Goal: Information Seeking & Learning: Learn about a topic

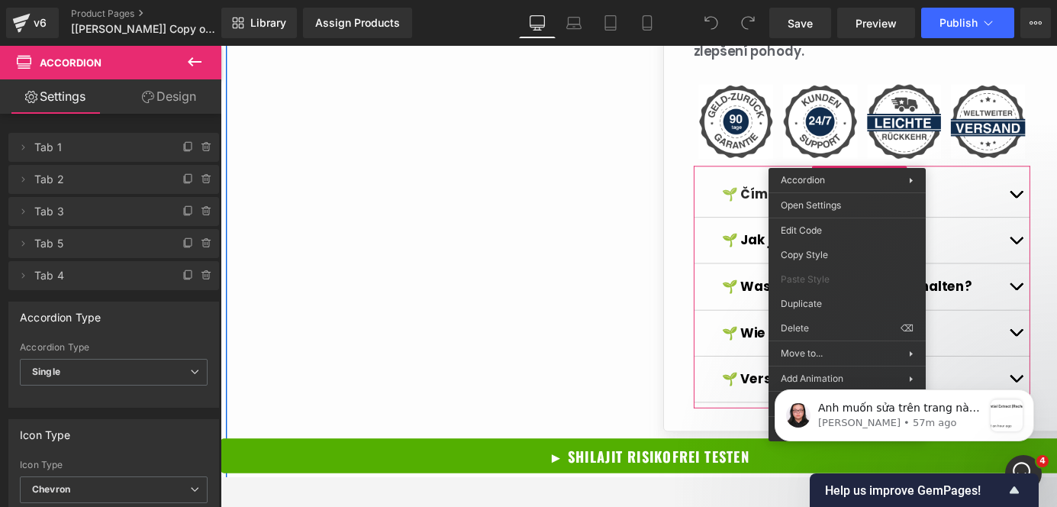
scroll to position [1599, 0]
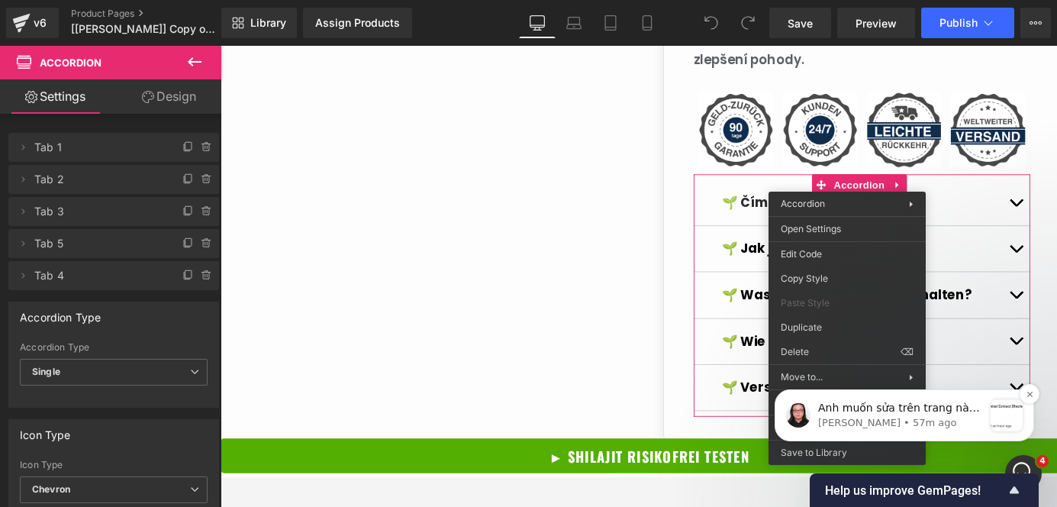
click at [908, 424] on p "[PERSON_NAME] • 57m ago" at bounding box center [900, 423] width 165 height 14
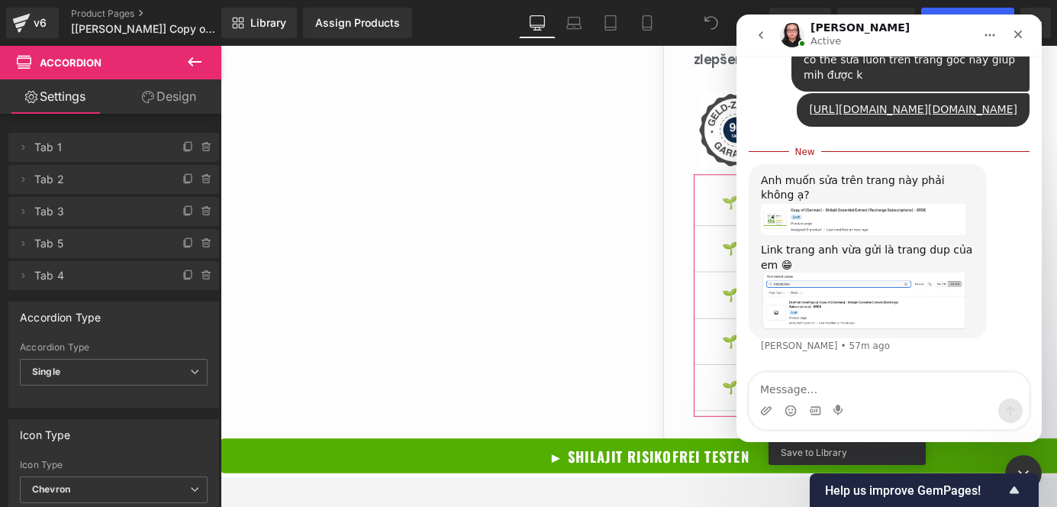
scroll to position [4084, 0]
click at [833, 389] on textarea "Message…" at bounding box center [889, 386] width 279 height 26
type textarea "đúng r bn"
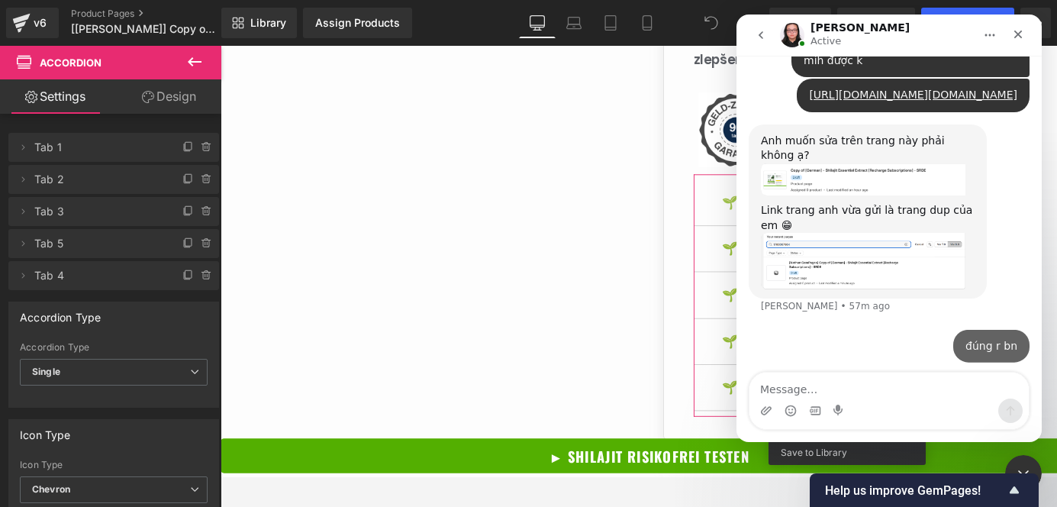
scroll to position [4105, 0]
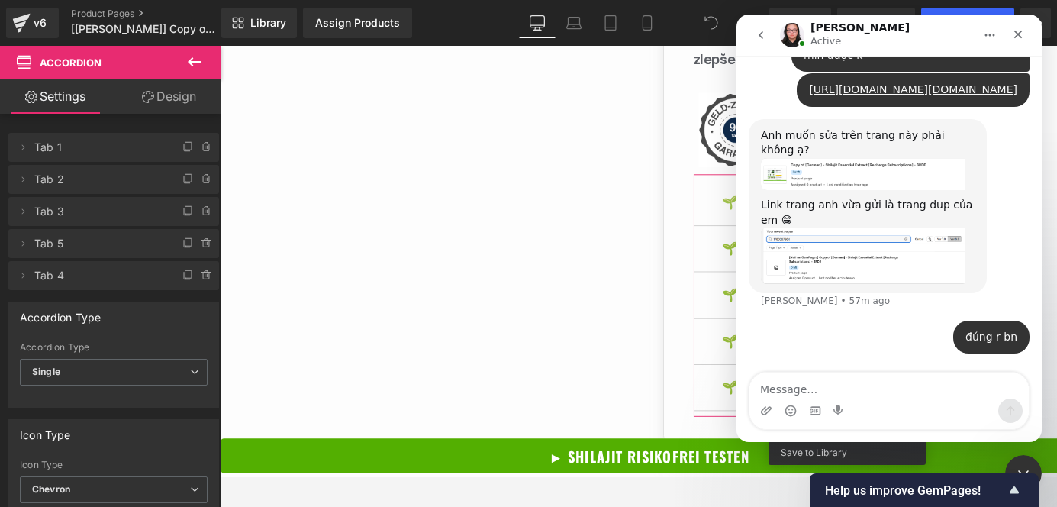
click at [650, 268] on div at bounding box center [528, 230] width 1057 height 461
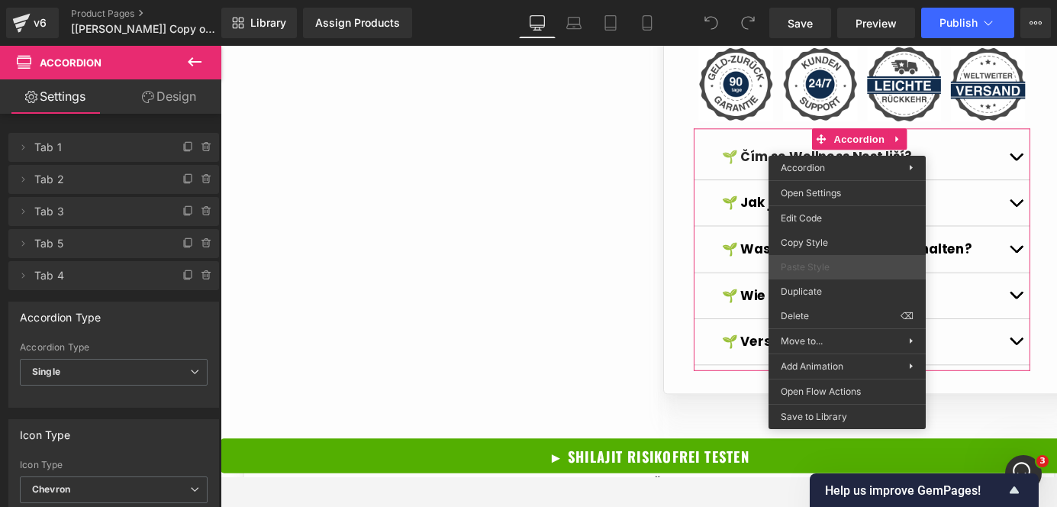
scroll to position [1664, 0]
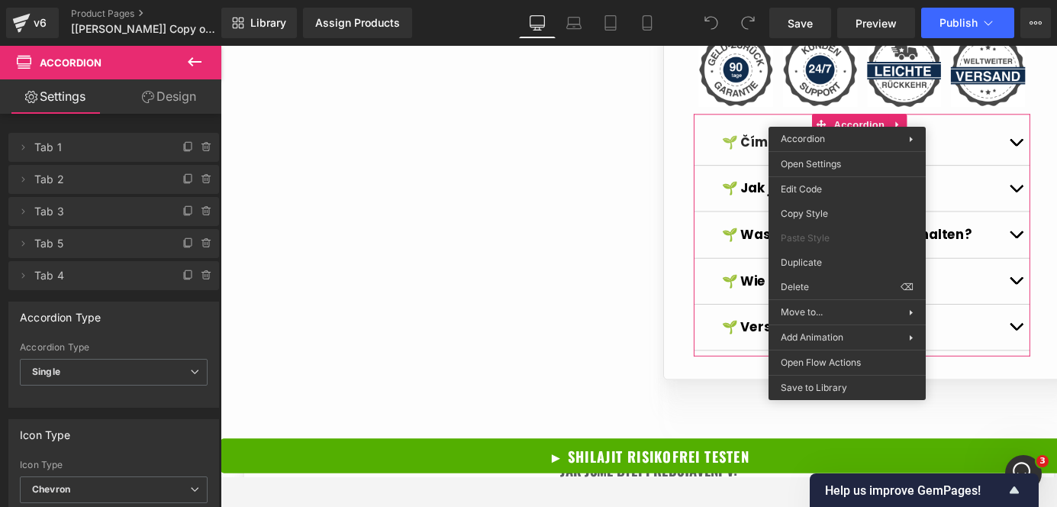
click at [221, 46] on div at bounding box center [221, 46] width 0 height 0
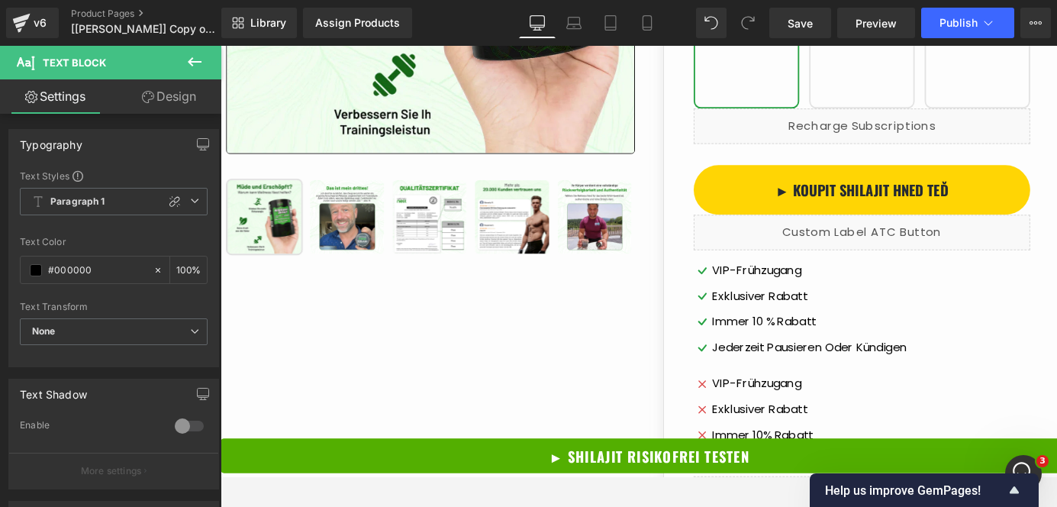
scroll to position [0, 0]
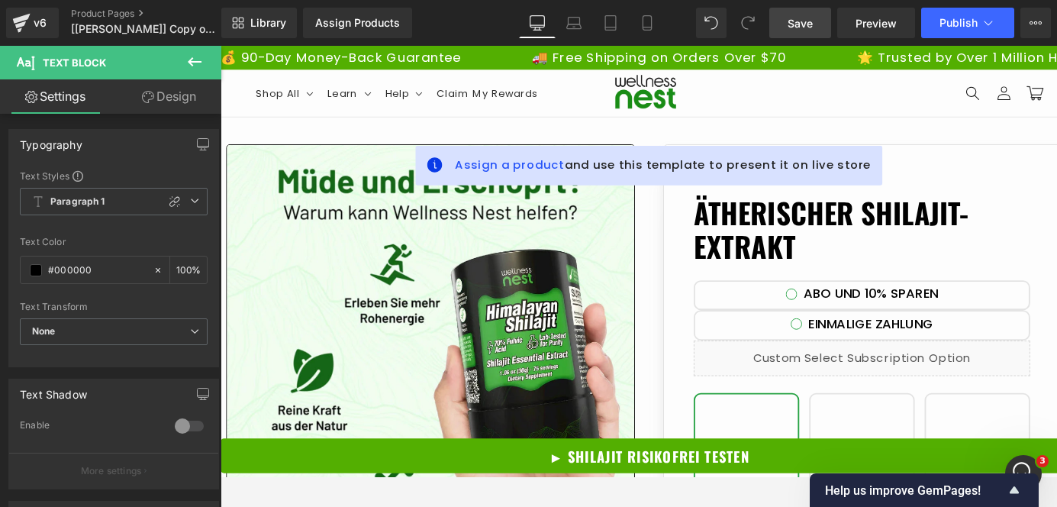
click at [818, 28] on link "Save" at bounding box center [801, 23] width 62 height 31
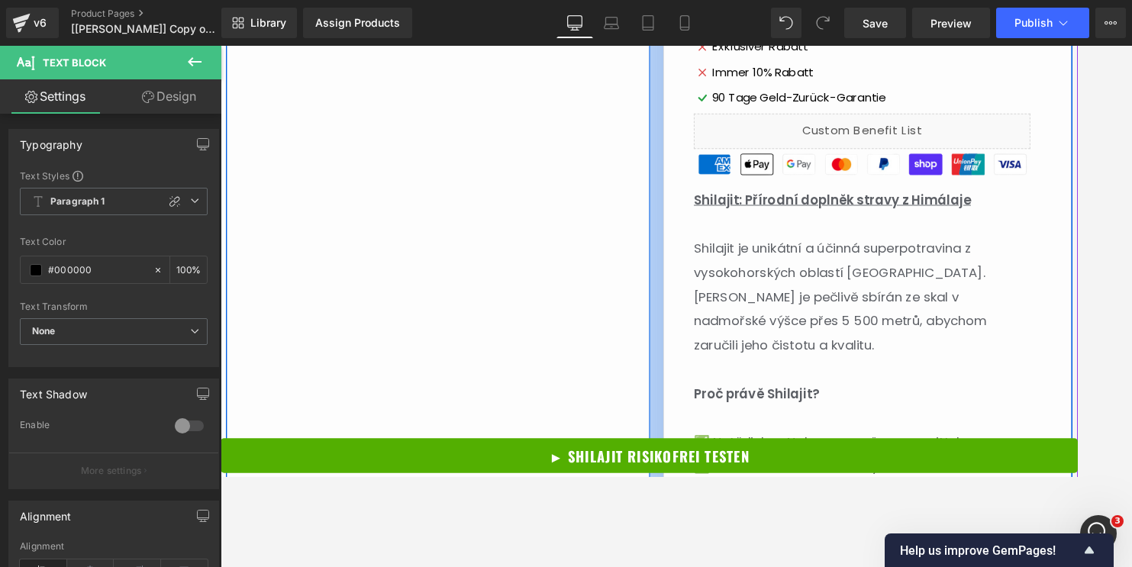
scroll to position [847, 0]
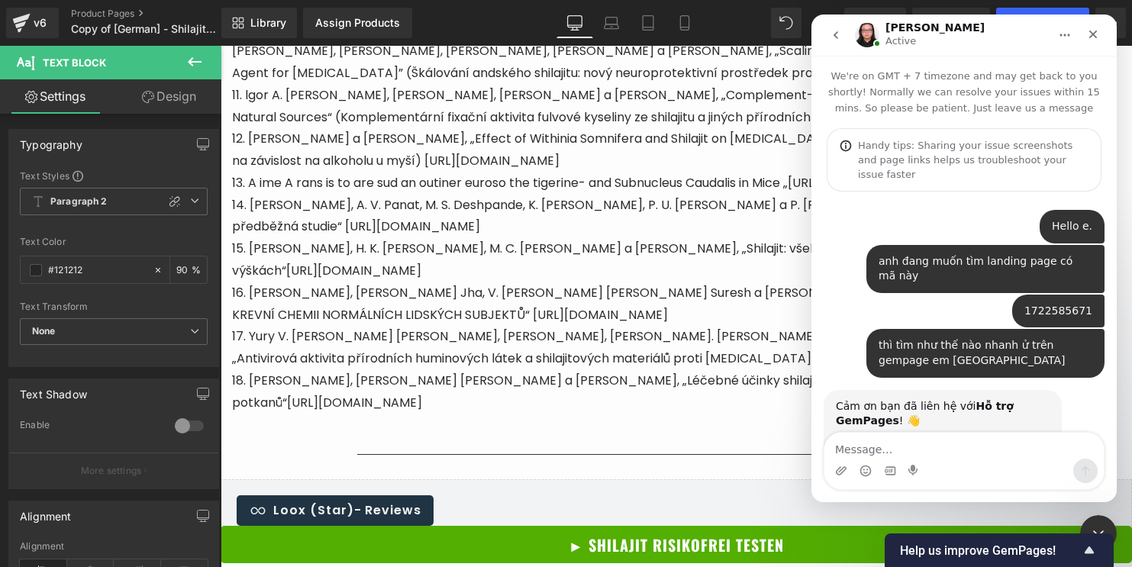
scroll to position [4160, 0]
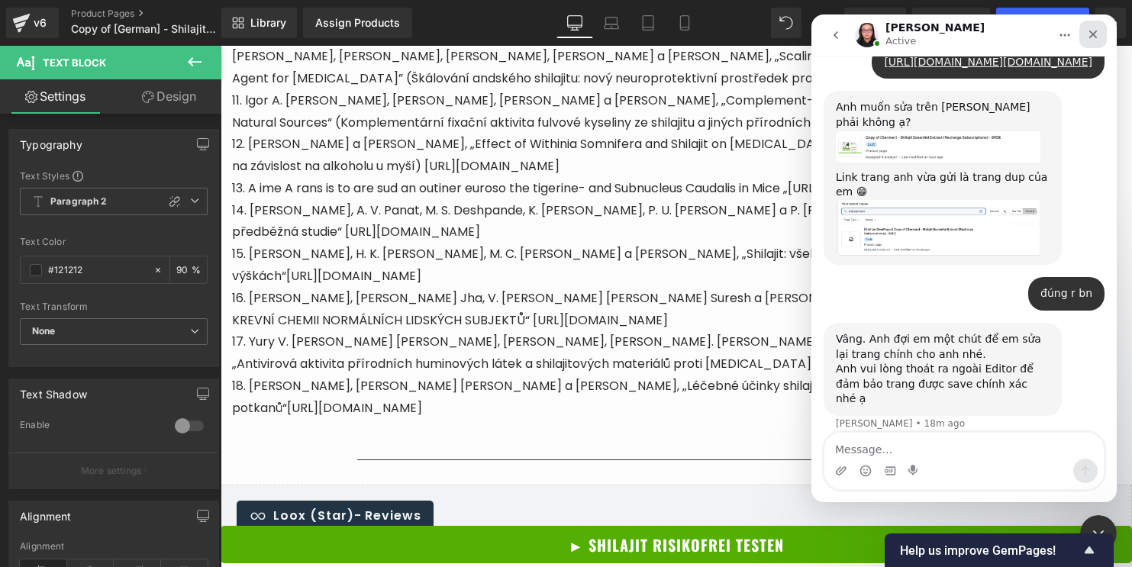
click at [1092, 33] on icon "Close" at bounding box center [1093, 35] width 8 height 8
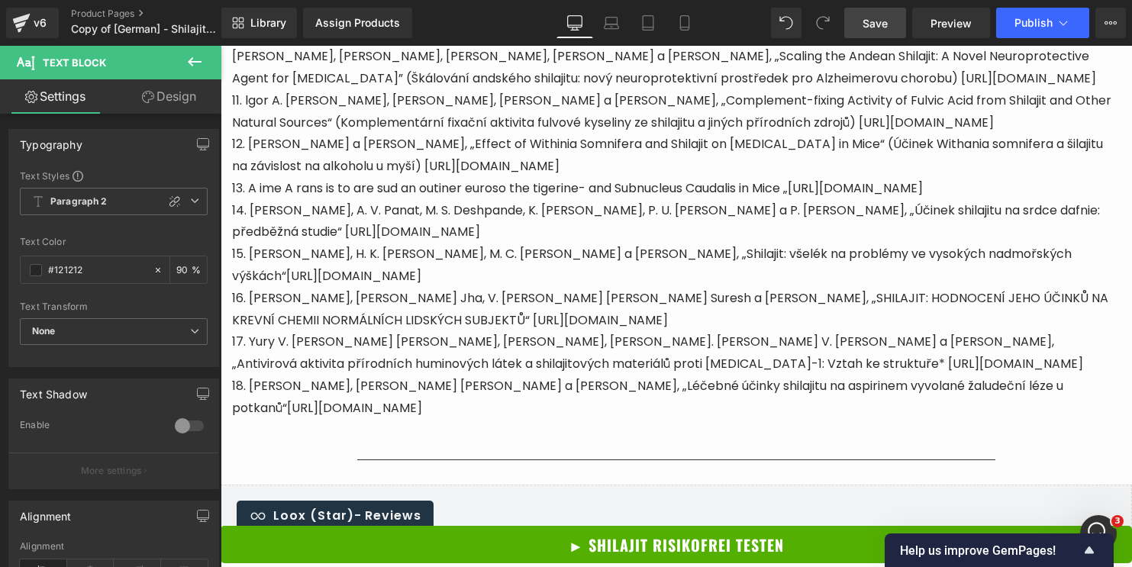
click at [858, 34] on link "Save" at bounding box center [875, 23] width 62 height 31
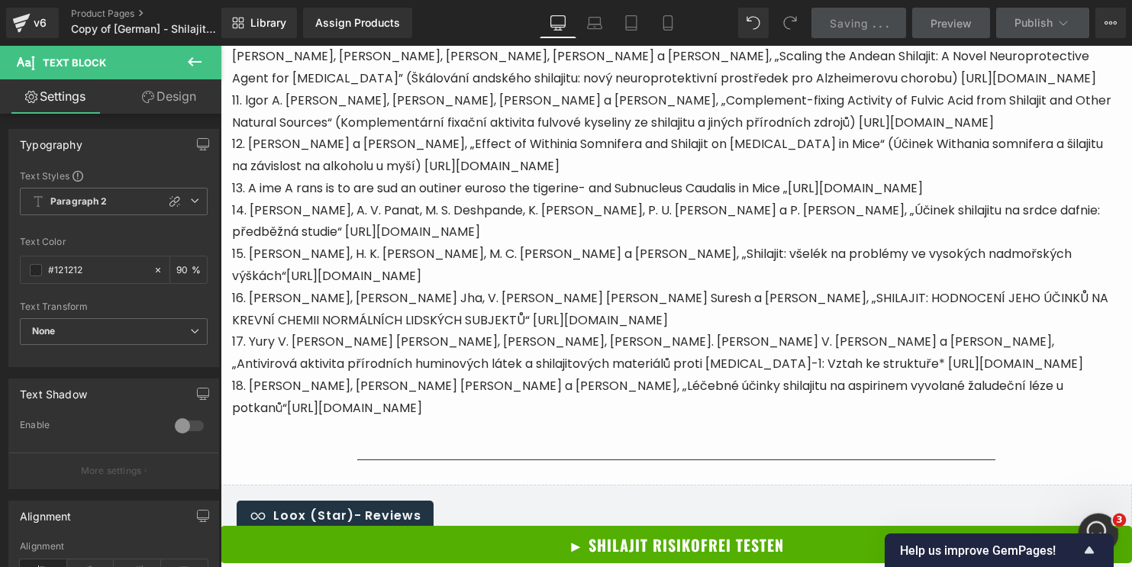
click at [1099, 525] on icon "Open Intercom Messenger" at bounding box center [1096, 531] width 25 height 25
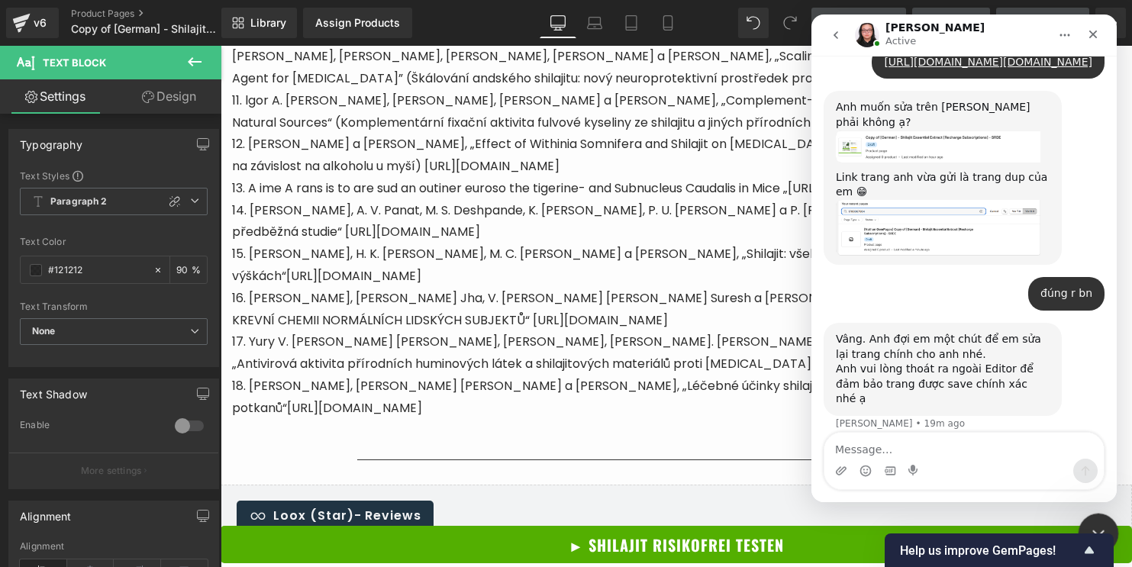
click at [1102, 515] on div "Close Intercom Messenger" at bounding box center [1096, 531] width 37 height 37
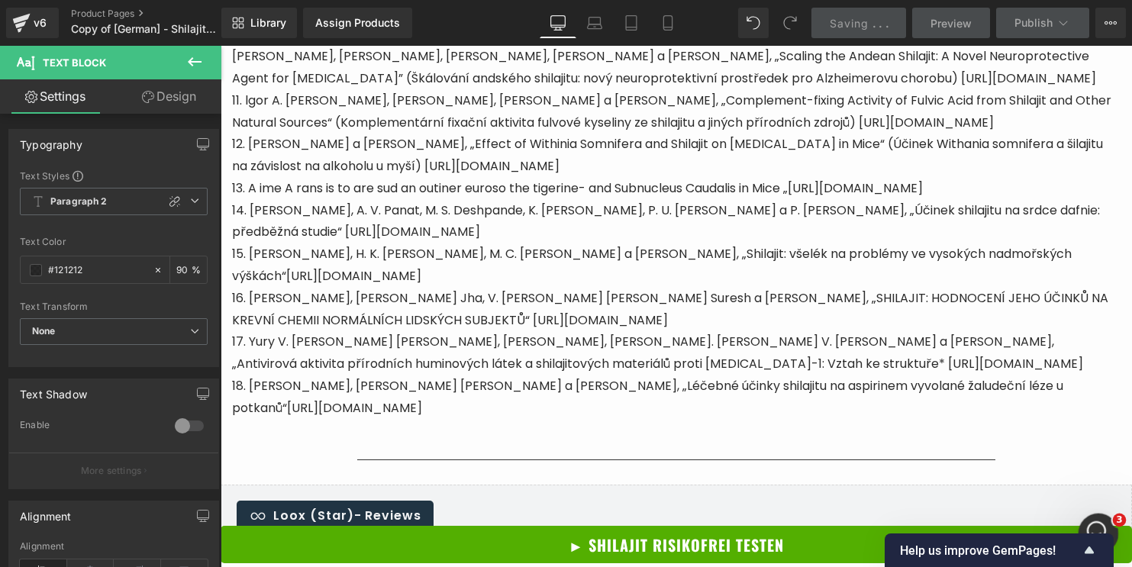
click at [1100, 520] on div "Open Intercom Messenger" at bounding box center [1096, 531] width 50 height 50
click at [1100, 518] on div "Open Intercom Messenger" at bounding box center [1096, 531] width 50 height 50
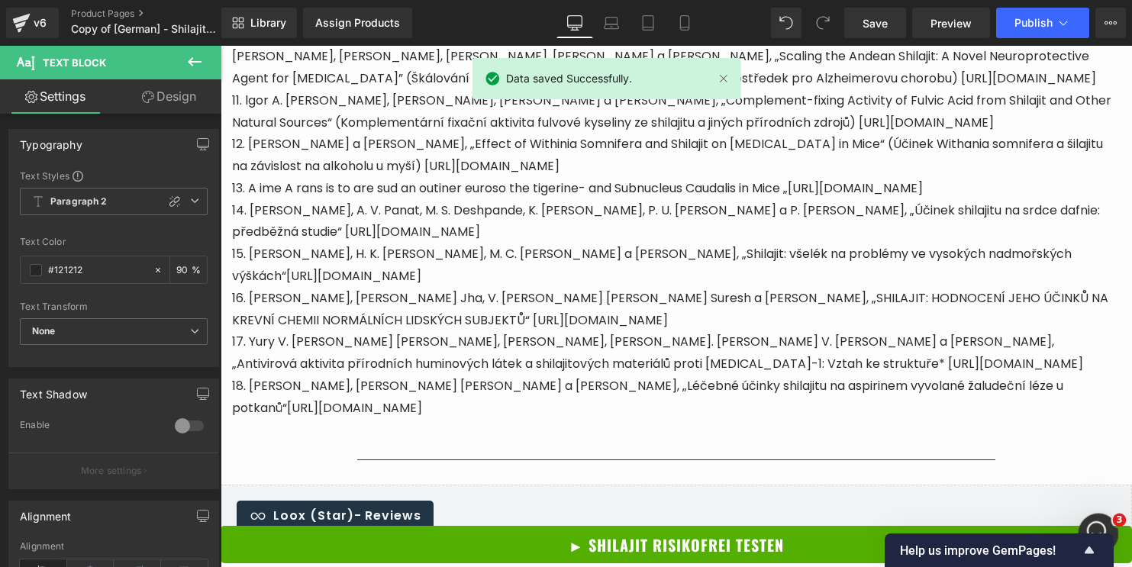
click at [1103, 517] on div "Open Intercom Messenger" at bounding box center [1096, 531] width 50 height 50
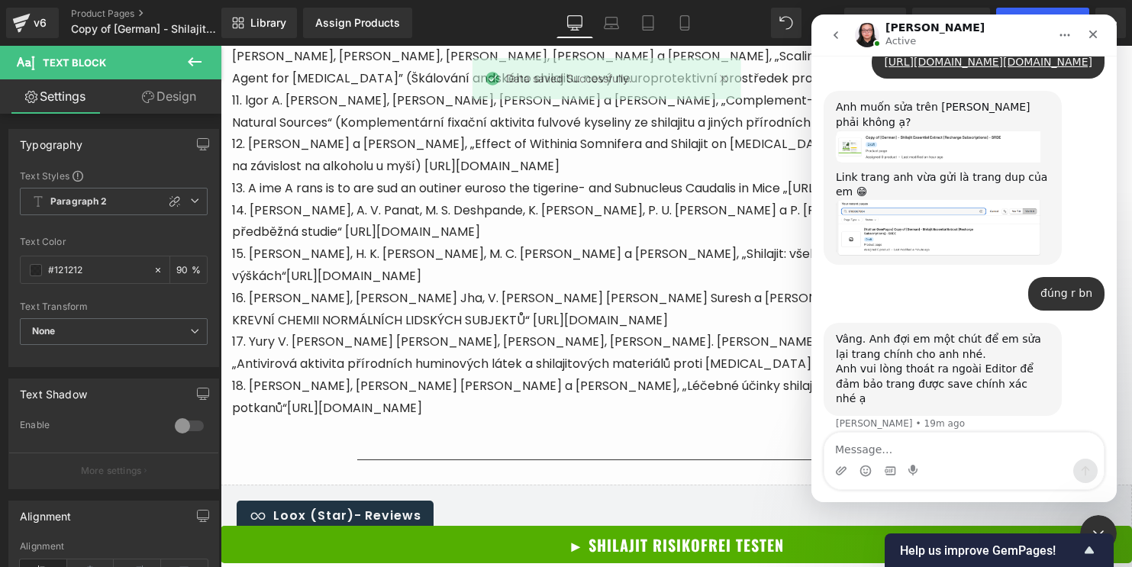
scroll to position [4135, 0]
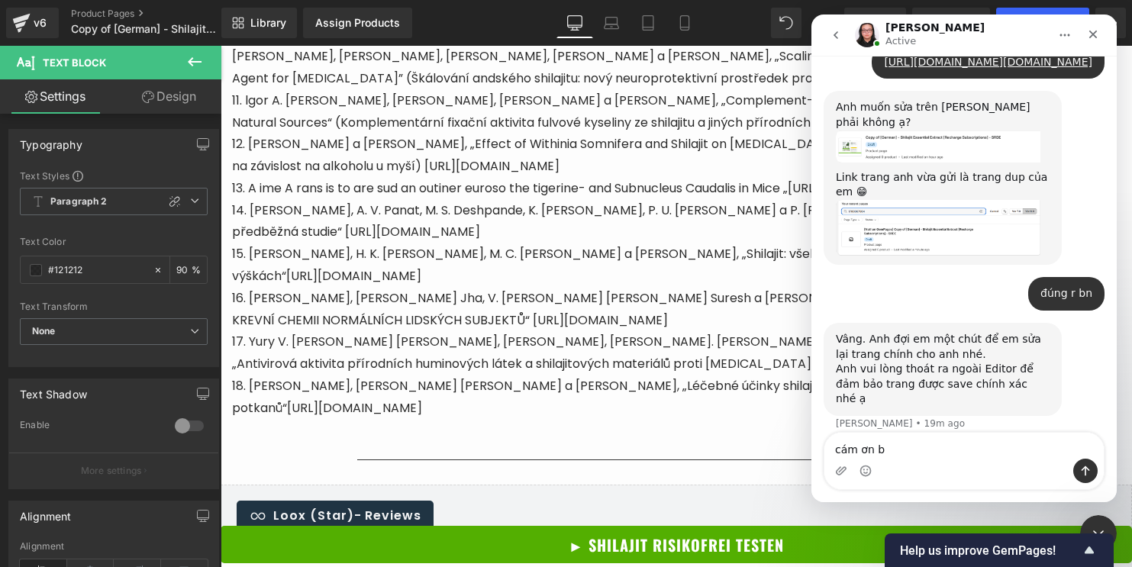
type textarea "cám ơn bn"
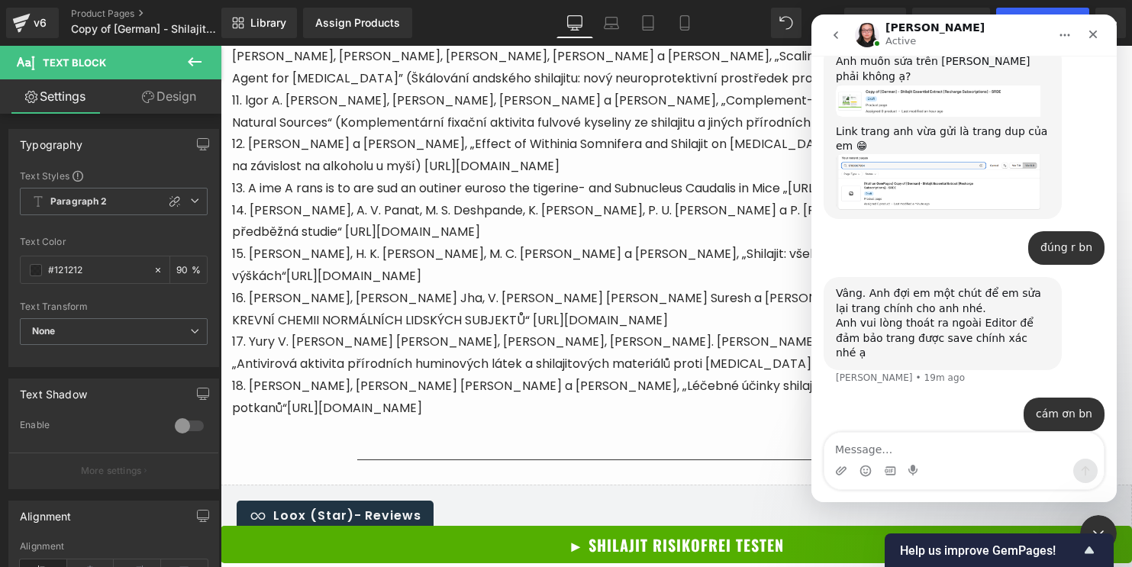
click at [628, 163] on div at bounding box center [566, 260] width 1132 height 521
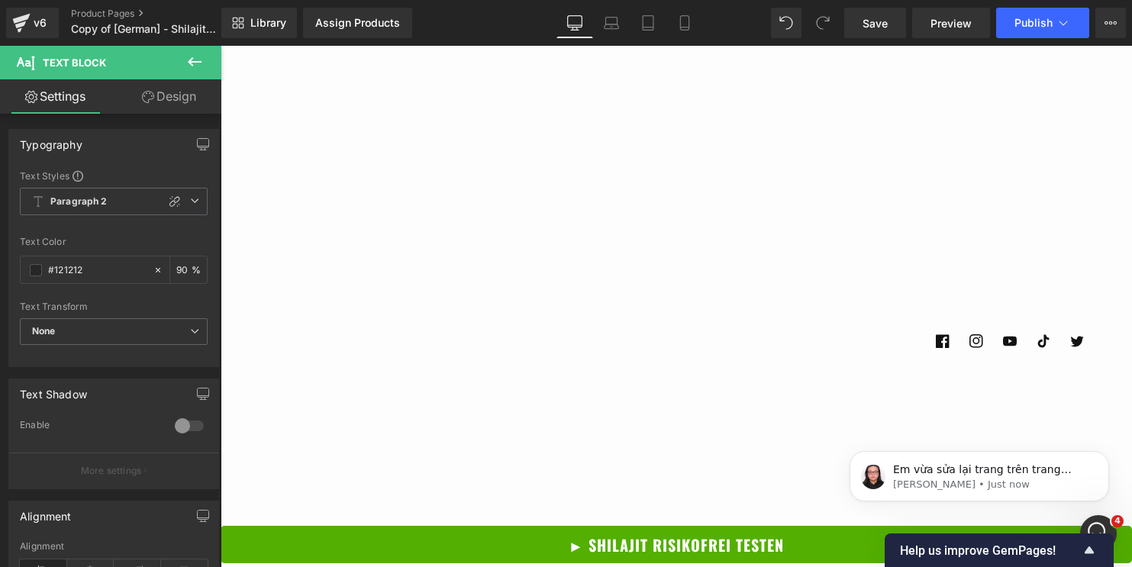
scroll to position [4331, 0]
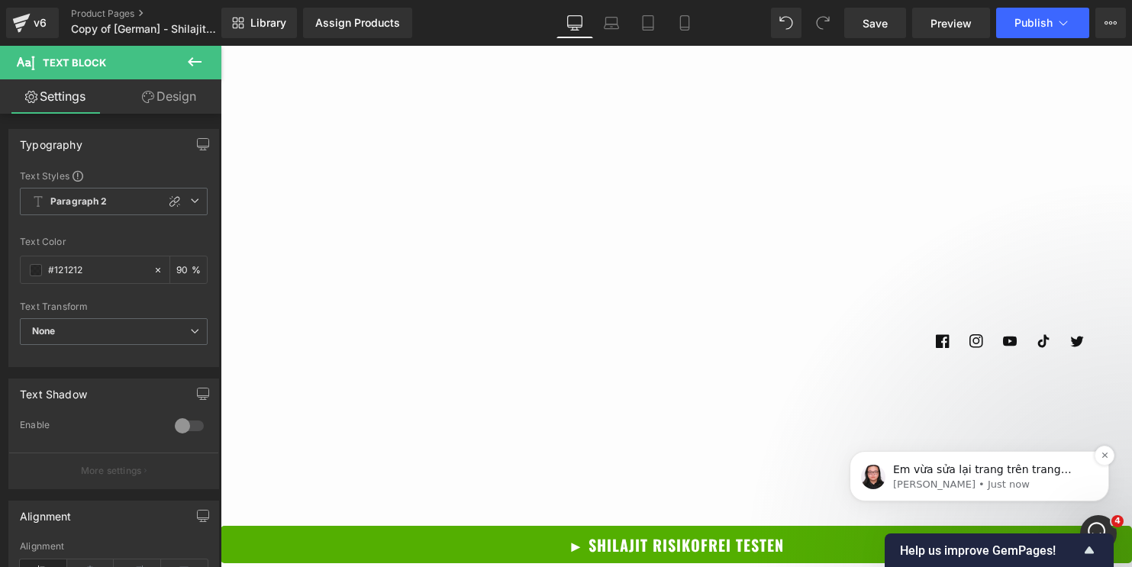
click at [999, 481] on p "Nathan • Just now" at bounding box center [991, 485] width 197 height 14
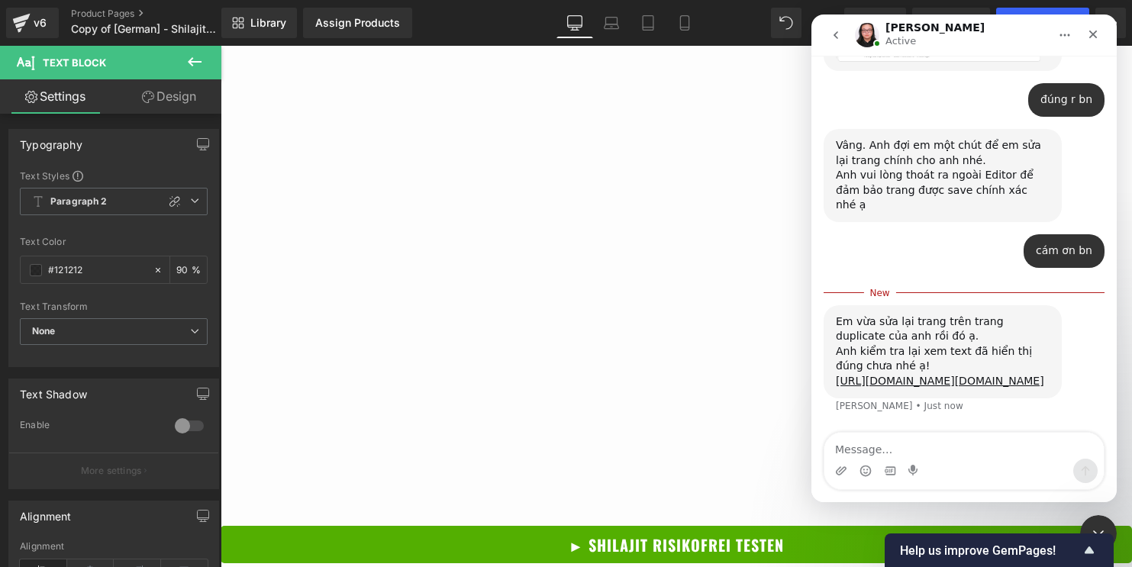
scroll to position [4356, 0]
click at [657, 126] on div at bounding box center [566, 260] width 1132 height 521
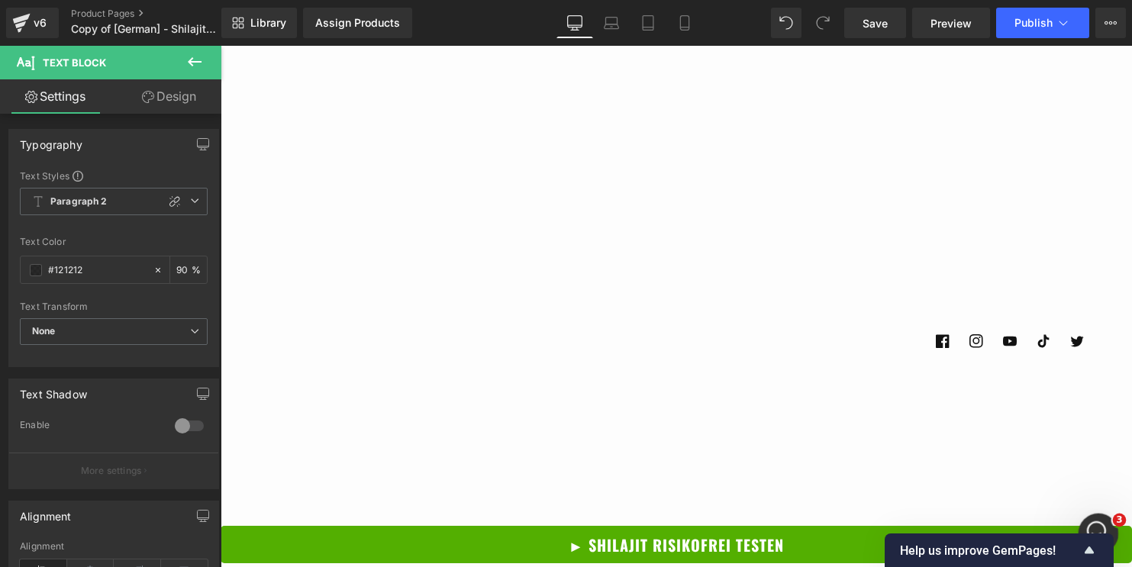
click at [1102, 524] on icon "Open Intercom Messenger" at bounding box center [1096, 531] width 25 height 25
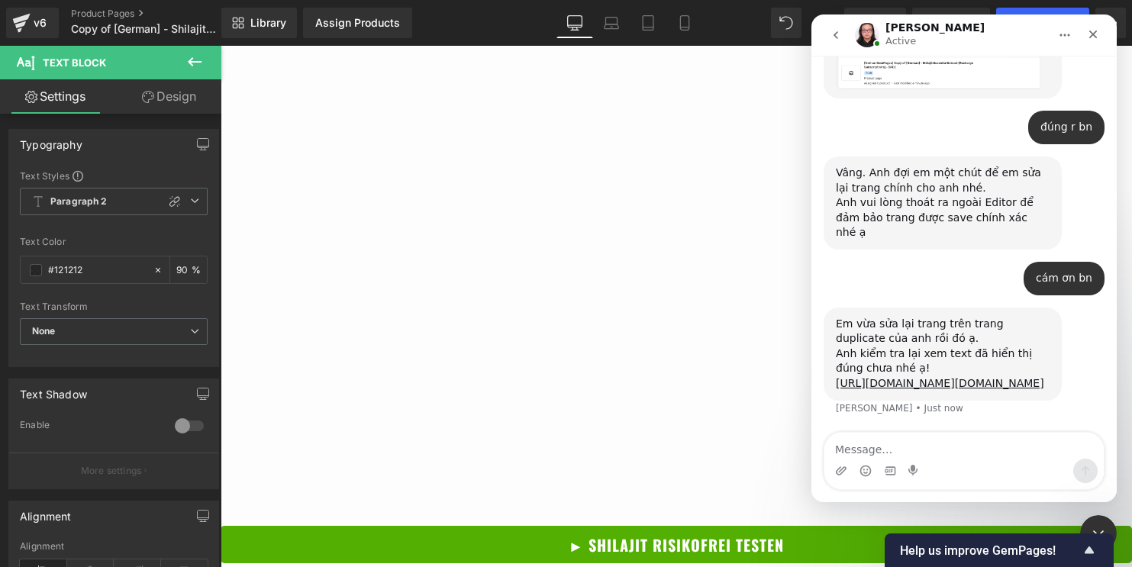
scroll to position [4331, 0]
click at [907, 377] on link "https://app.gempages.net/editor?id=1760063455&type=template-product&page=produc…" at bounding box center [940, 383] width 208 height 12
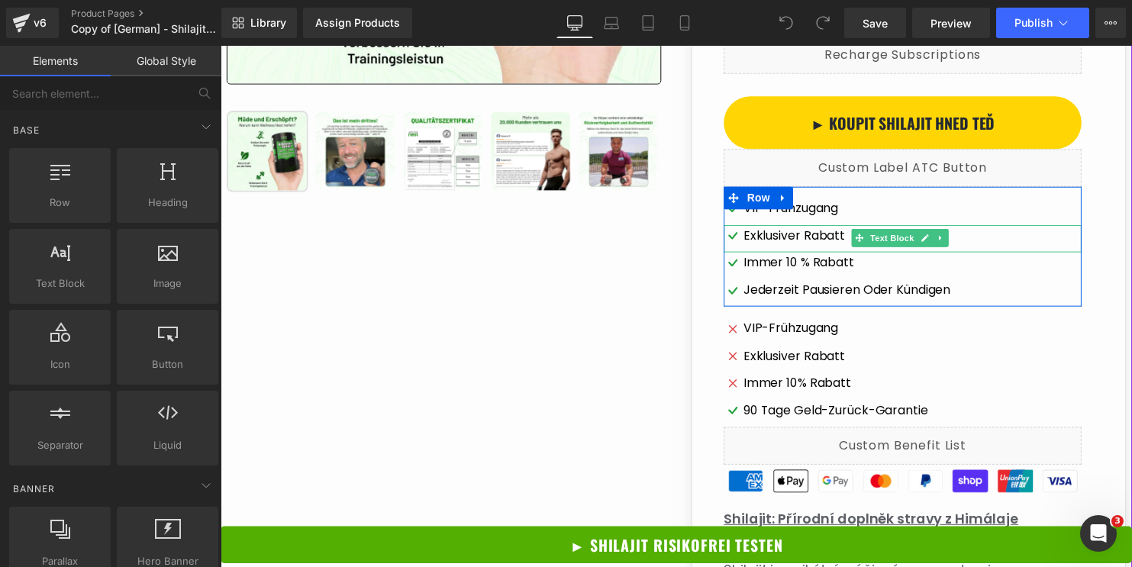
scroll to position [511, 0]
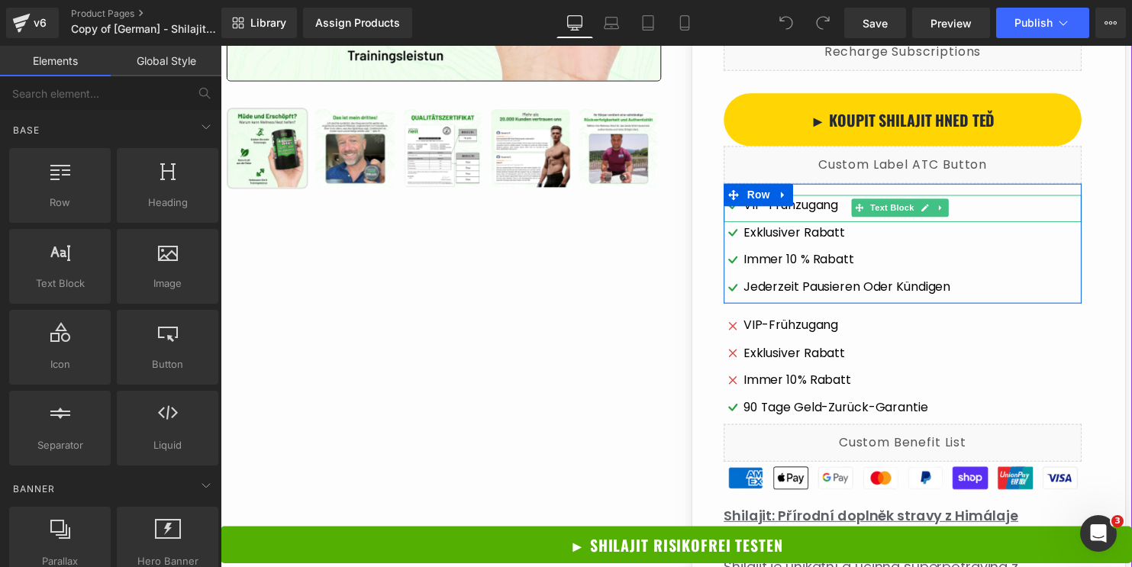
click at [828, 210] on span "VIP-Frühzugang" at bounding box center [798, 208] width 96 height 22
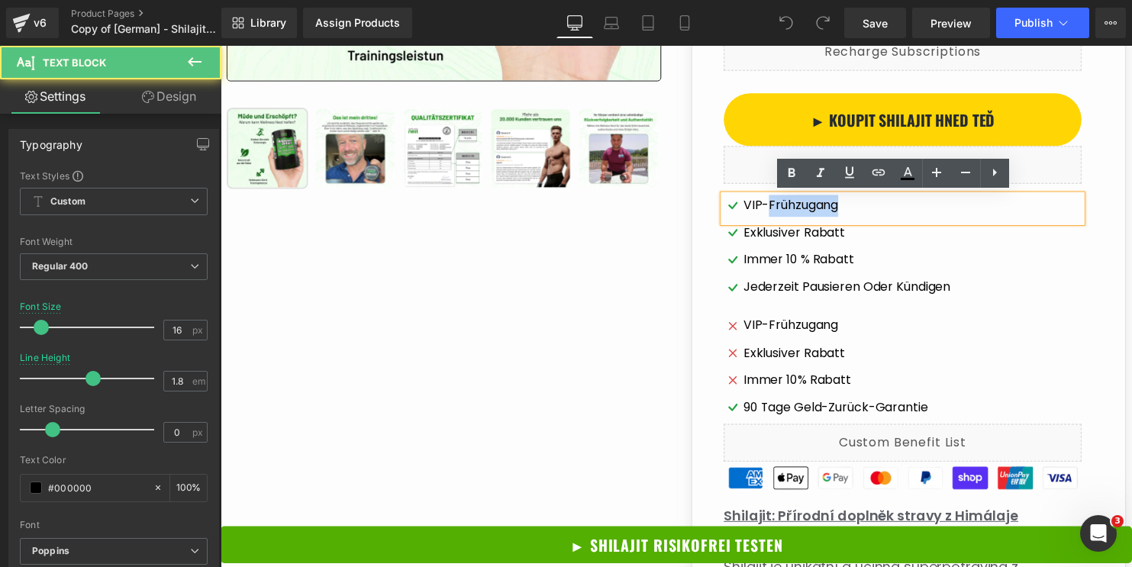
click at [828, 210] on span "VIP-Frühzugang" at bounding box center [798, 208] width 96 height 22
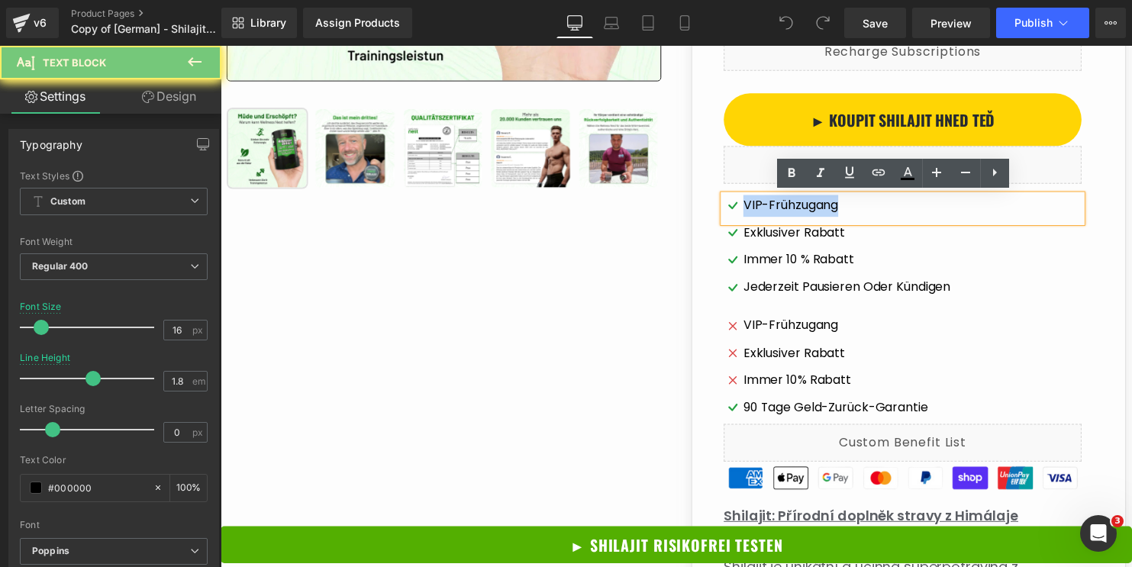
click at [828, 210] on span "VIP-Frühzugang" at bounding box center [798, 208] width 96 height 22
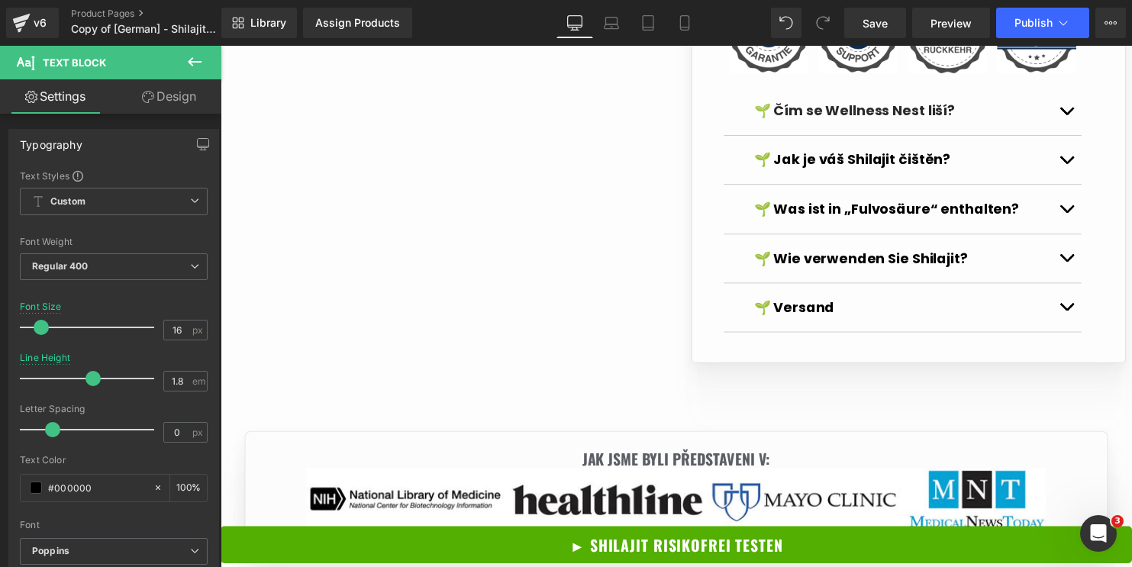
scroll to position [1625, 0]
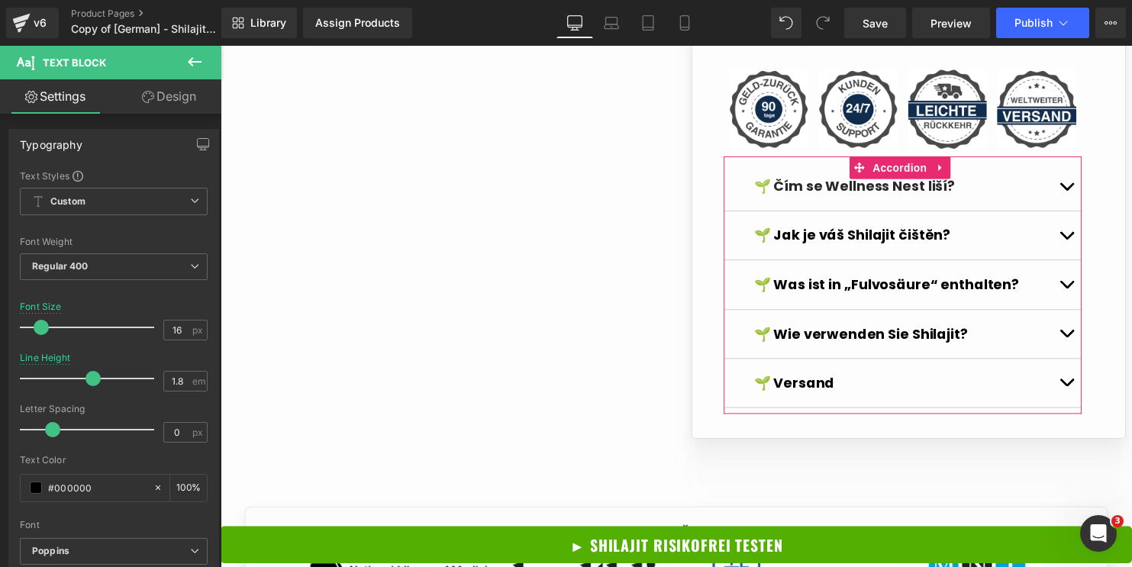
click at [1078, 192] on span "button" at bounding box center [1078, 192] width 0 height 0
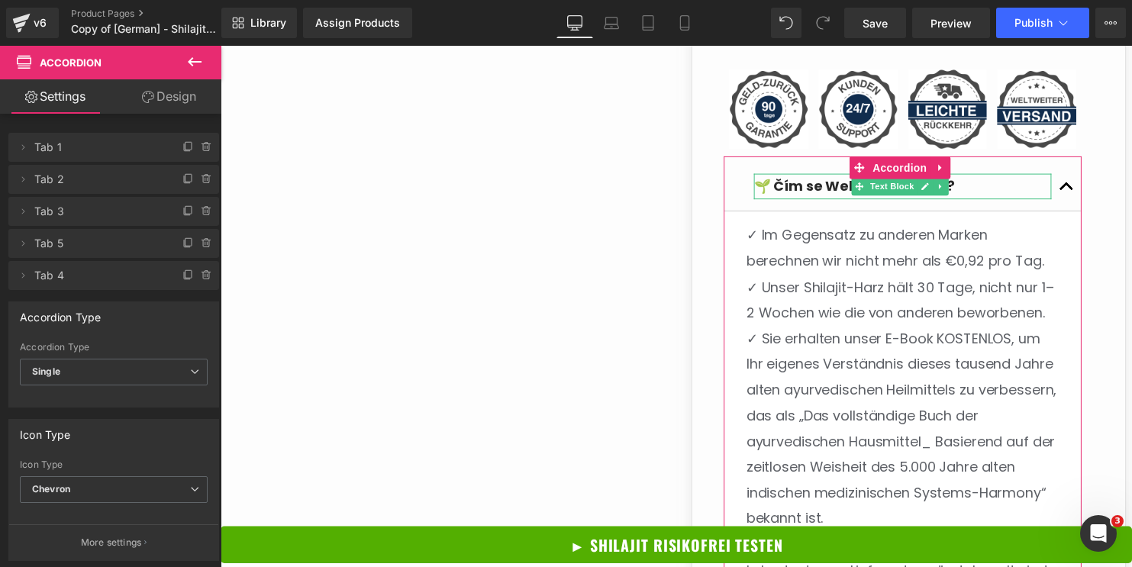
click at [791, 179] on strong "🌱 Čím se Wellness Nest liší?" at bounding box center [863, 188] width 204 height 19
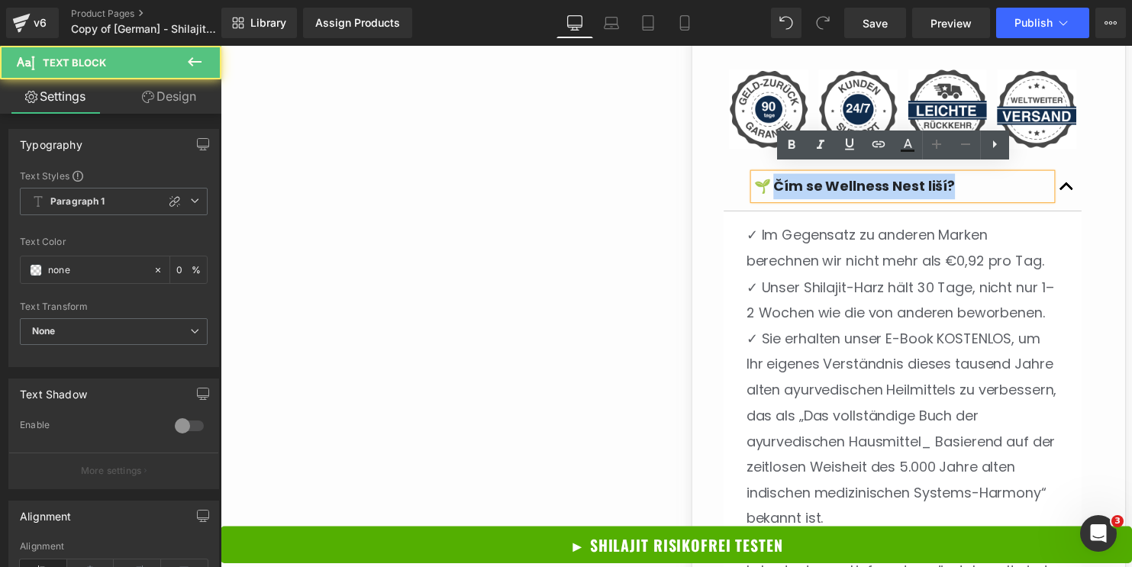
drag, startPoint x: 774, startPoint y: 181, endPoint x: 976, endPoint y: 173, distance: 202.4
click at [976, 176] on p "🌱 Čím se Wellness Nest liší?" at bounding box center [912, 189] width 302 height 26
copy strong "ím se Wellness Nest liší?"
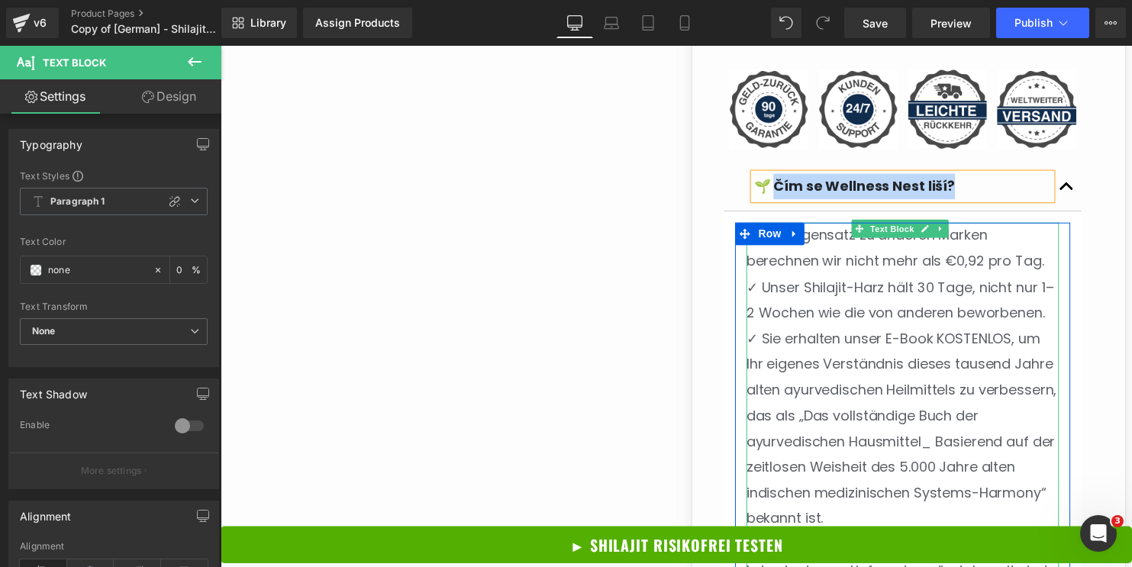
click at [847, 284] on span "✓ Unser Shilajit-Harz hält 30 Tage, nicht nur 1–2 Wochen wie die von anderen be…" at bounding box center [908, 303] width 311 height 45
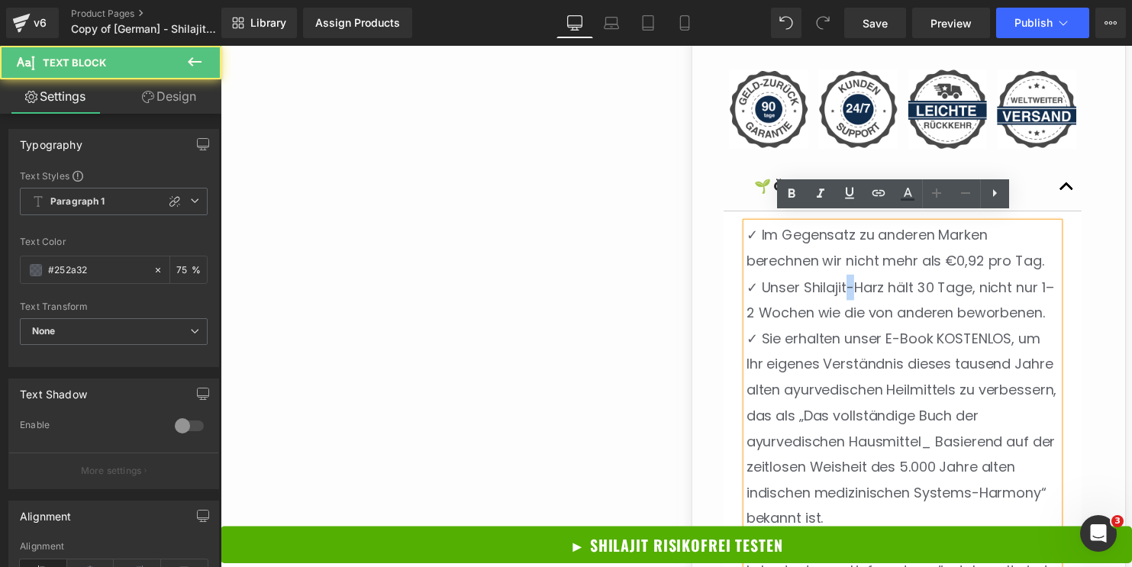
click at [847, 284] on span "✓ Unser Shilajit-Harz hält 30 Tage, nicht nur 1–2 Wochen wie die von anderen be…" at bounding box center [908, 303] width 311 height 45
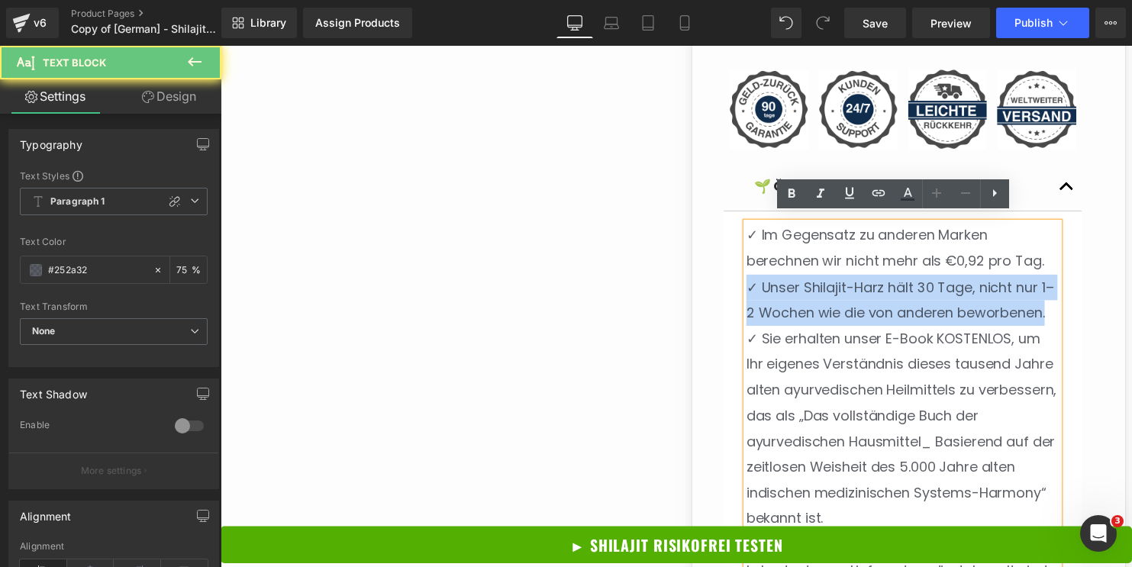
click at [847, 284] on span "✓ Unser Shilajit-Harz hält 30 Tage, nicht nur 1–2 Wochen wie die von anderen be…" at bounding box center [908, 303] width 311 height 45
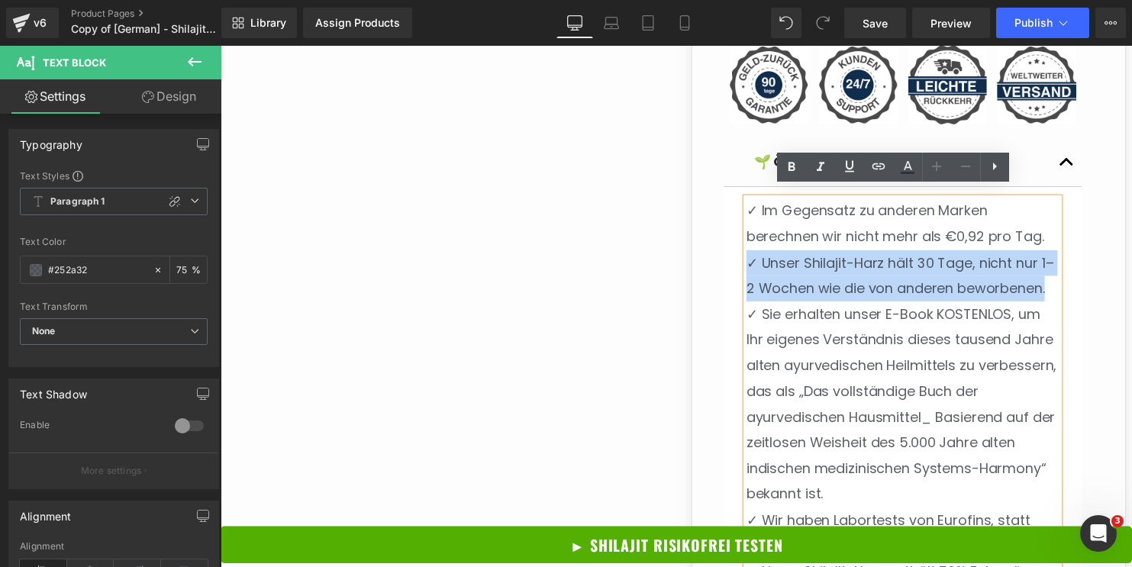
scroll to position [1652, 0]
copy span "✓ Unser Shilajit-Harz hält 30 Tage, nicht nur 1–2 Wochen wie die von anderen be…"
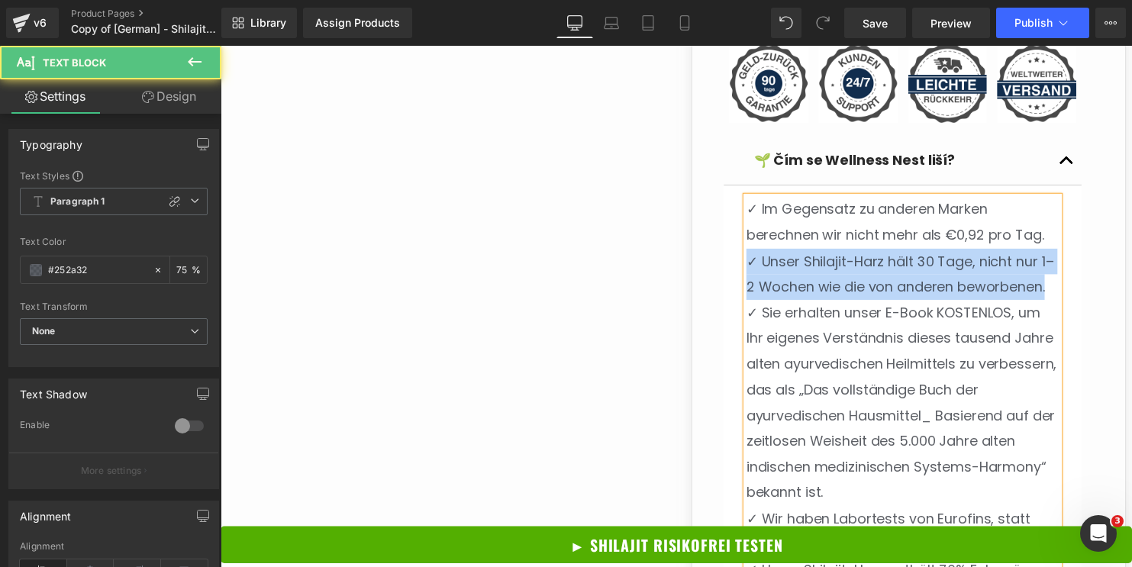
drag, startPoint x: 799, startPoint y: 276, endPoint x: 789, endPoint y: 231, distance: 46.9
click at [799, 276] on span "✓ Unser Shilajit-Harz hält 30 Tage, nicht nur 1–2 Wochen wie die von anderen be…" at bounding box center [908, 276] width 311 height 45
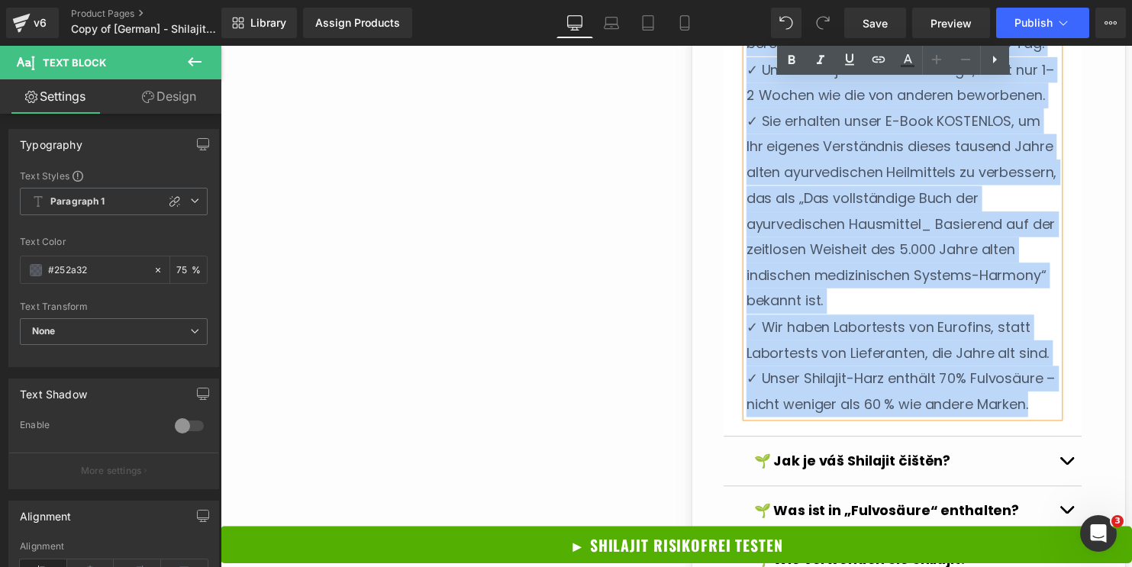
scroll to position [2069, 0]
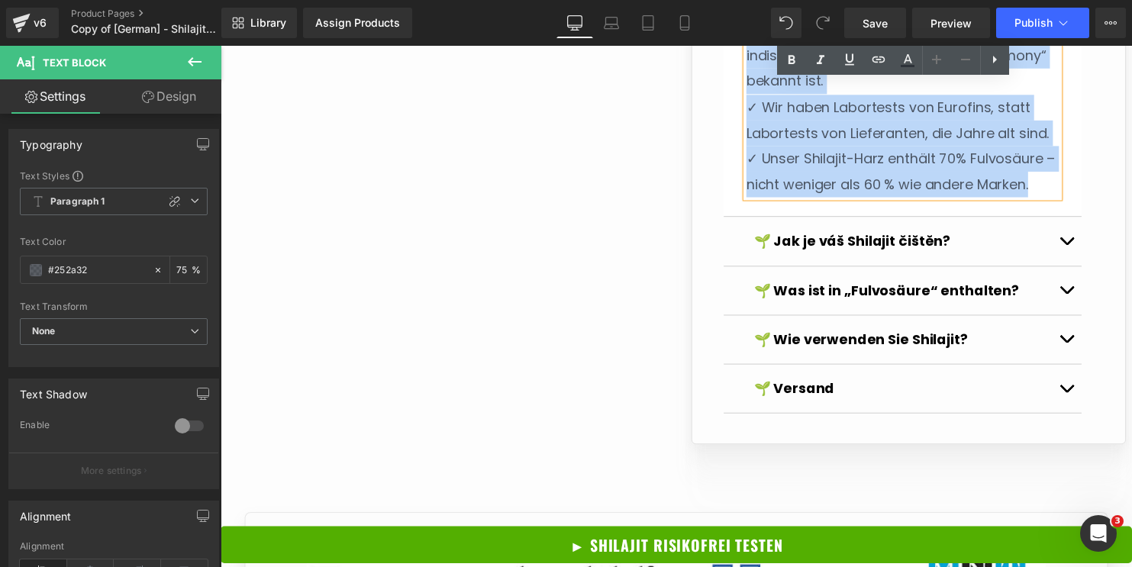
drag, startPoint x: 751, startPoint y: 206, endPoint x: 1052, endPoint y: 210, distance: 300.8
copy div "✓ Im Gegensatz zu anderen Marken berechnen wir nicht mehr als €0,92 pro Tag. ✓ …"
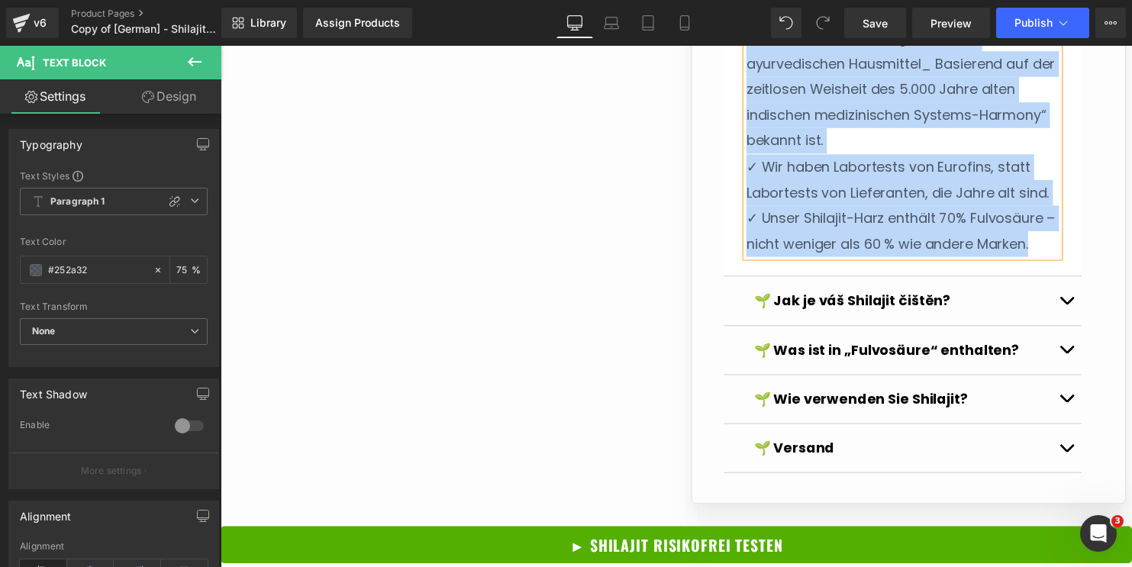
scroll to position [1778, 0]
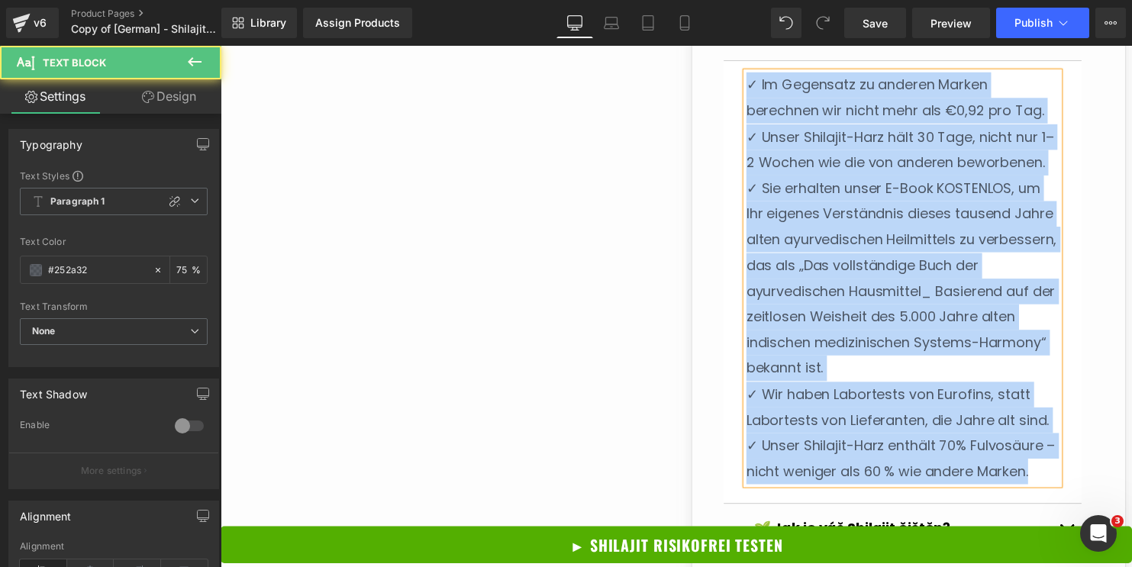
click at [837, 260] on span "✓ Sie erhalten unser E-Book KOSTENLOS, um Ihr eigenes Verständnis dieses tausen…" at bounding box center [910, 281] width 315 height 202
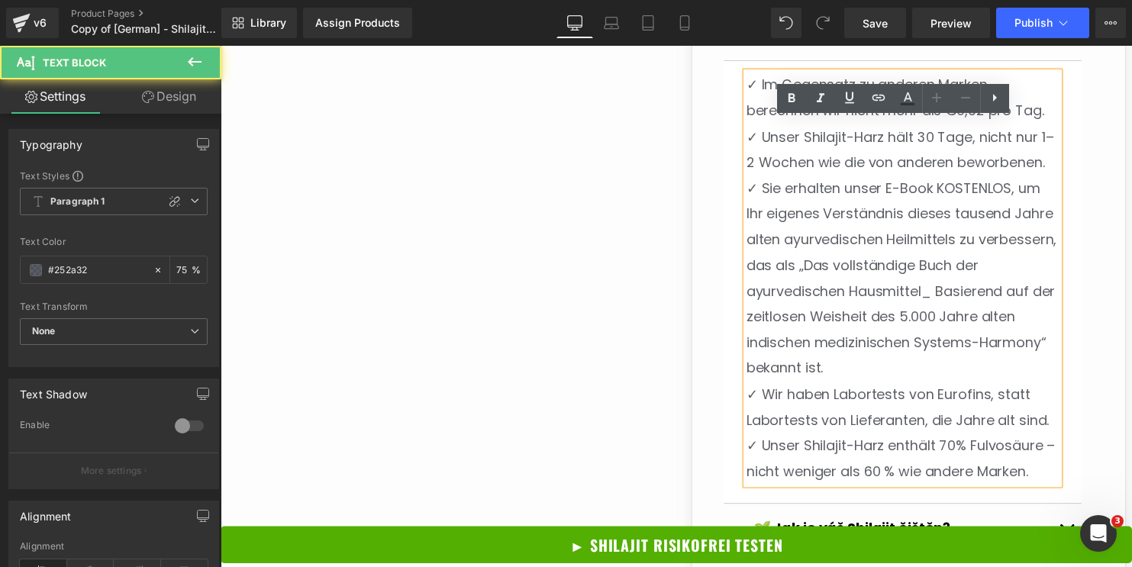
click at [837, 260] on span "✓ Sie erhalten unser E-Book KOSTENLOS, um Ihr eigenes Verständnis dieses tausen…" at bounding box center [910, 281] width 315 height 202
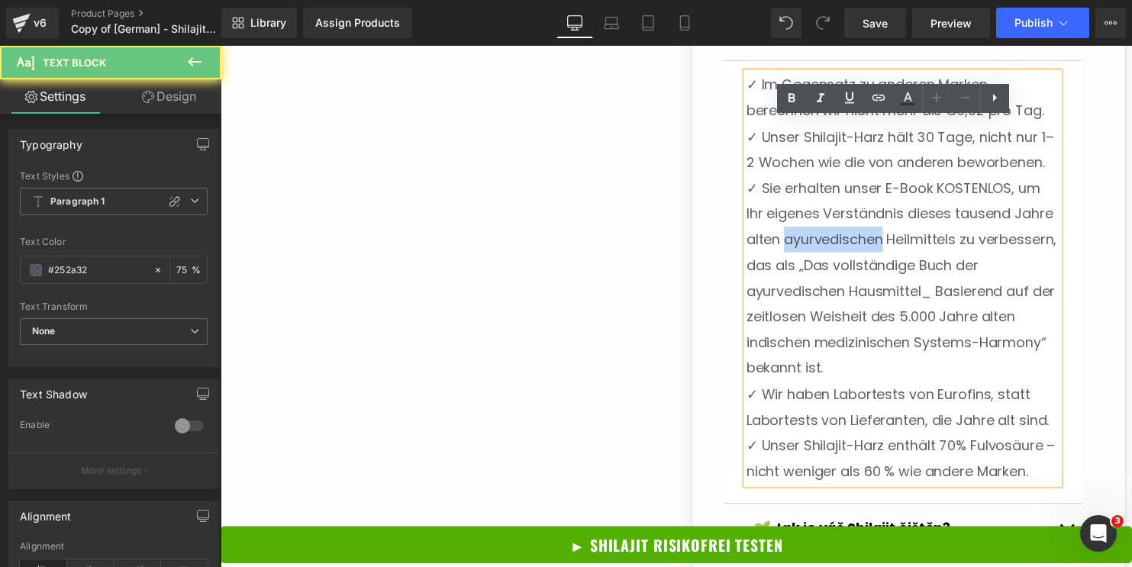
click at [837, 260] on span "✓ Sie erhalten unser E-Book KOSTENLOS, um Ihr eigenes Verständnis dieses tausen…" at bounding box center [910, 281] width 315 height 202
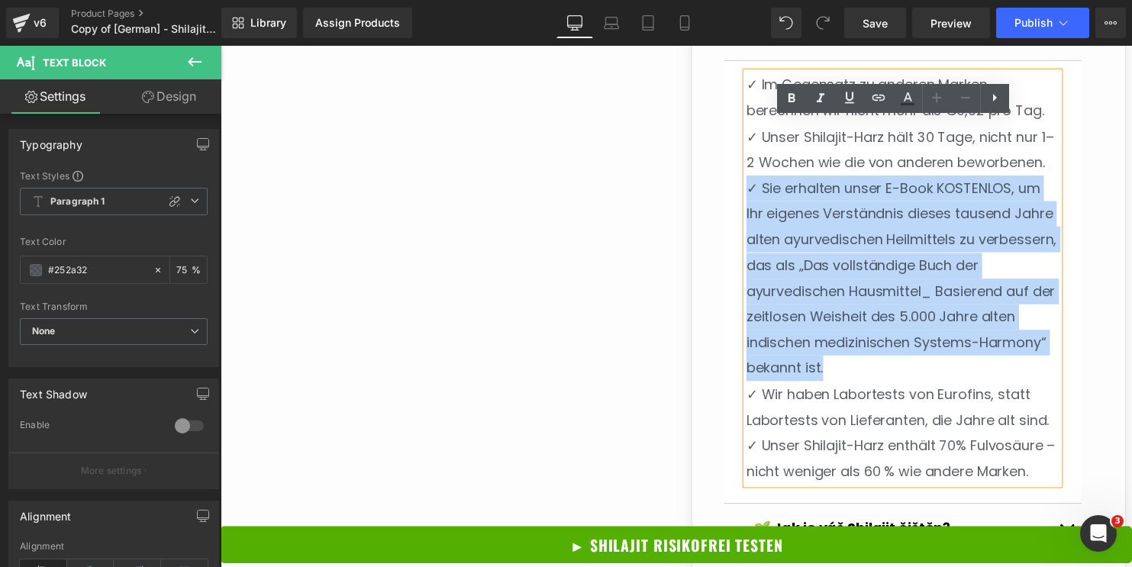
click at [837, 260] on span "✓ Sie erhalten unser E-Book KOSTENLOS, um Ihr eigenes Verständnis dieses tausen…" at bounding box center [910, 281] width 315 height 202
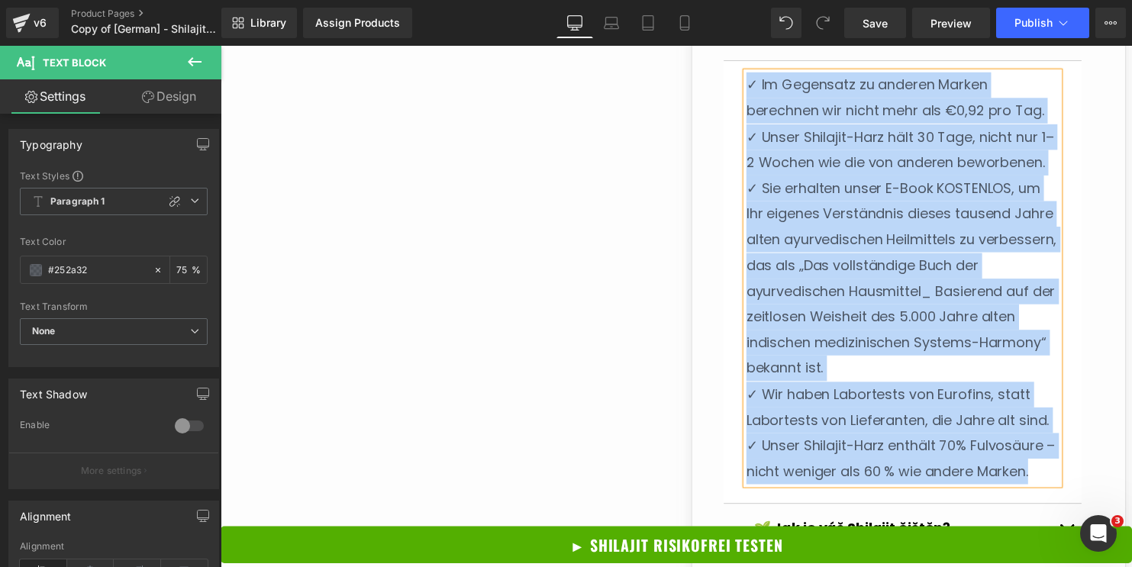
paste div
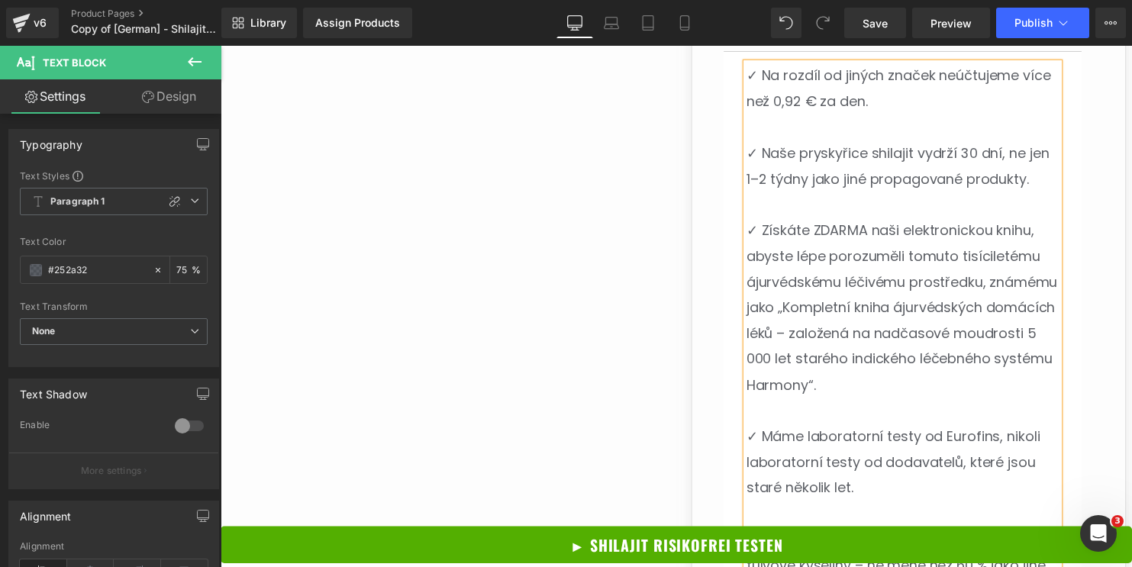
scroll to position [1652, 0]
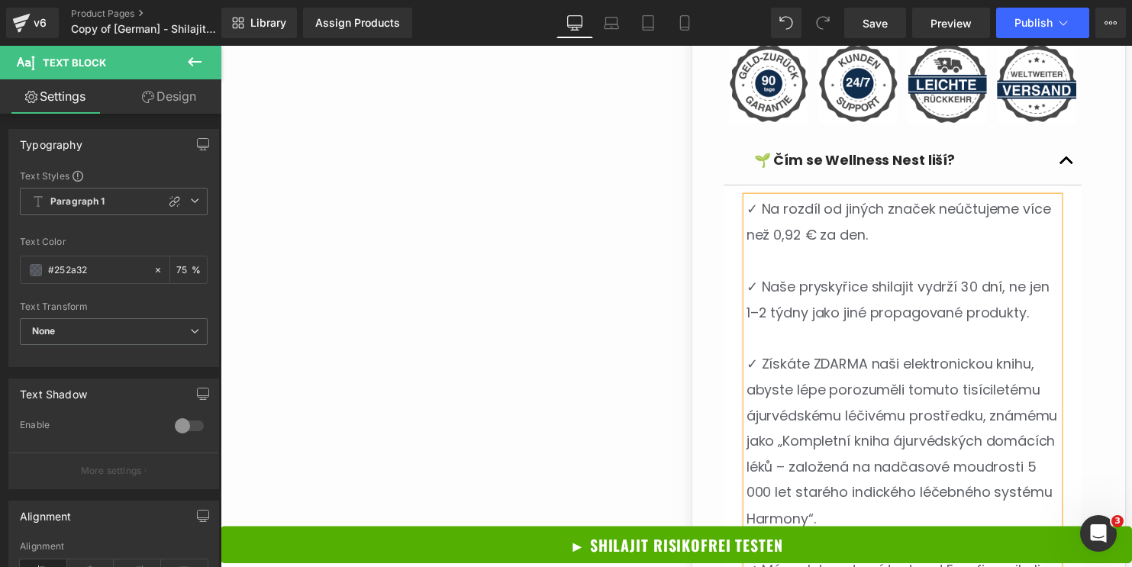
click at [1063, 146] on button "button" at bounding box center [1078, 161] width 31 height 49
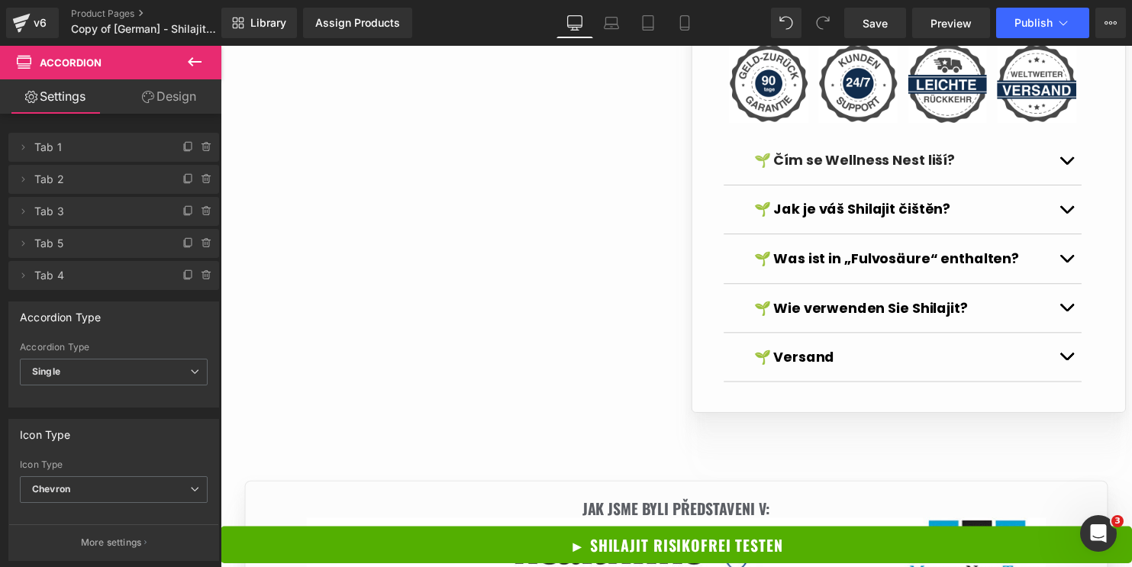
click at [1066, 202] on button "button" at bounding box center [1078, 211] width 31 height 49
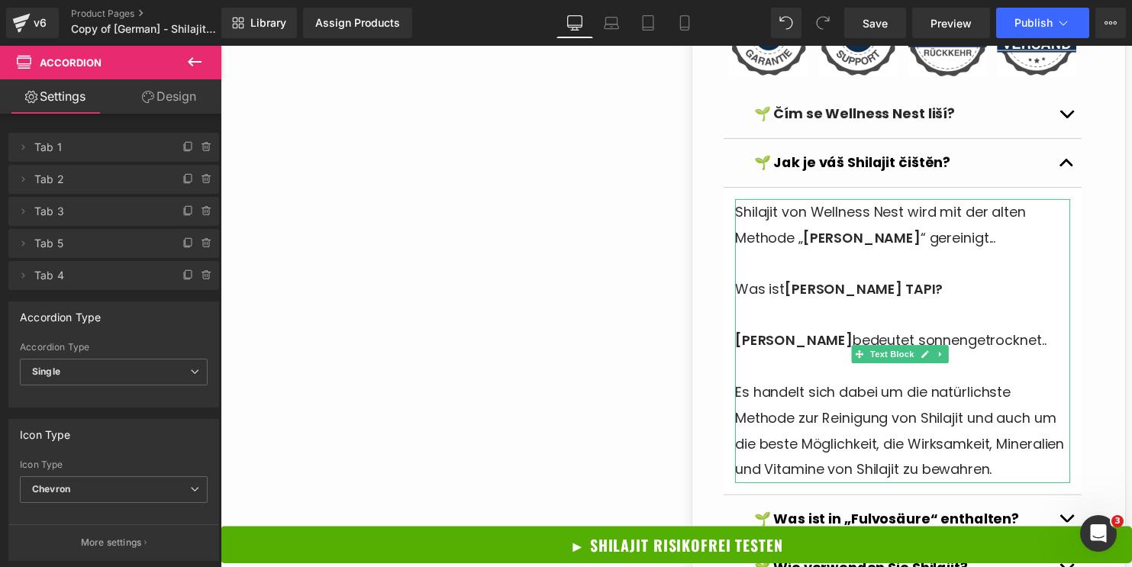
scroll to position [1767, 0]
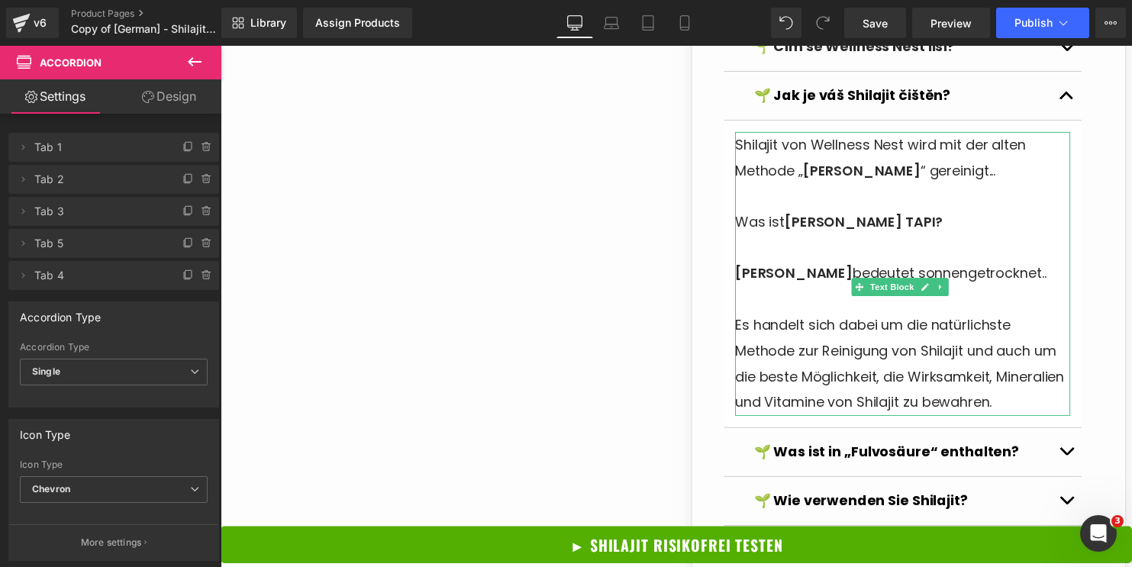
click at [818, 416] on p "Es handelt sich dabei um die natürlichste Methode zur Reinigung von Shilajit un…" at bounding box center [912, 368] width 340 height 105
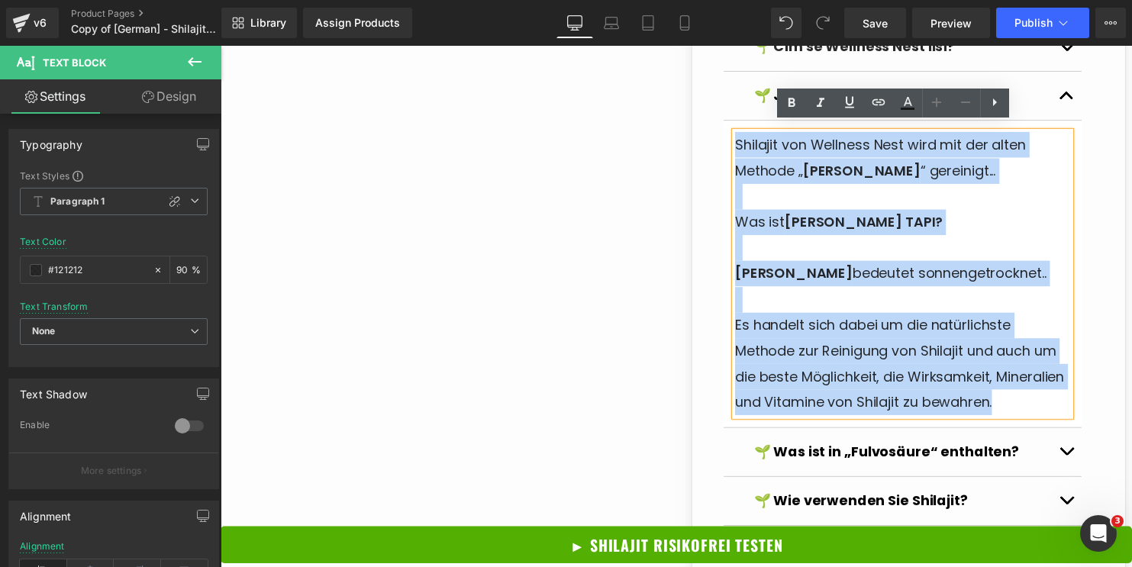
drag, startPoint x: 815, startPoint y: 424, endPoint x: 737, endPoint y: 140, distance: 293.9
click at [742, 140] on div "Shilajit von Wellness Nest wird mit der alten Methode „ SURYA TAPI “ gereinigt.…" at bounding box center [912, 276] width 340 height 287
copy div "Shilajit von Wellness Nest wird mit der alten Methode „ SURYA TAPI “ gereinigt.…"
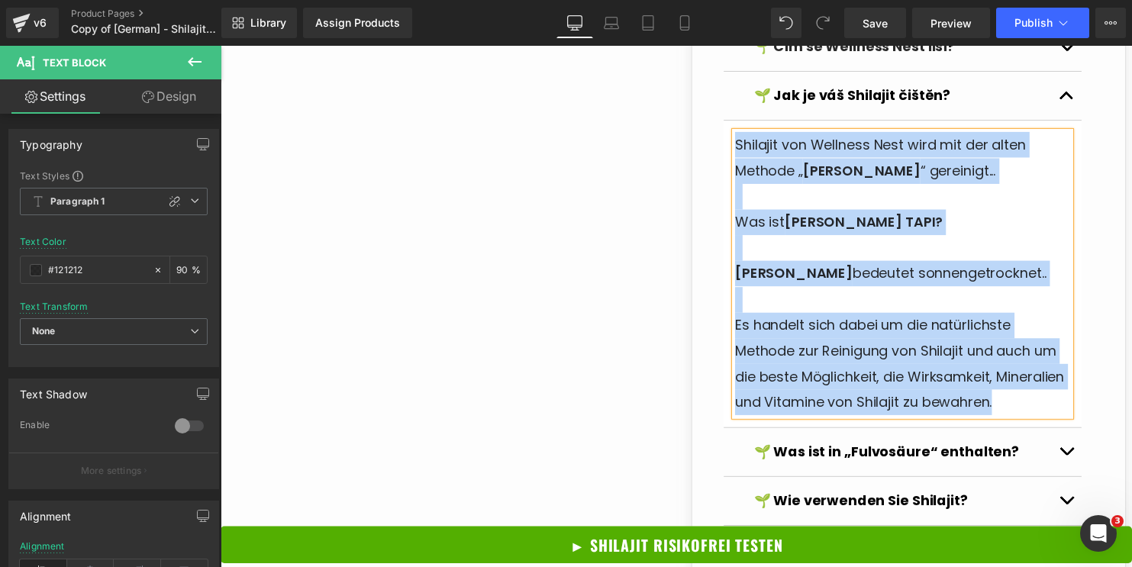
paste div
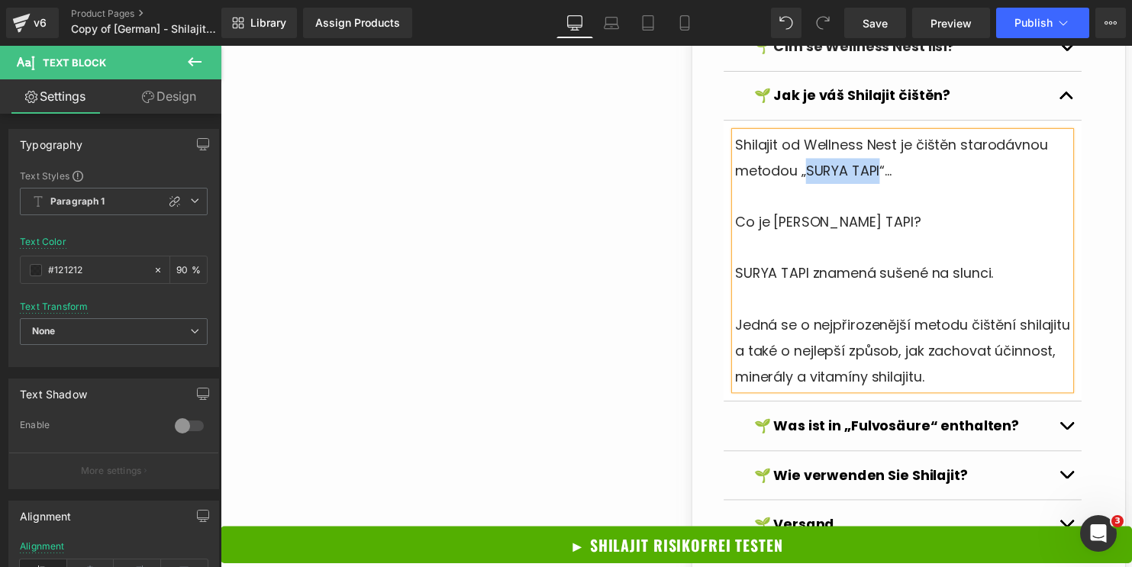
drag, startPoint x: 808, startPoint y: 163, endPoint x: 881, endPoint y: 167, distance: 72.6
click at [881, 167] on span "Shilajit od Wellness Nest je čištěn starodávnou metodou „SURYA TAPI“..." at bounding box center [900, 158] width 317 height 45
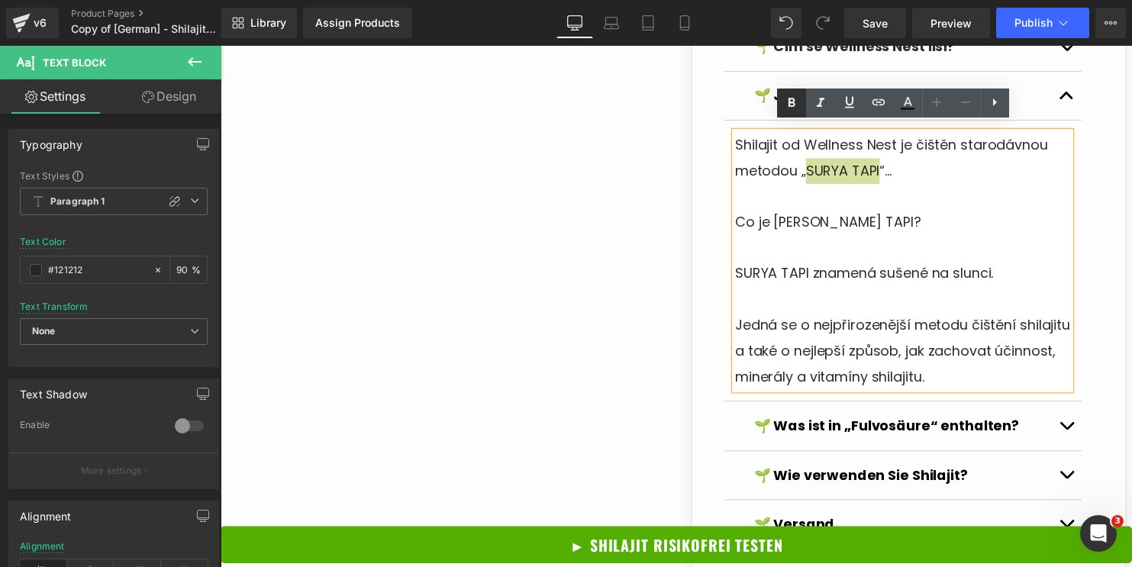
click at [798, 107] on icon at bounding box center [791, 103] width 18 height 18
drag, startPoint x: 776, startPoint y: 217, endPoint x: 848, endPoint y: 218, distance: 72.5
click at [848, 218] on span "Co je SURYA TAPI?" at bounding box center [836, 224] width 189 height 19
click at [795, 102] on icon at bounding box center [791, 103] width 18 height 18
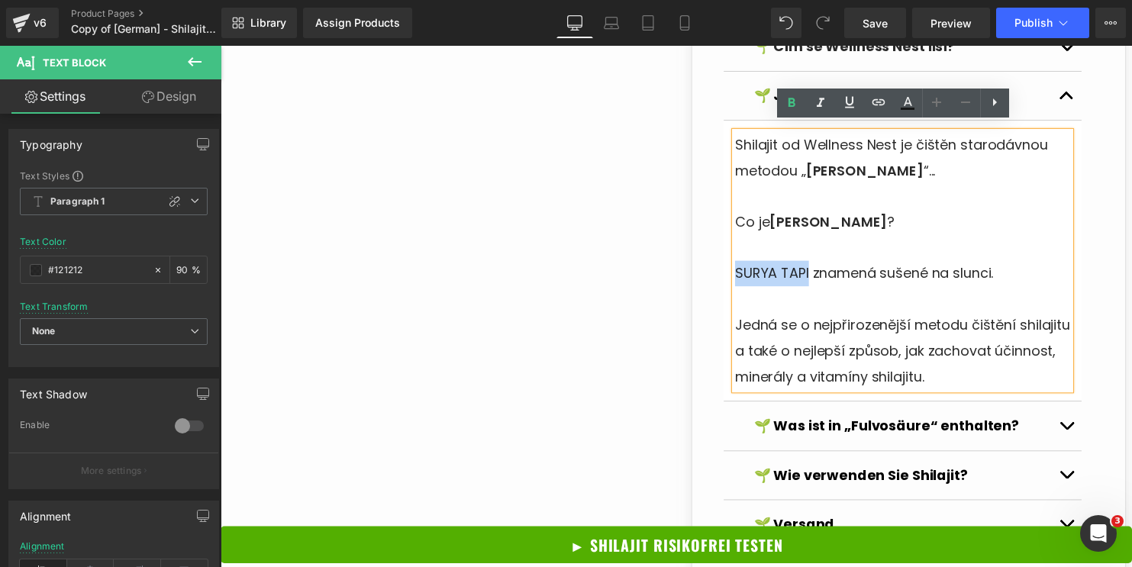
drag, startPoint x: 738, startPoint y: 268, endPoint x: 811, endPoint y: 266, distance: 72.6
click at [811, 266] on span "SURYA TAPI znamená sušené na slunci." at bounding box center [873, 275] width 262 height 19
click at [796, 103] on icon at bounding box center [791, 103] width 18 height 18
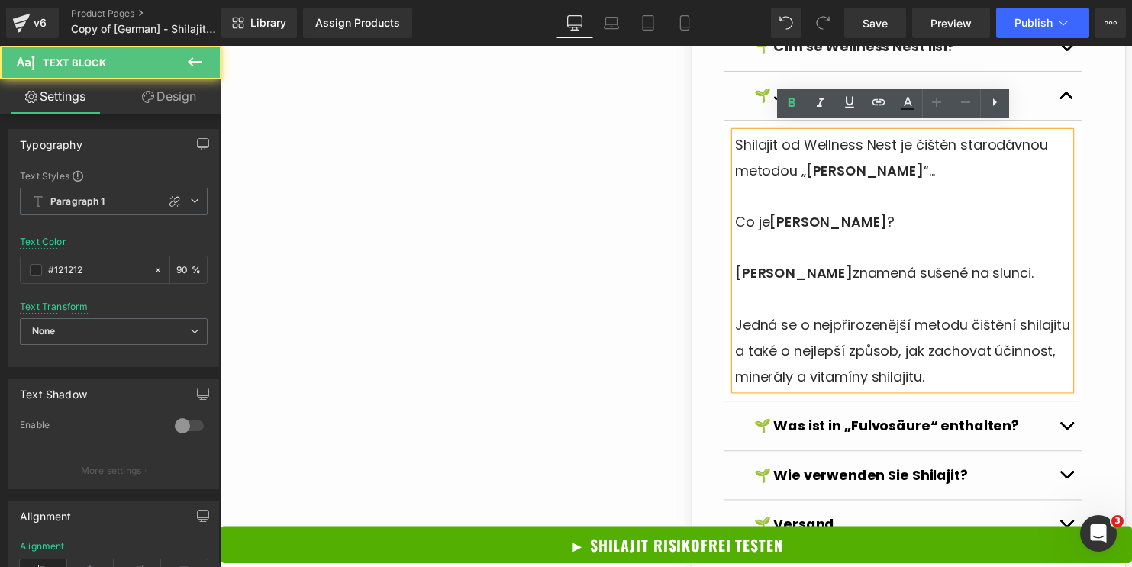
click at [888, 226] on p "Co je SURYA TAPI ?" at bounding box center [912, 224] width 340 height 26
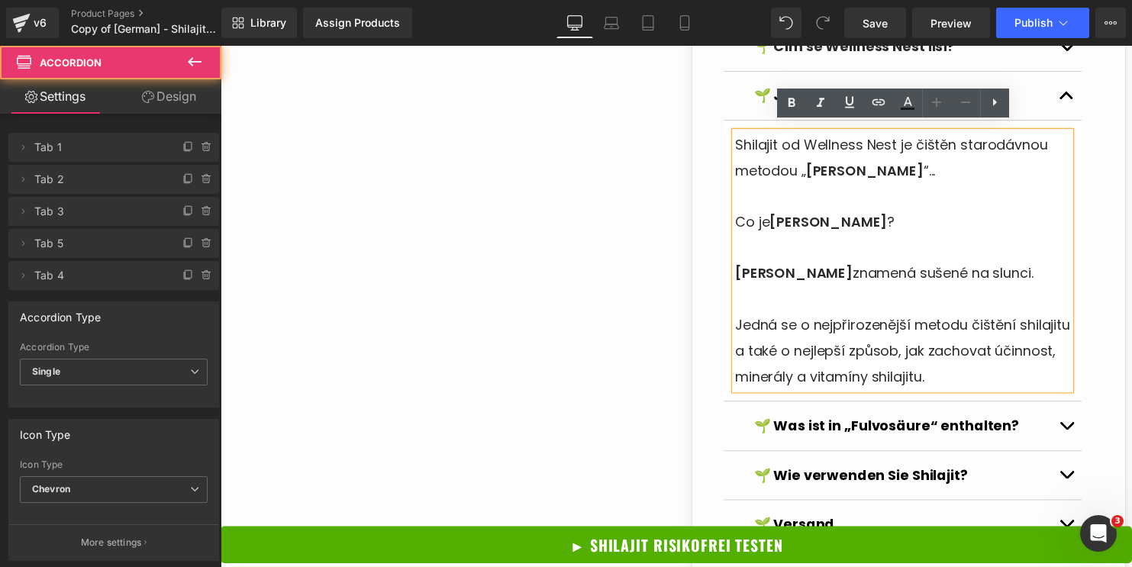
click at [1069, 89] on button "button" at bounding box center [1078, 96] width 31 height 49
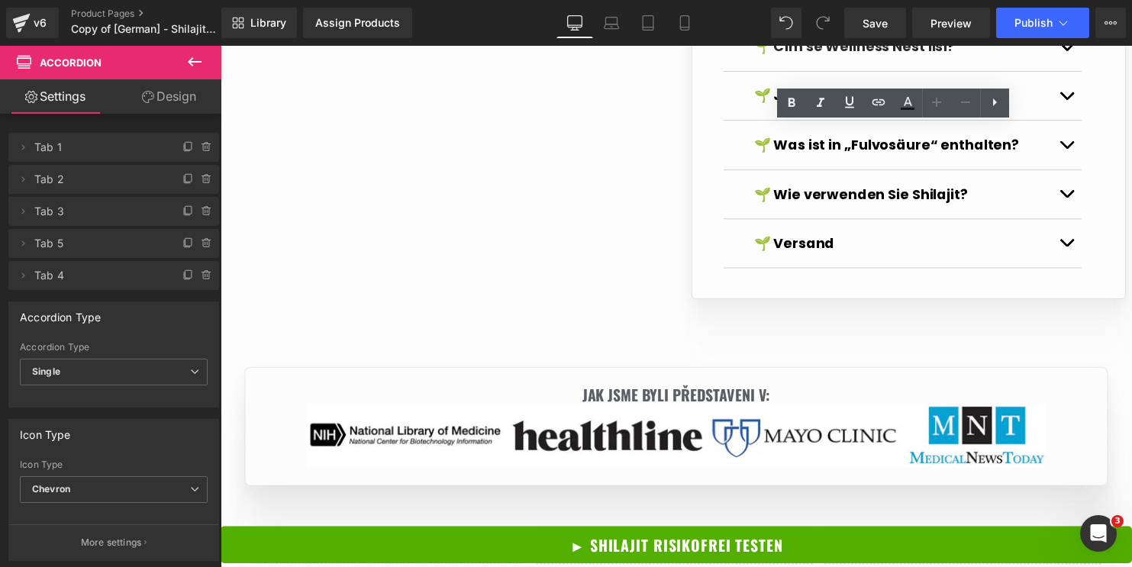
click at [1063, 139] on button "button" at bounding box center [1078, 145] width 31 height 49
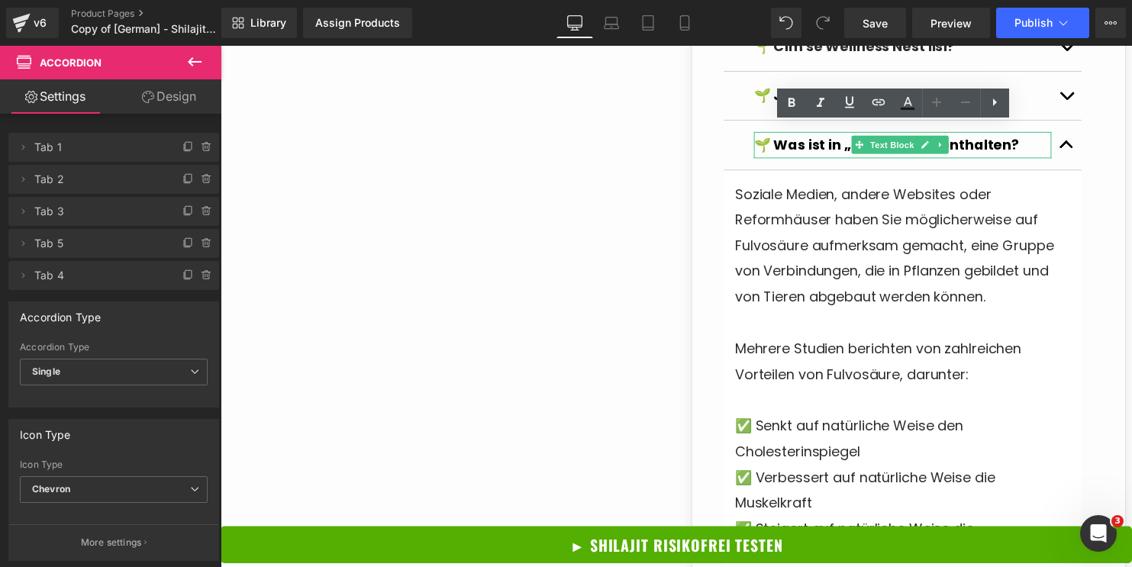
click at [1000, 139] on strong "🌱 Was ist in „Fulvosäure“ enthalten?" at bounding box center [895, 145] width 269 height 19
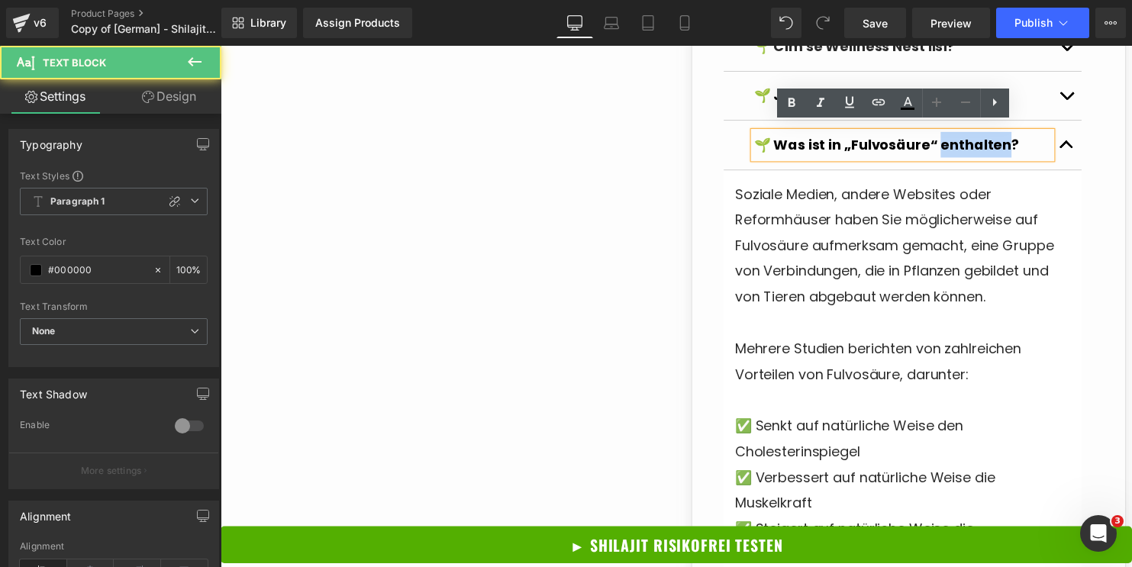
click at [1000, 139] on strong "🌱 Was ist in „Fulvosäure“ enthalten?" at bounding box center [895, 145] width 269 height 19
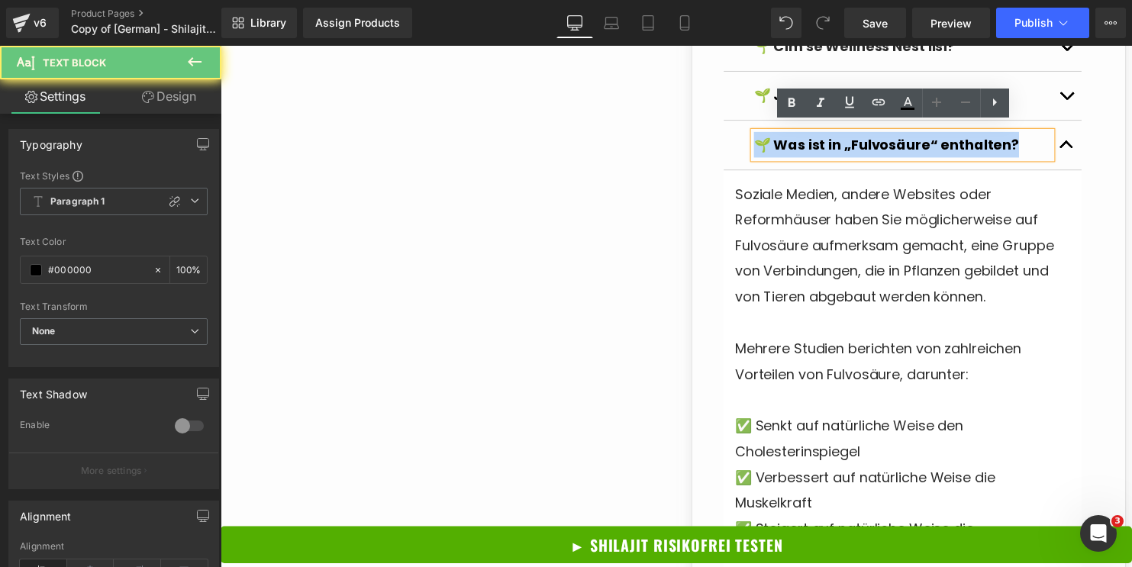
click at [1000, 139] on strong "🌱 Was ist in „Fulvosäure“ enthalten?" at bounding box center [895, 145] width 269 height 19
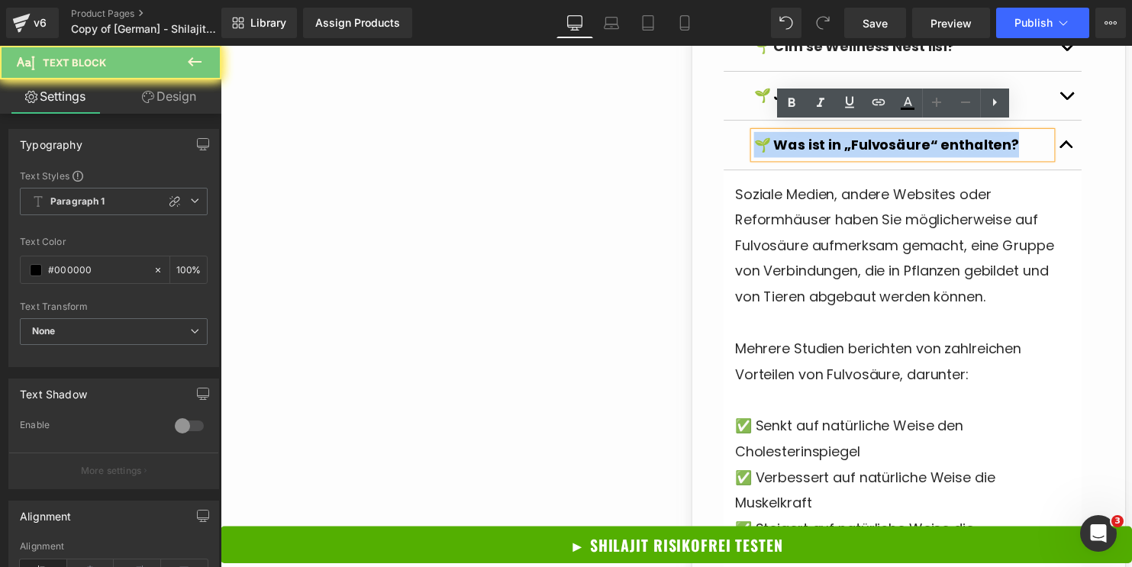
click at [875, 141] on strong "🌱 Was ist in „Fulvosäure“ enthalten?" at bounding box center [895, 145] width 269 height 19
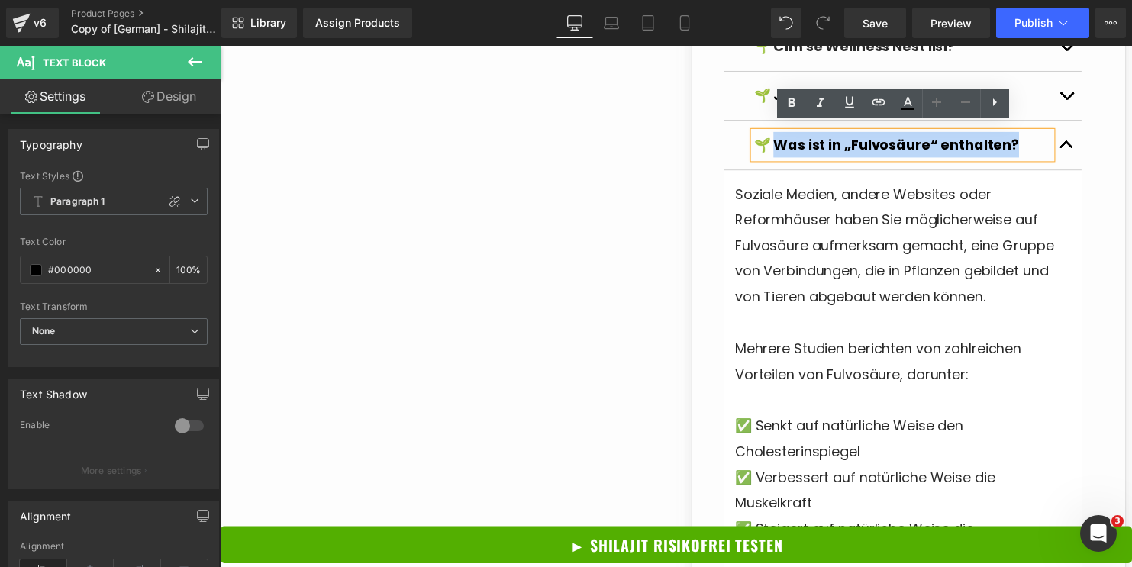
drag, startPoint x: 777, startPoint y: 137, endPoint x: 1023, endPoint y: 147, distance: 246.0
click at [1023, 147] on strong "🌱 Was ist in „Fulvosäure“ enthalten?" at bounding box center [895, 145] width 269 height 19
copy strong "as ist in „Fulvosäure“ enthalten?"
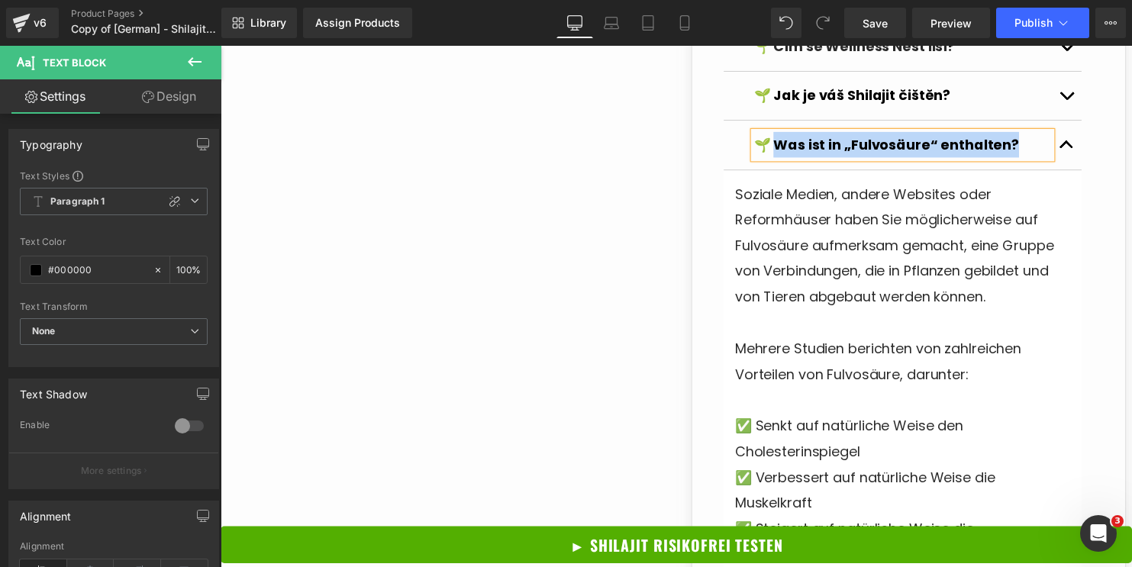
click at [850, 138] on strong "🌱 Was ist in „Fulvosäure“ enthalten?" at bounding box center [895, 145] width 269 height 19
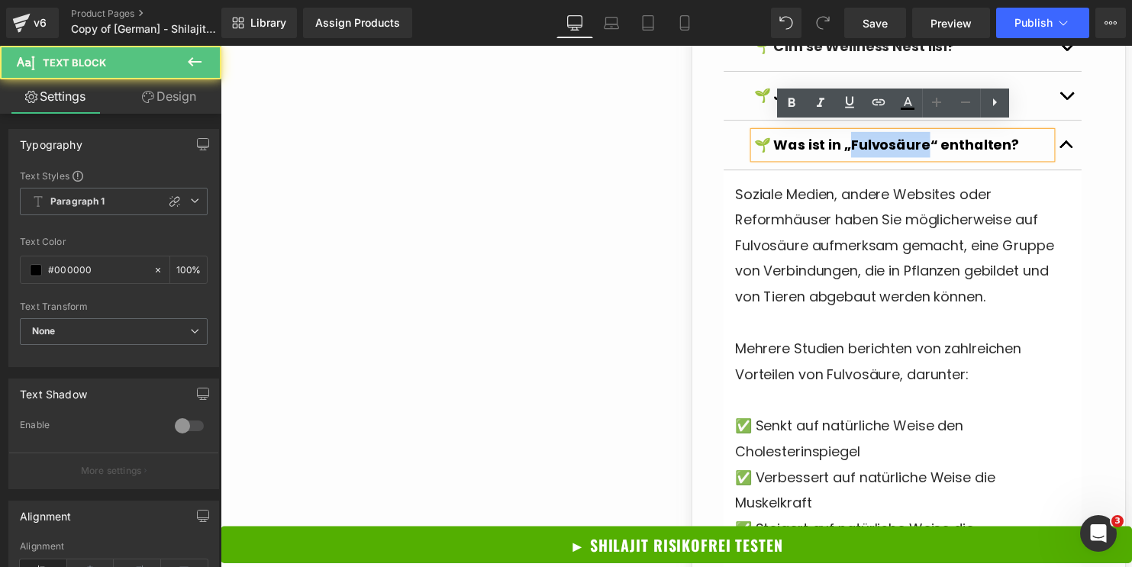
click at [850, 138] on strong "🌱 Was ist in „Fulvosäure“ enthalten?" at bounding box center [895, 145] width 269 height 19
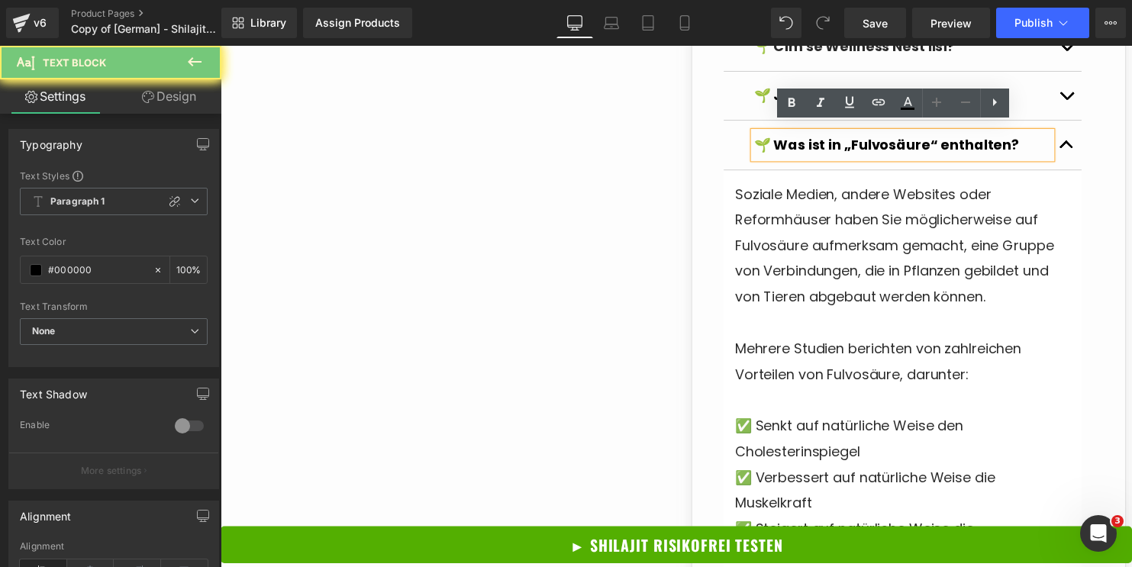
click at [786, 138] on strong "🌱 Was ist in „Fulvosäure“ enthalten?" at bounding box center [895, 145] width 269 height 19
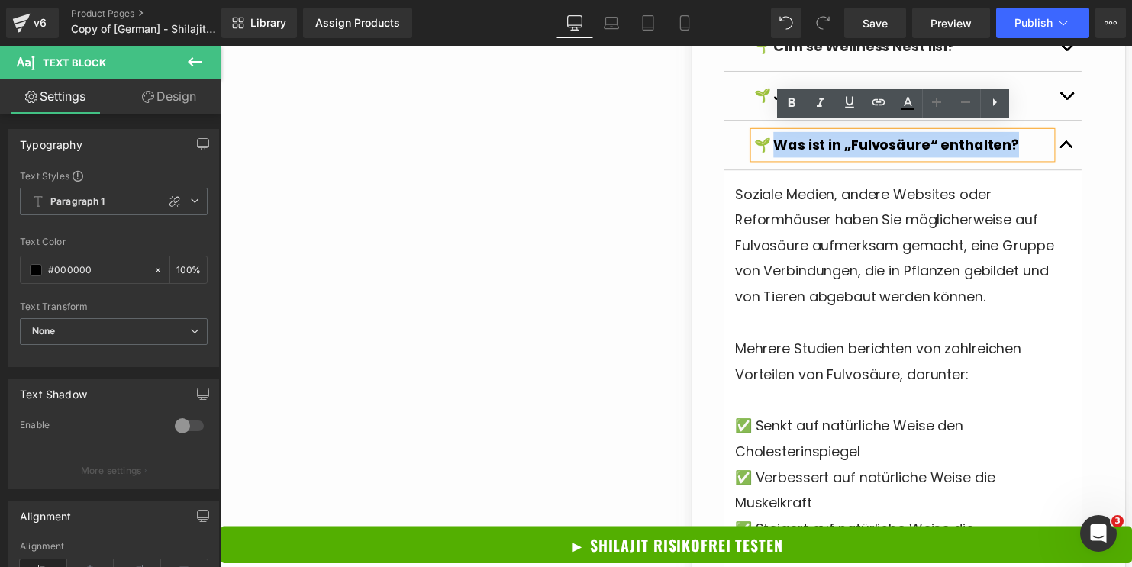
drag, startPoint x: 776, startPoint y: 139, endPoint x: 1023, endPoint y: 140, distance: 246.6
click at [1023, 140] on strong "🌱 Was ist in „Fulvosäure“ enthalten?" at bounding box center [895, 145] width 269 height 19
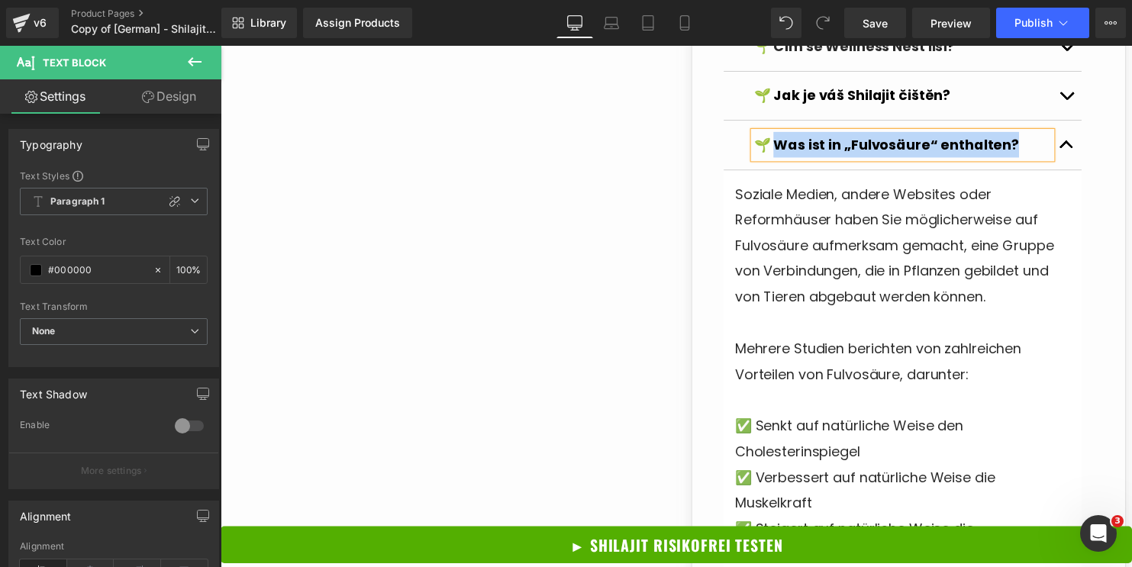
paste div
click at [937, 231] on span "Soziale Medien, andere Websites oder Reformhäuser haben Sie möglicherweise auf …" at bounding box center [903, 248] width 323 height 124
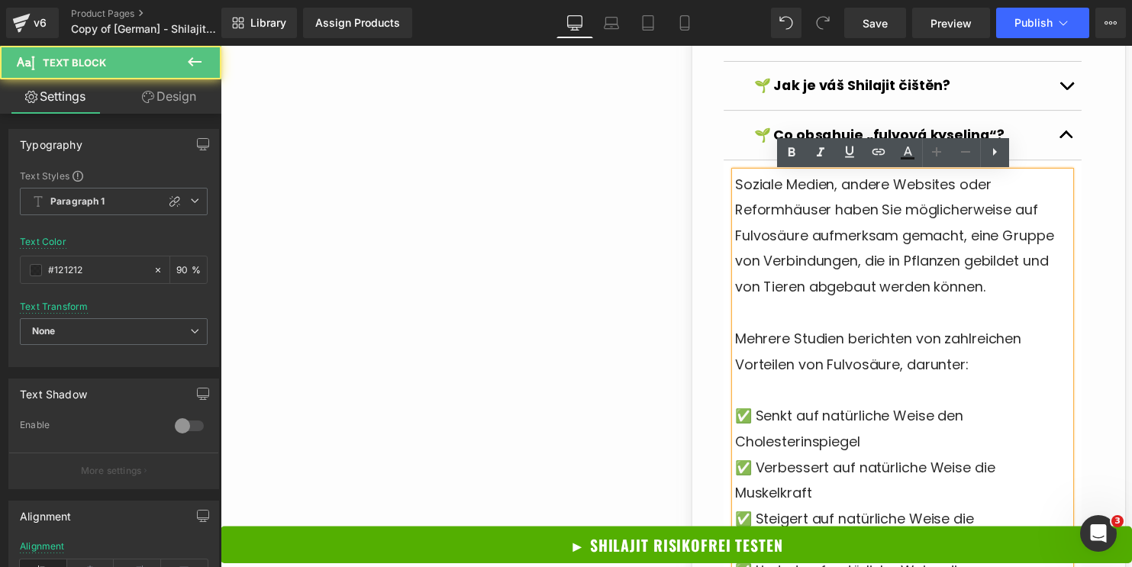
scroll to position [1796, 0]
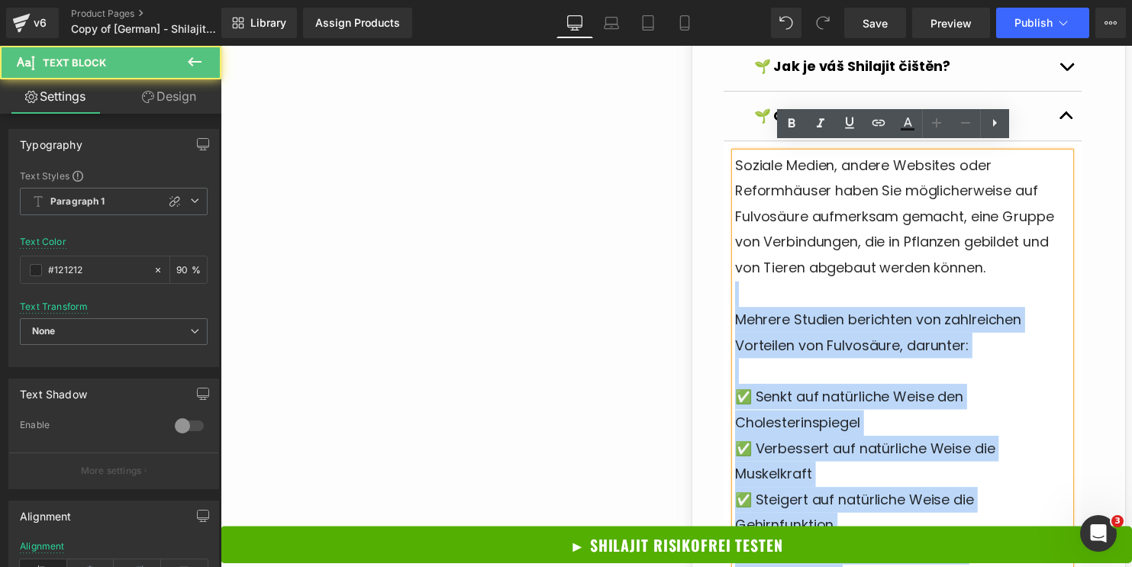
drag, startPoint x: 735, startPoint y: 158, endPoint x: 866, endPoint y: 298, distance: 192.3
click at [866, 298] on div "Soziale Medien, andere Websites oder Reformhäuser haben Sie möglicherweise auf …" at bounding box center [912, 441] width 340 height 574
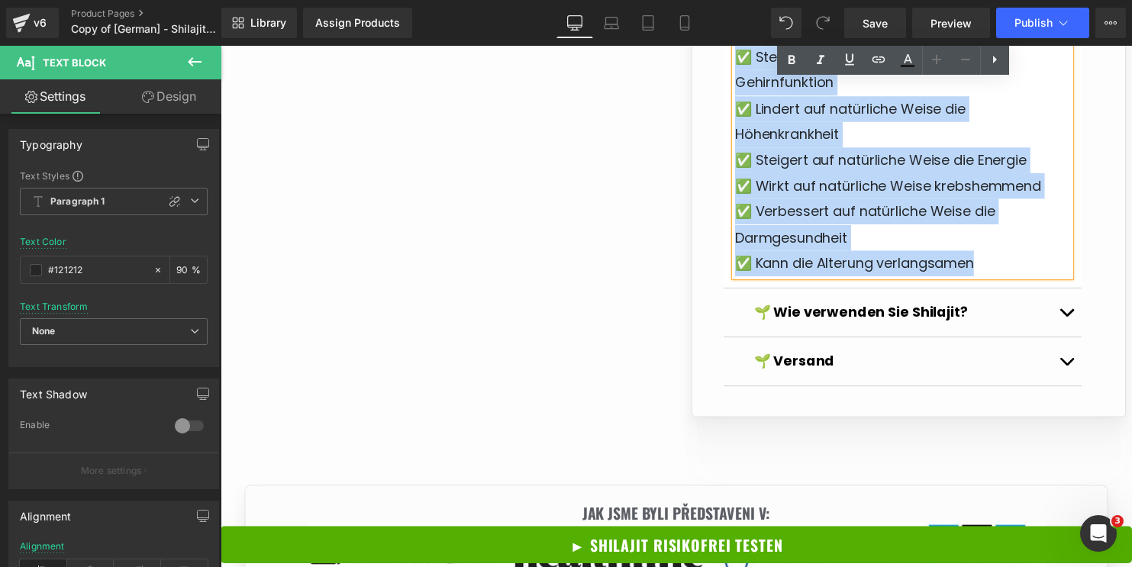
scroll to position [2284, 0]
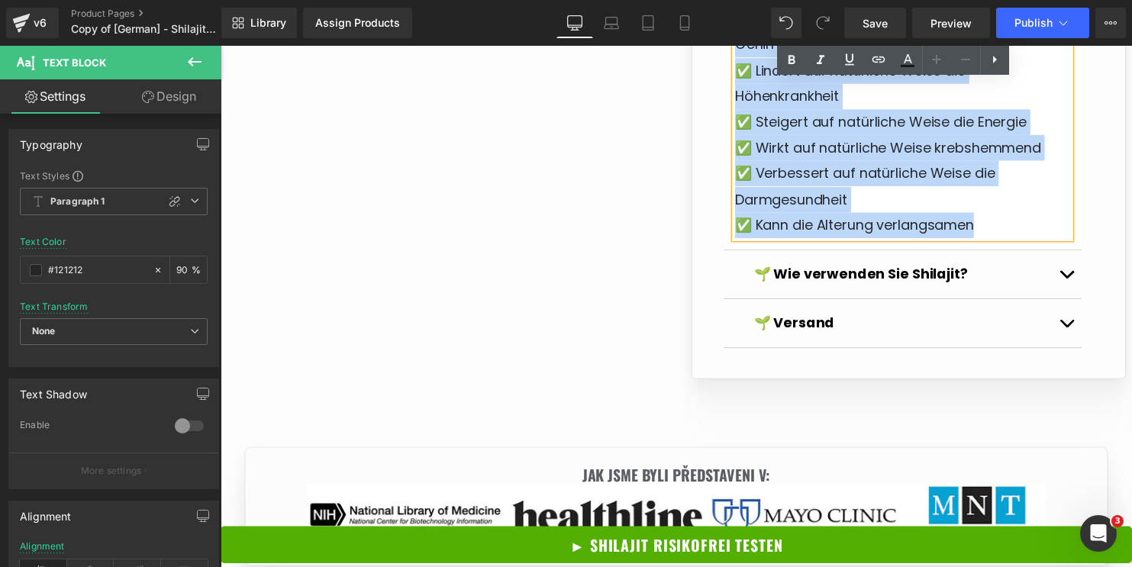
click at [872, 186] on p "✅ Verbessert auf natürliche Weise die Darmgesundheit" at bounding box center [912, 188] width 340 height 52
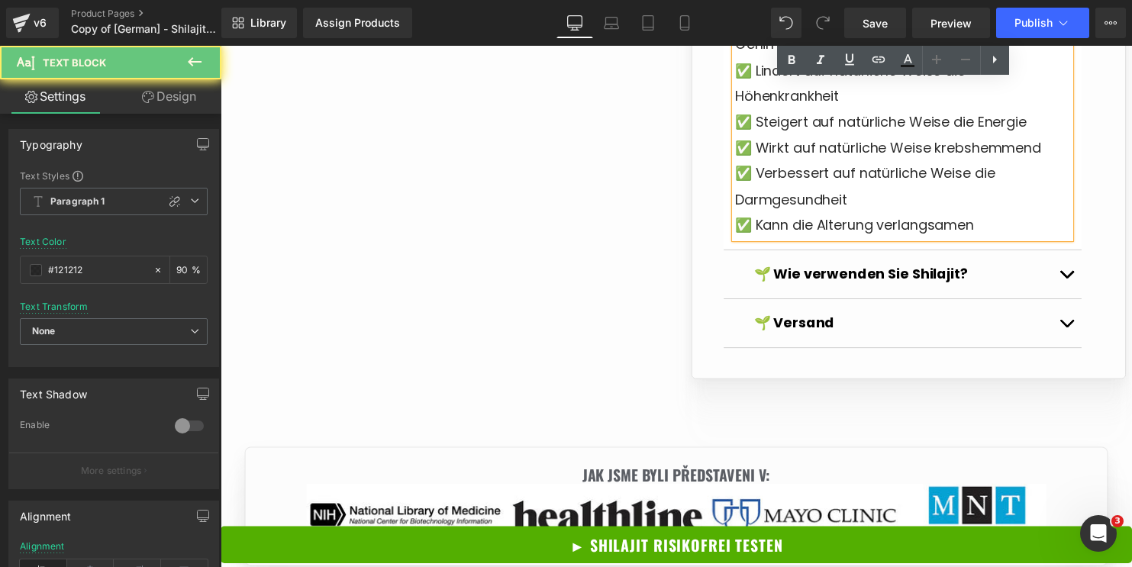
click at [872, 186] on p "✅ Verbessert auf natürliche Weise die Darmgesundheit" at bounding box center [912, 188] width 340 height 52
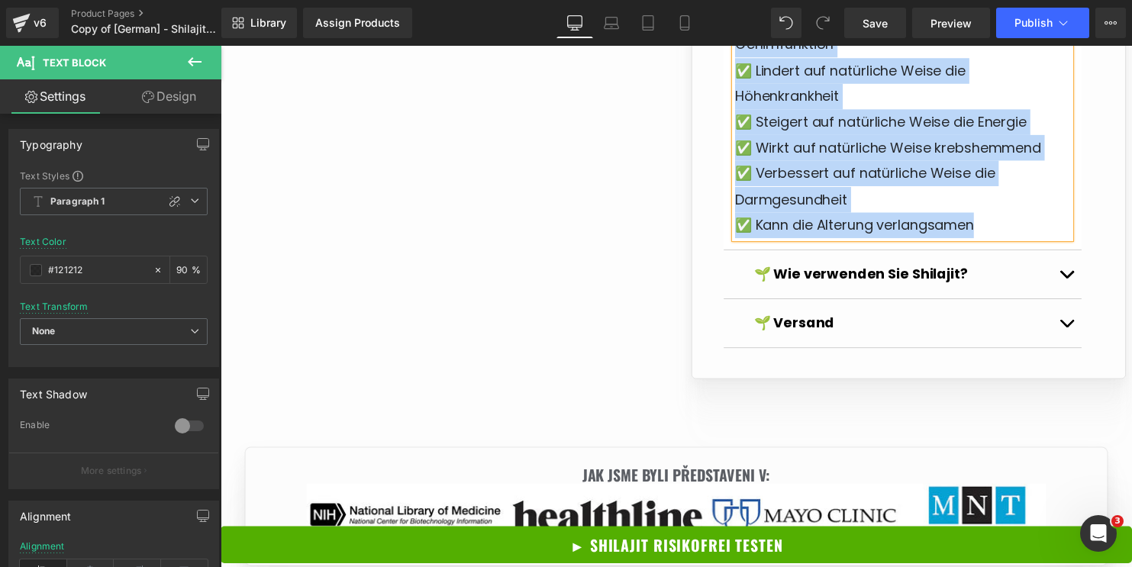
copy div "Soziale Medien, andere Websites oder Reformhäuser haben Sie möglicherweise auf …"
paste div
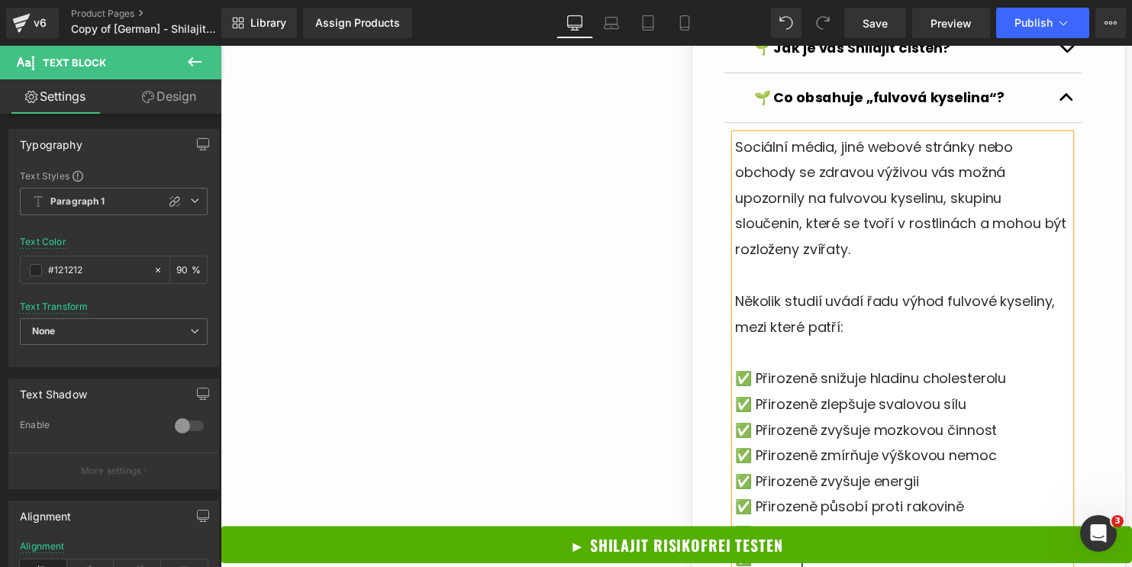
scroll to position [1645, 0]
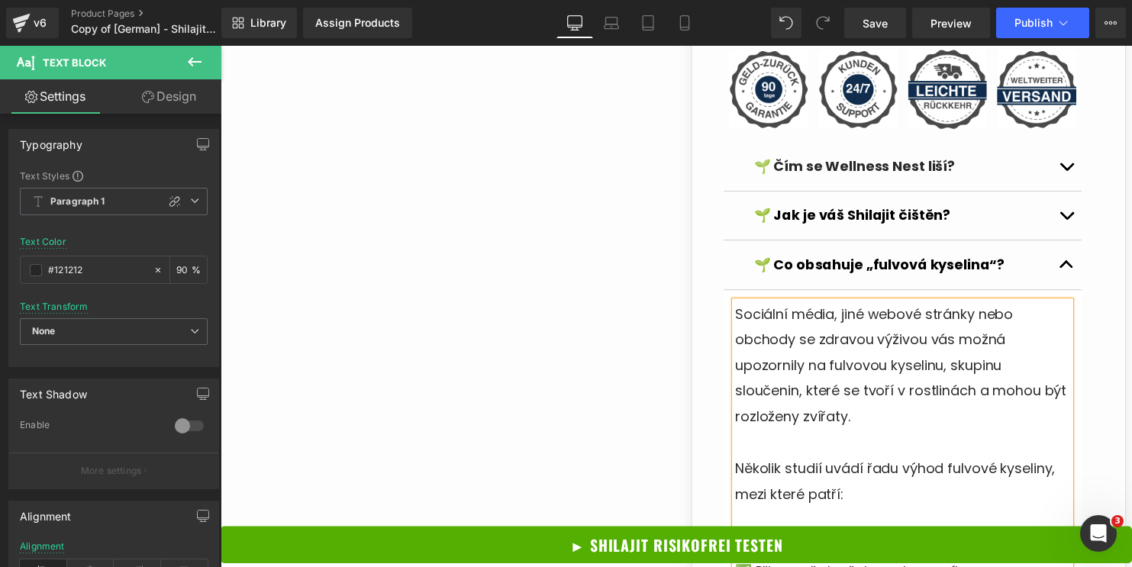
click at [1069, 265] on button "button" at bounding box center [1078, 268] width 31 height 49
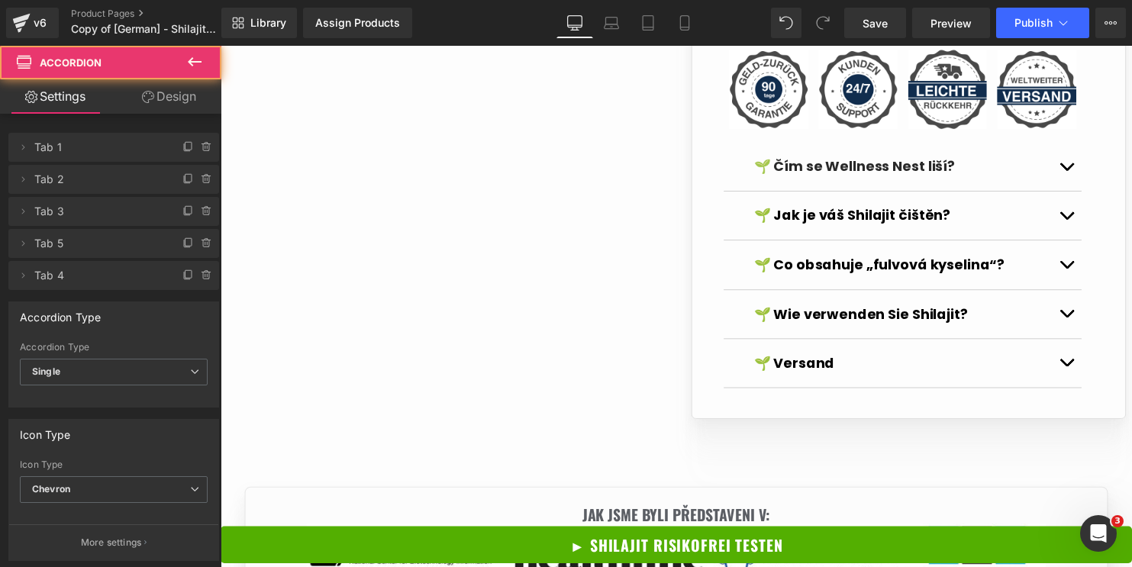
click at [1066, 305] on button "button" at bounding box center [1078, 318] width 31 height 49
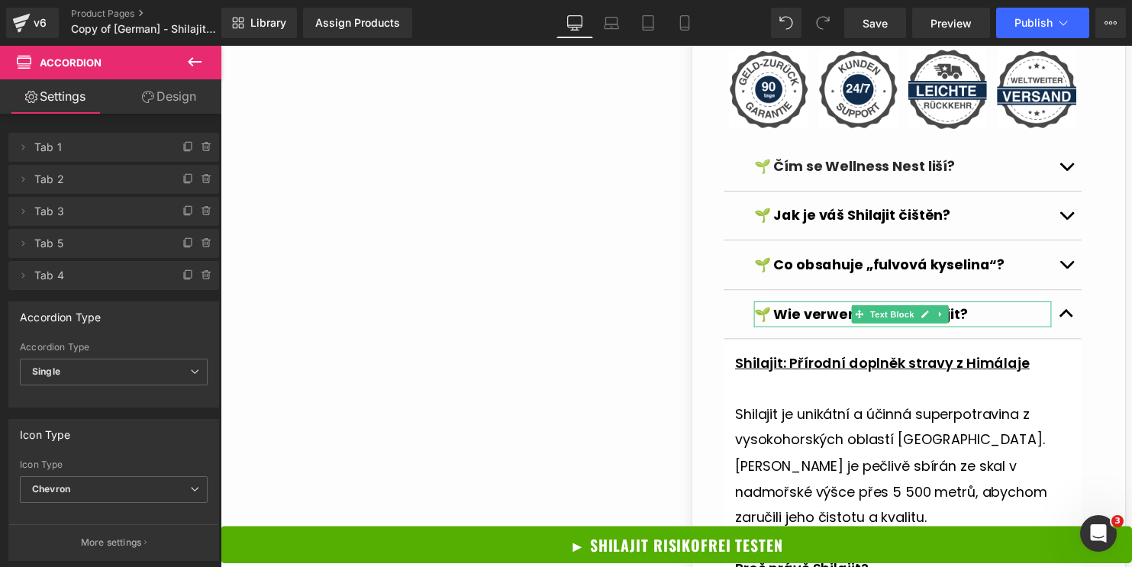
click at [984, 310] on p "🌱 Wie verwenden Sie Shilajit?" at bounding box center [912, 318] width 302 height 26
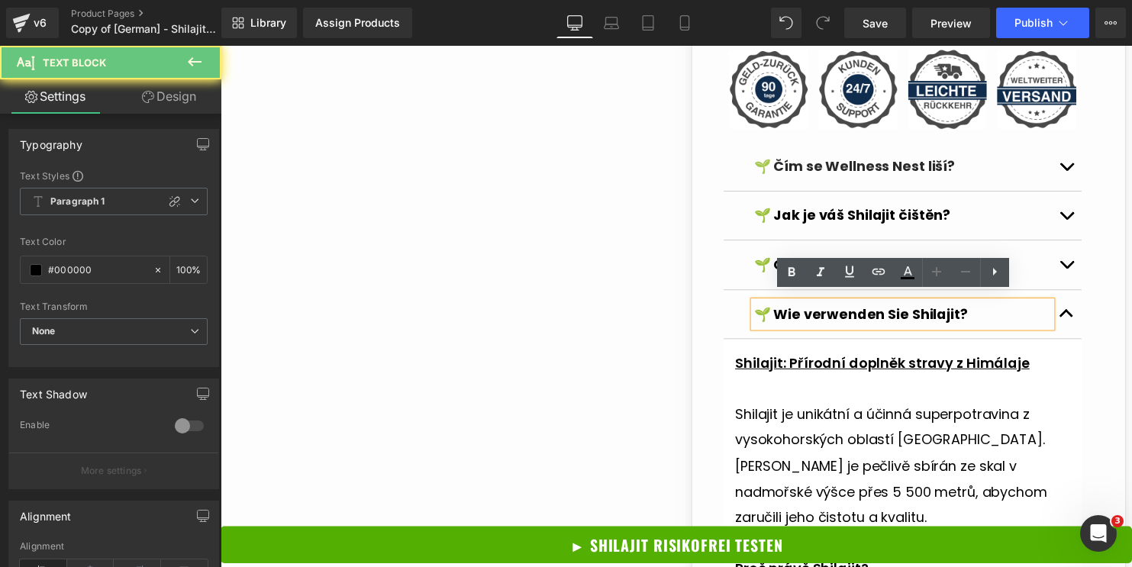
click at [950, 311] on strong "🌱 Wie verwenden Sie Shilajit?" at bounding box center [869, 317] width 217 height 19
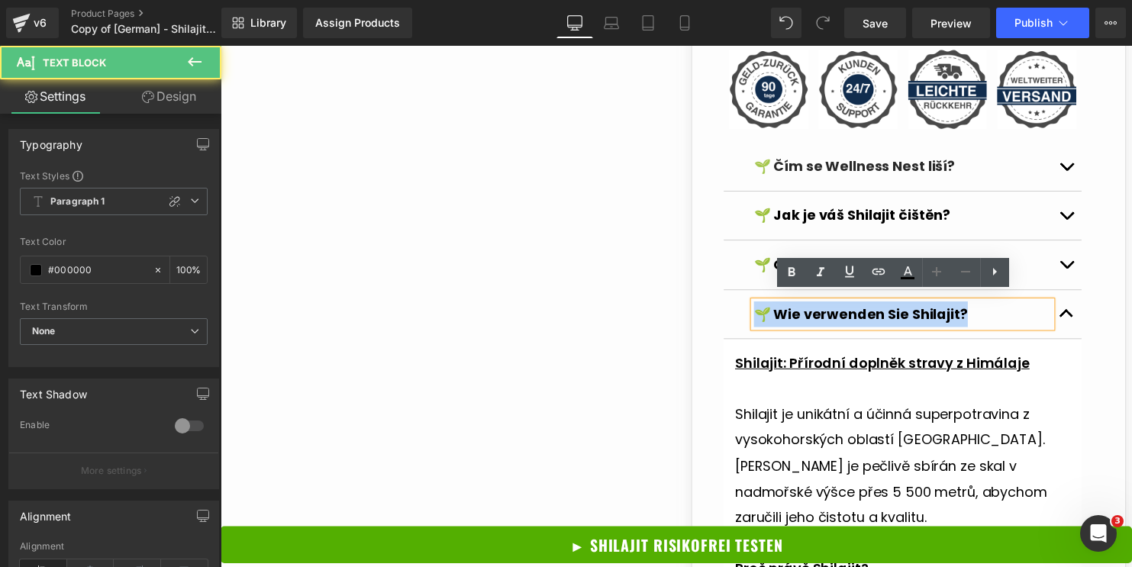
click at [950, 311] on strong "🌱 Wie verwenden Sie Shilajit?" at bounding box center [869, 317] width 217 height 19
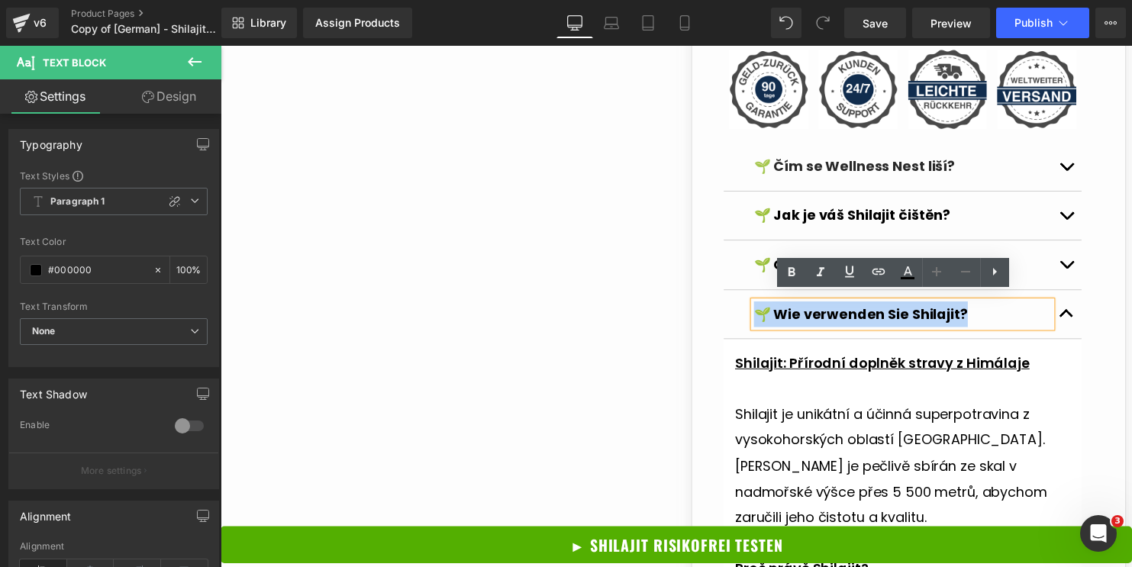
click at [950, 311] on strong "🌱 Wie verwenden Sie Shilajit?" at bounding box center [869, 317] width 217 height 19
drag, startPoint x: 834, startPoint y: 312, endPoint x: 999, endPoint y: 325, distance: 165.4
click at [999, 325] on div "🌱 Wie verwenden Sie Shilajit?" at bounding box center [912, 318] width 302 height 26
copy strong "ie verwenden Sie Shilajit?"
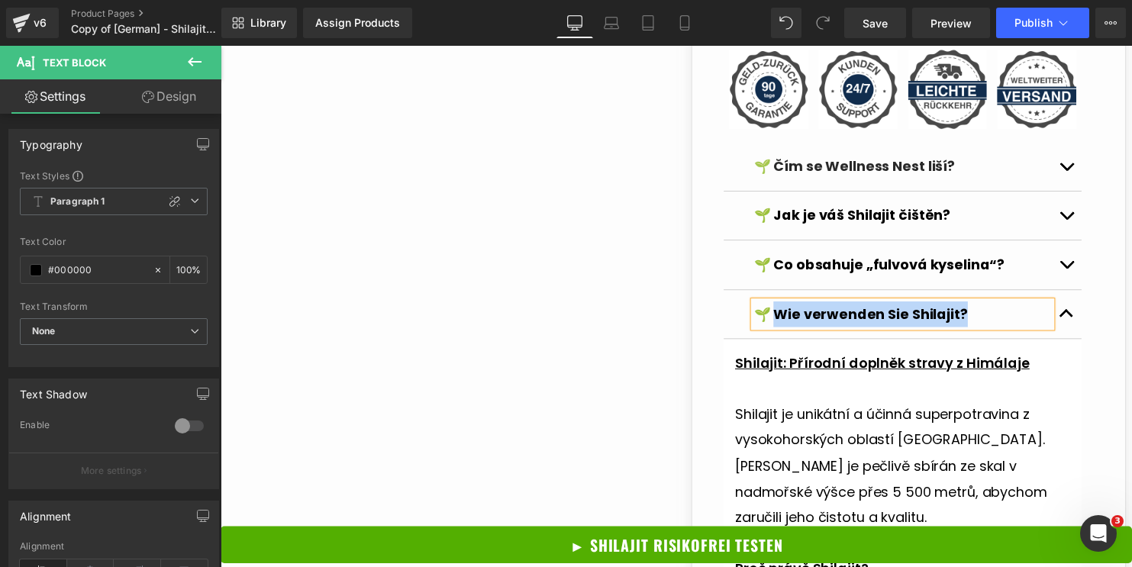
paste div
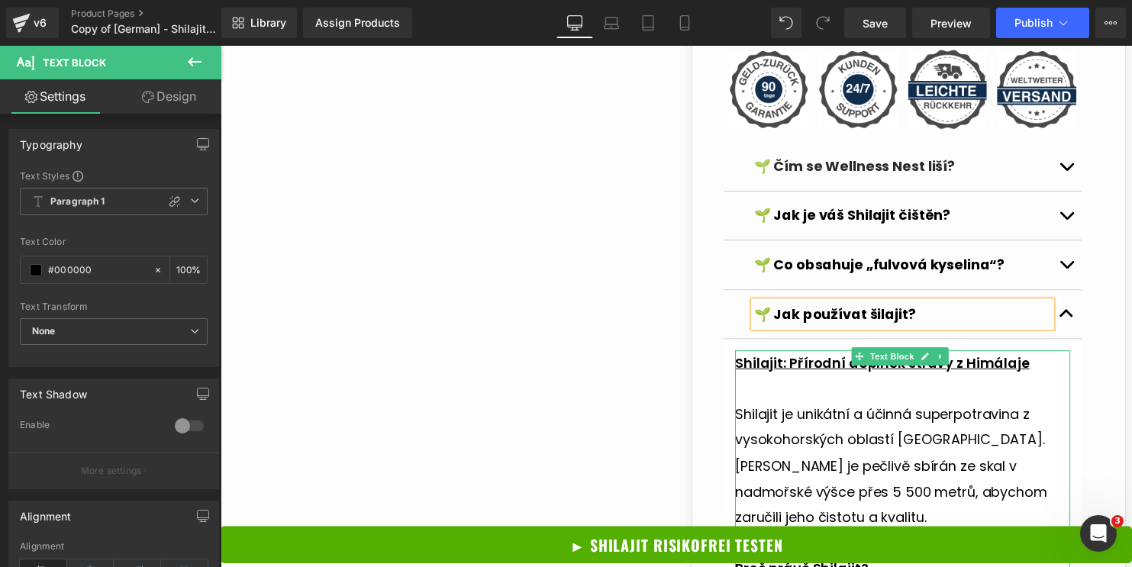
click at [876, 389] on p at bounding box center [912, 394] width 340 height 26
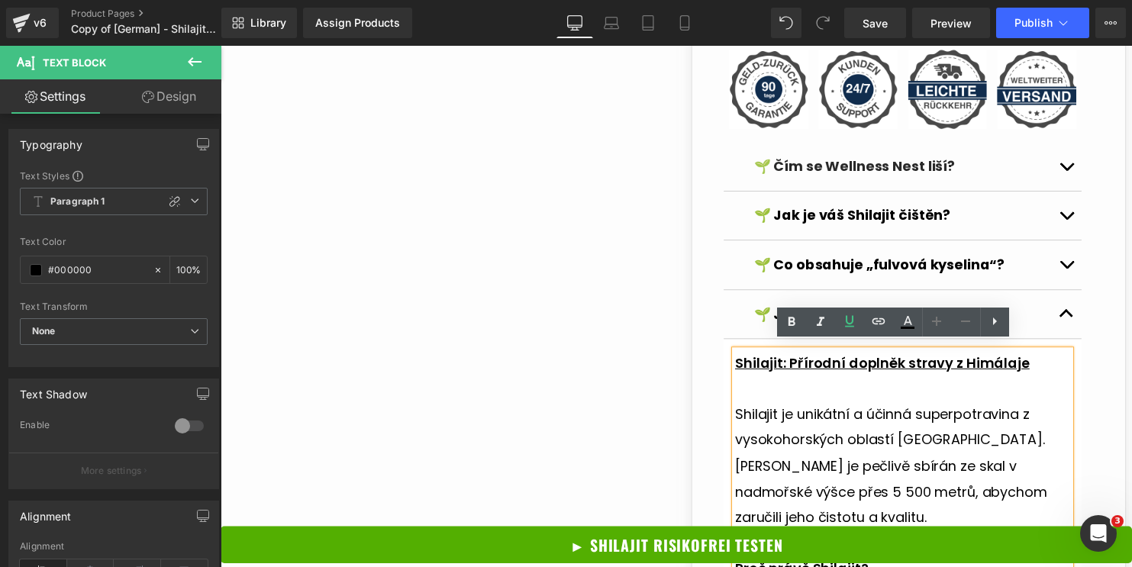
click at [744, 358] on u "Shilajit: Přírodní doplněk stravy z Himálaje" at bounding box center [891, 367] width 298 height 19
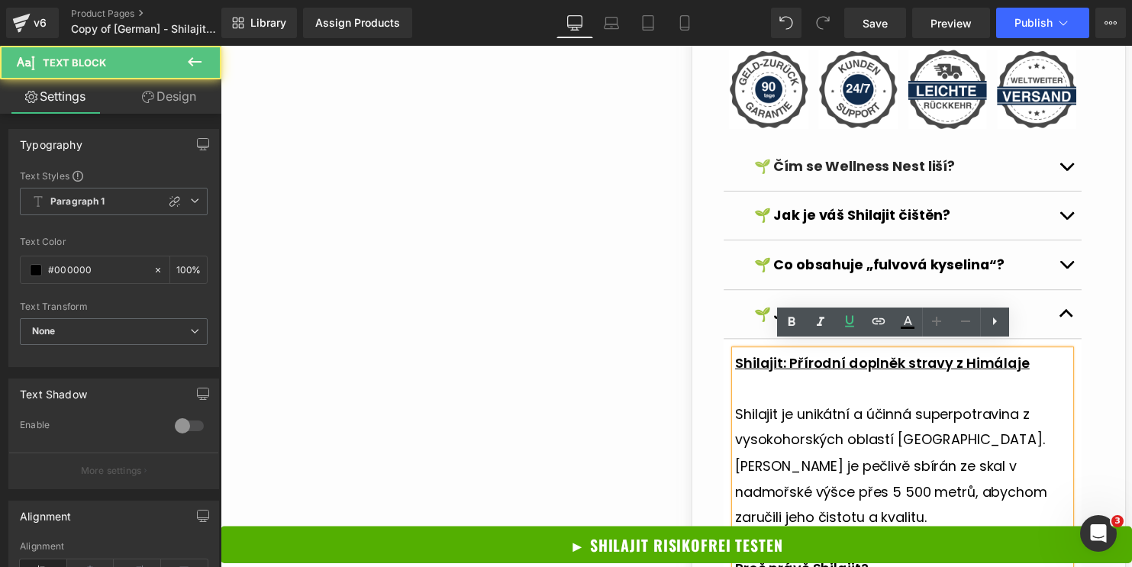
click at [876, 358] on u "Shilajit: Přírodní doplněk stravy z Himálaje" at bounding box center [891, 367] width 298 height 19
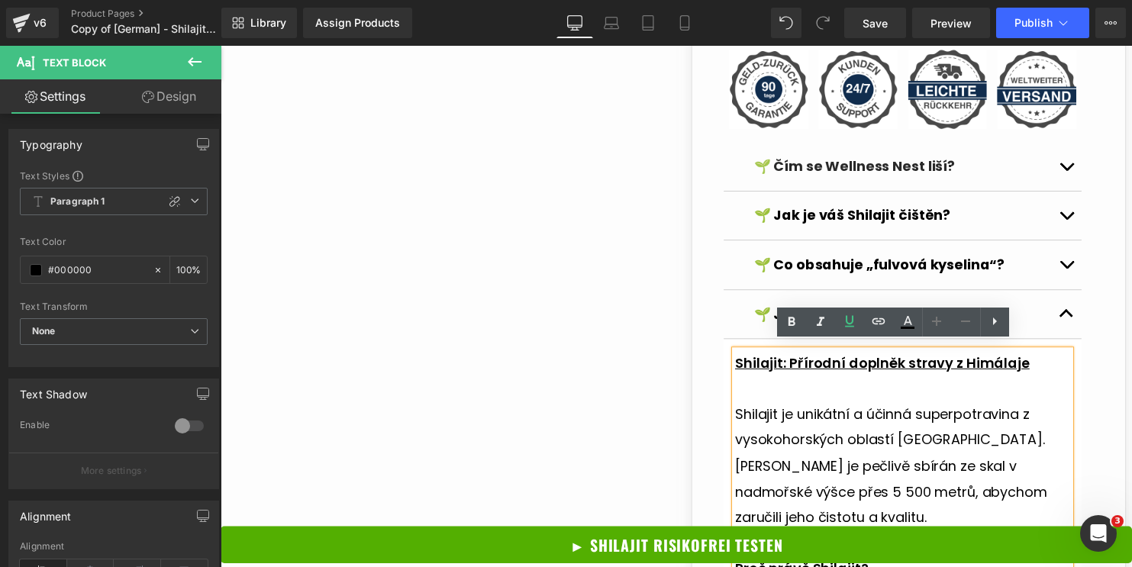
click at [875, 359] on u "Shilajit: Přírodní doplněk stravy z Himálaje" at bounding box center [891, 367] width 298 height 19
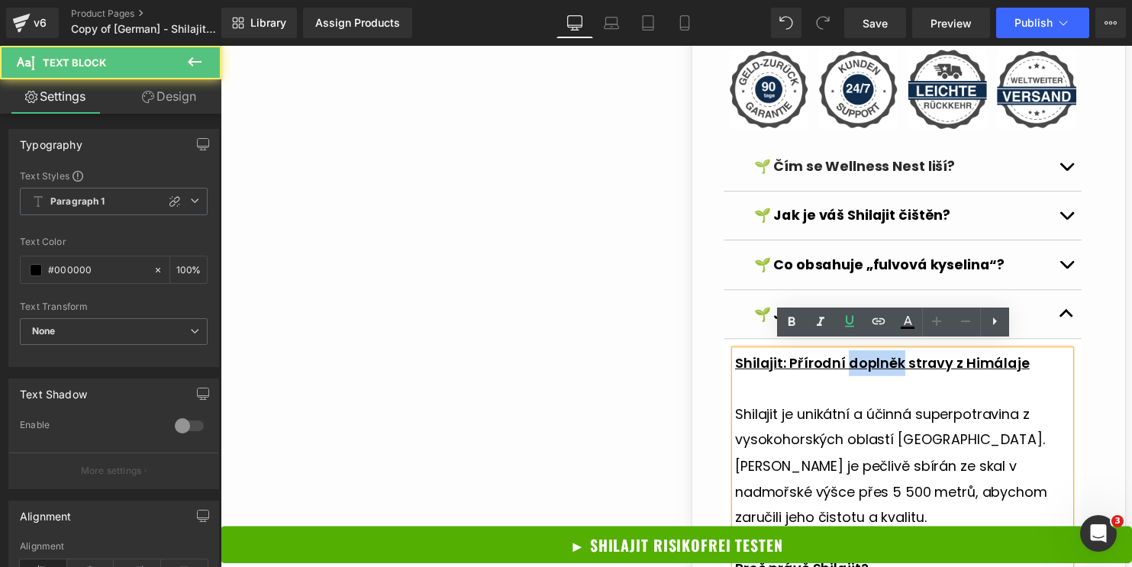
click at [875, 359] on u "Shilajit: Přírodní doplněk stravy z Himálaje" at bounding box center [891, 367] width 298 height 19
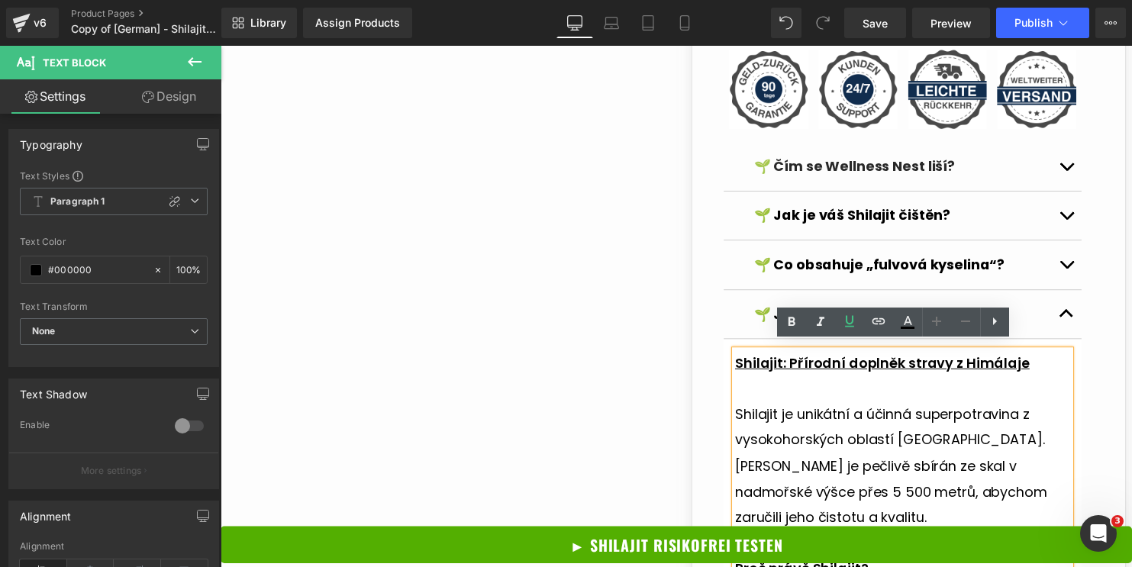
click at [814, 366] on u "Shilajit: Přírodní doplněk stravy z Himálaje" at bounding box center [891, 367] width 298 height 19
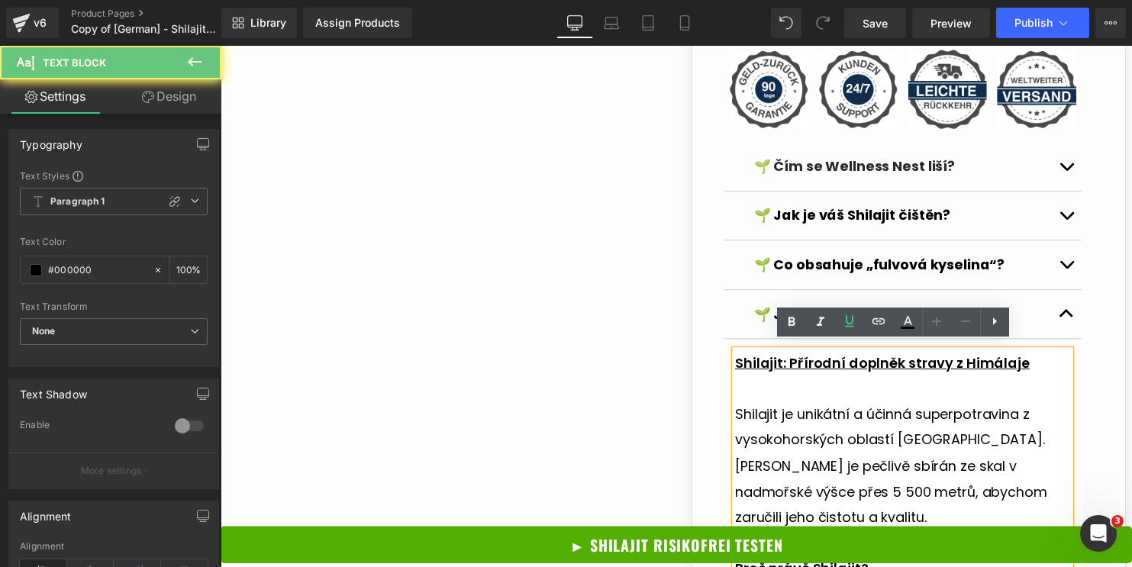
click at [770, 389] on p at bounding box center [912, 394] width 340 height 26
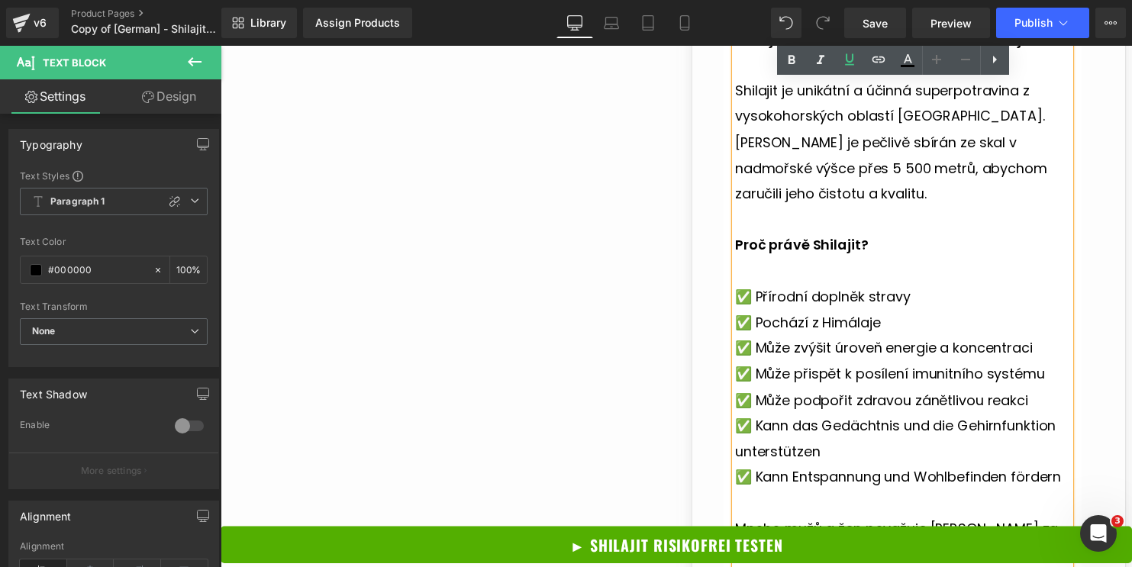
scroll to position [2078, 0]
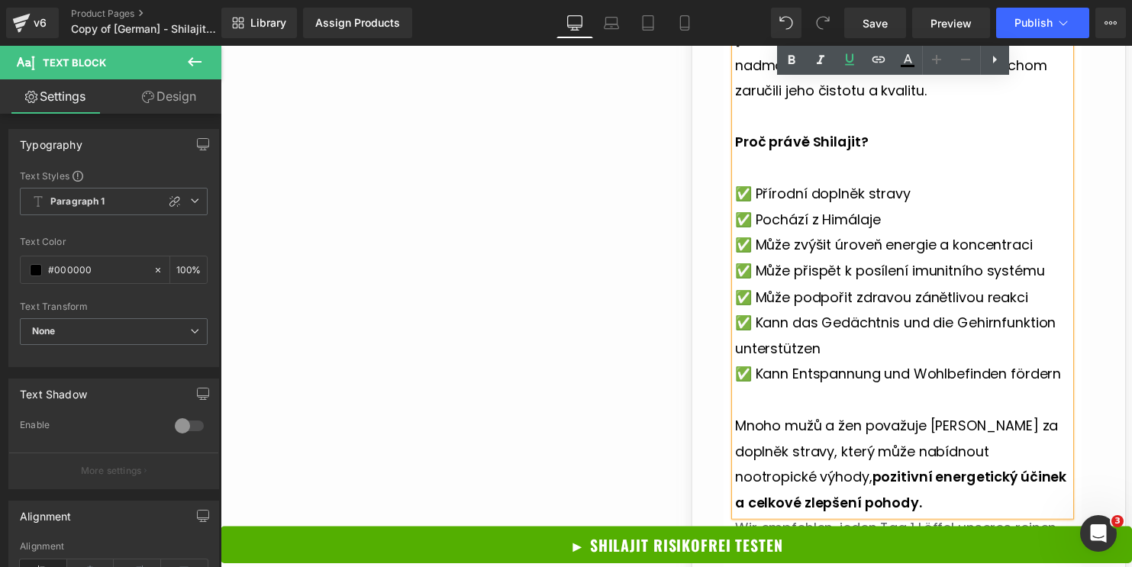
drag, startPoint x: 738, startPoint y: 361, endPoint x: 882, endPoint y: 500, distance: 199.8
click at [882, 500] on div "Shilajit: Přírodní doplněk stravy z Himálaje Shilajit je unikátní a účinná supe…" at bounding box center [912, 222] width 340 height 601
copy div "Shilajit: Přírodní doplněk stravy z Himálaje Shilajit je unikátní a účinná supe…"
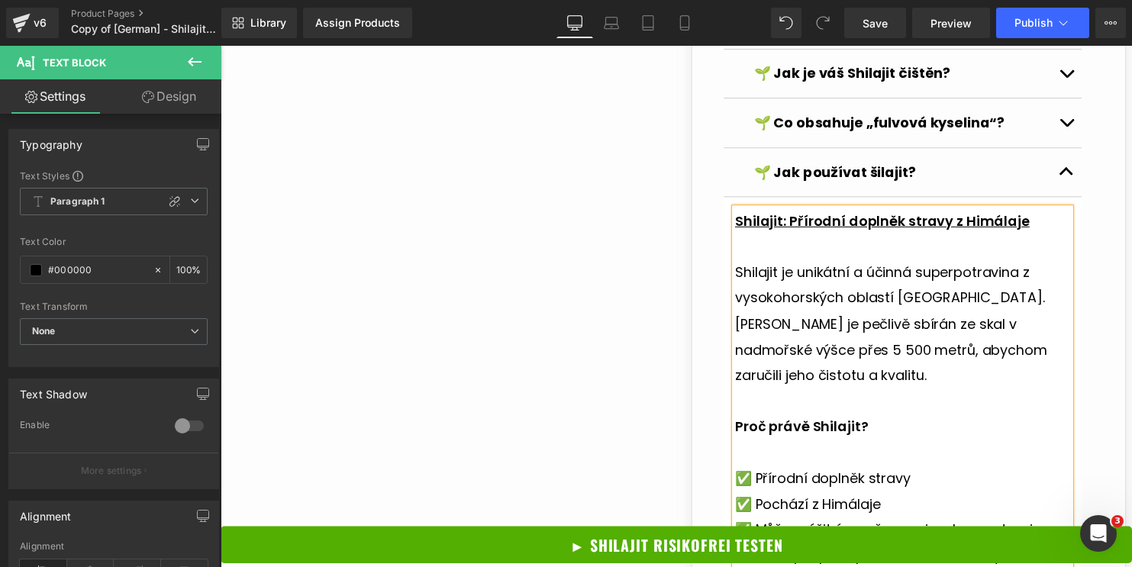
scroll to position [1776, 0]
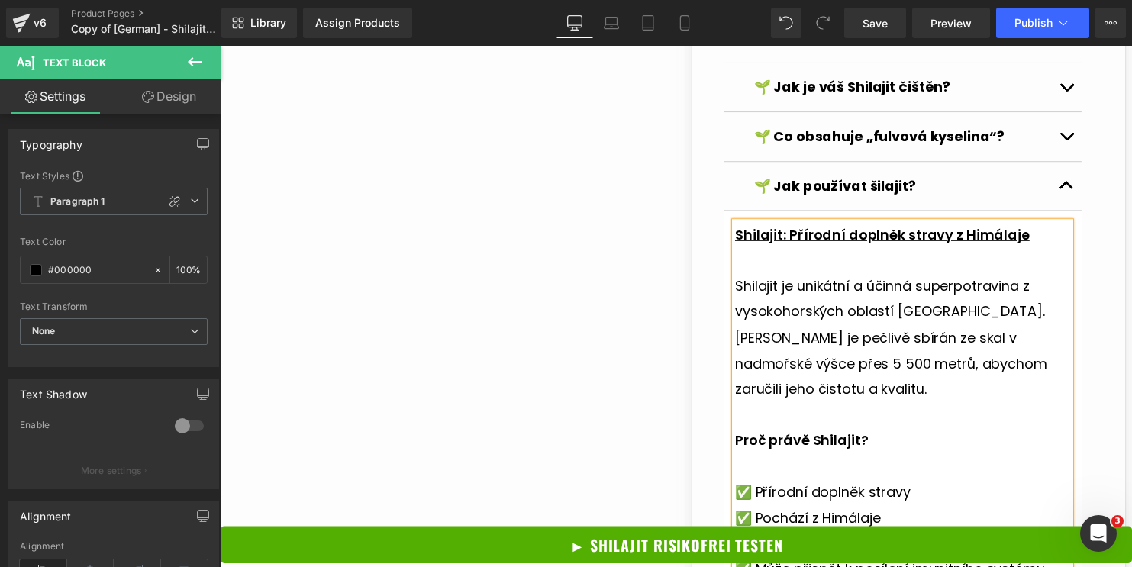
click at [1068, 180] on button "button" at bounding box center [1078, 187] width 31 height 49
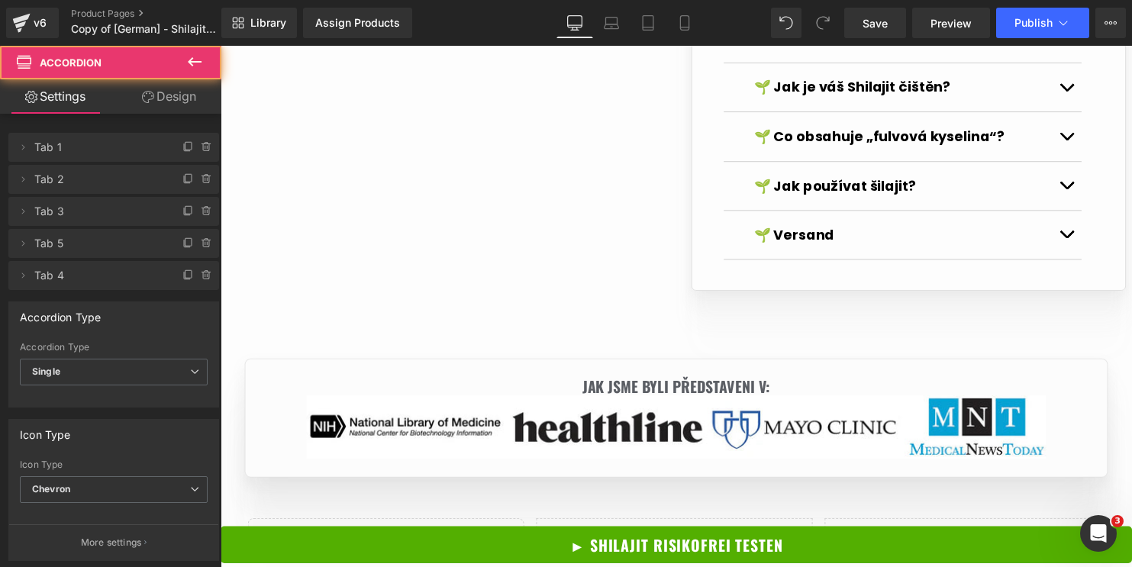
click at [1070, 140] on button "button" at bounding box center [1078, 137] width 31 height 49
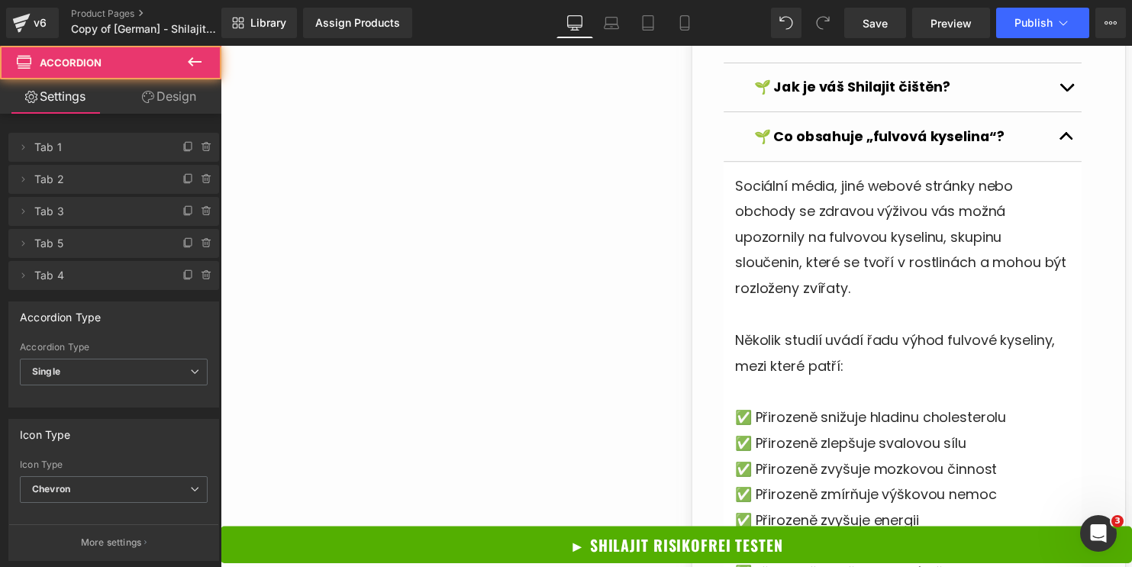
click at [1070, 139] on button "button" at bounding box center [1078, 137] width 31 height 49
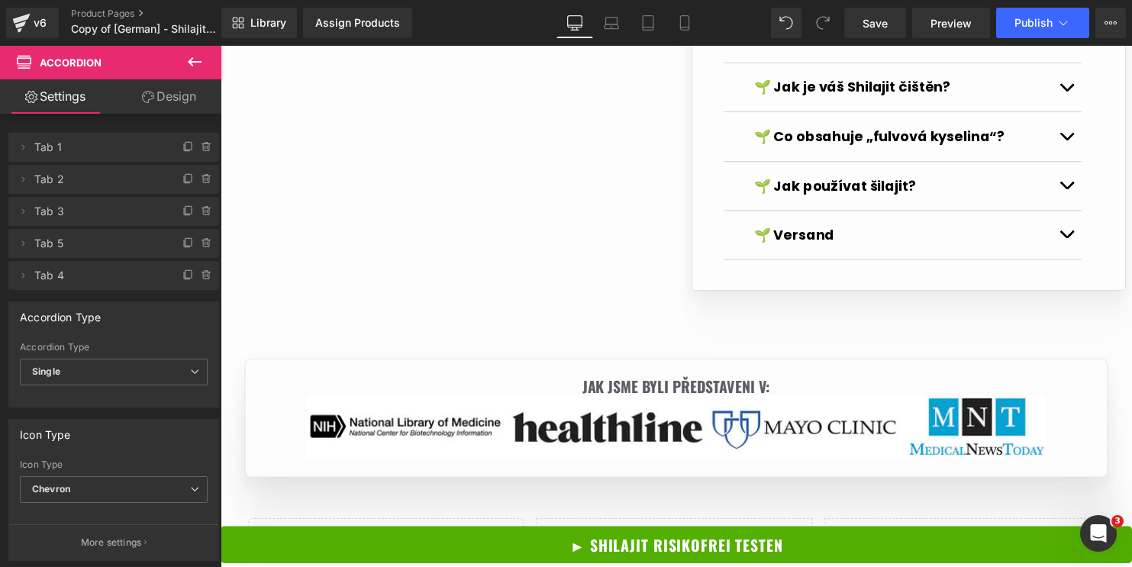
click at [1078, 240] on span "button" at bounding box center [1078, 240] width 0 height 0
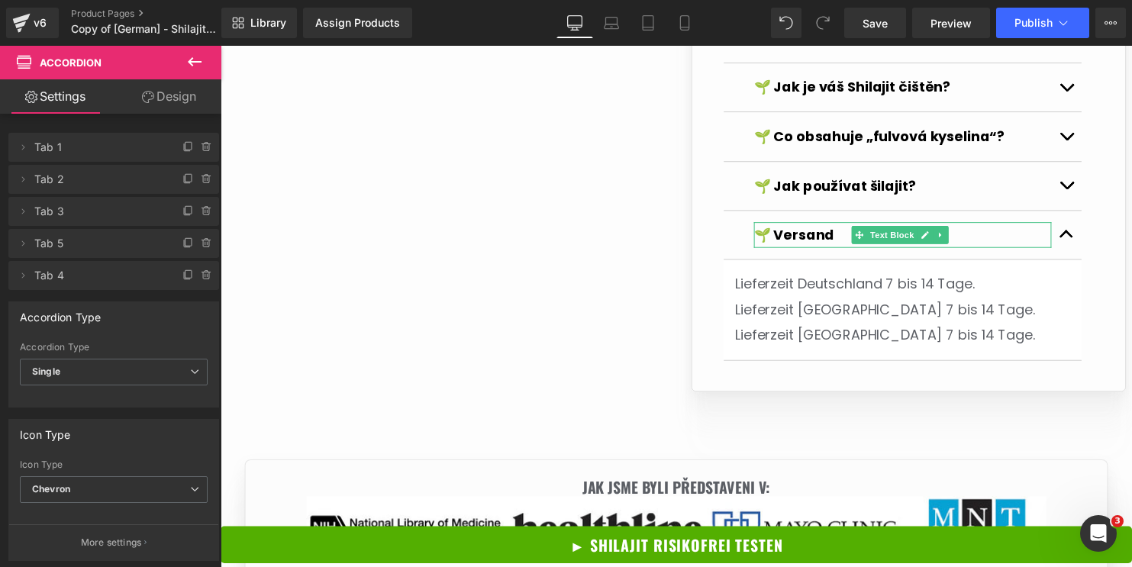
click at [824, 230] on strong "🌱 Versand" at bounding box center [802, 236] width 82 height 19
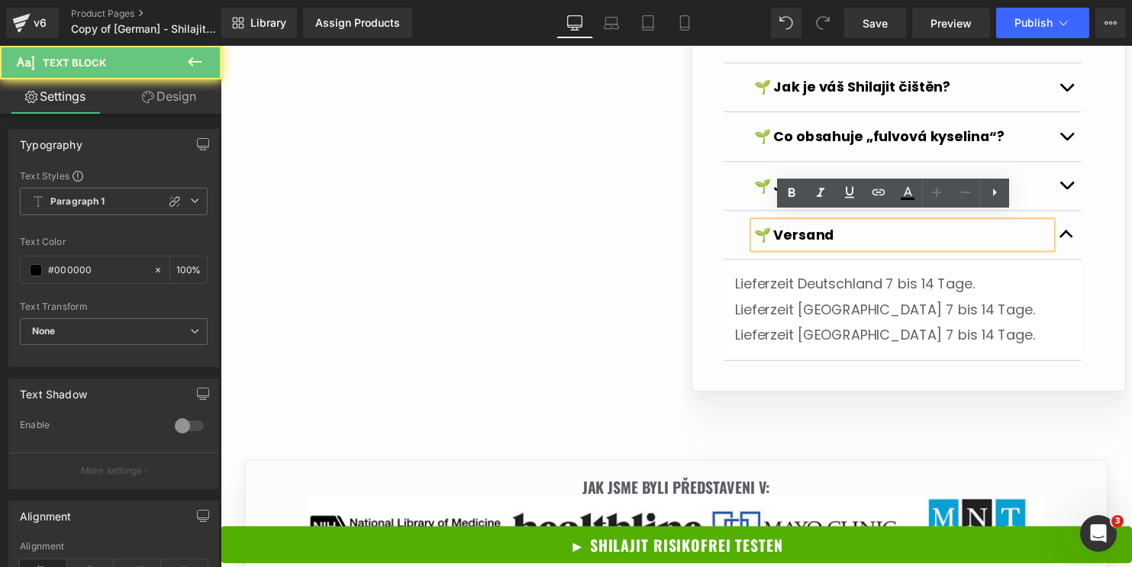
click at [815, 230] on strong "🌱 Versand" at bounding box center [802, 236] width 82 height 19
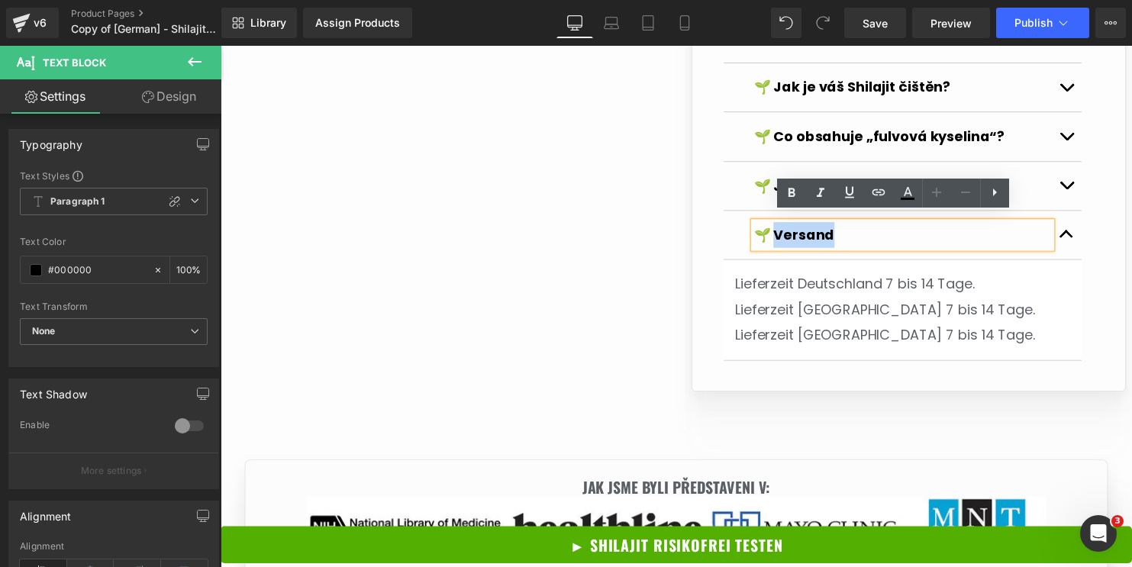
copy strong "ersand"
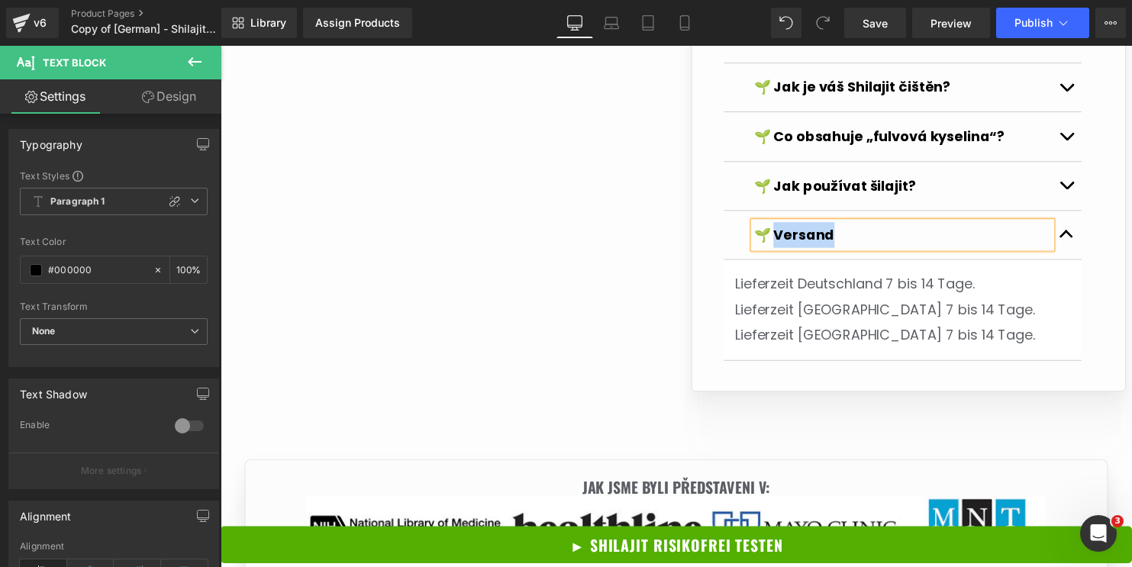
paste div
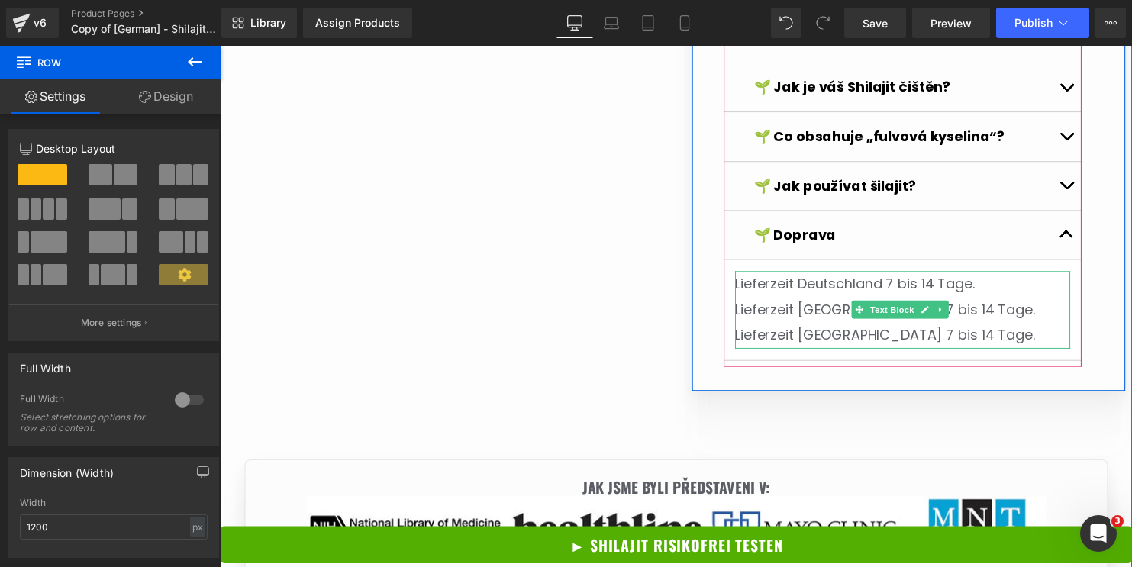
click at [949, 334] on p "Lieferzeit [GEOGRAPHIC_DATA] 7 bis 14 Tage." at bounding box center [912, 339] width 340 height 26
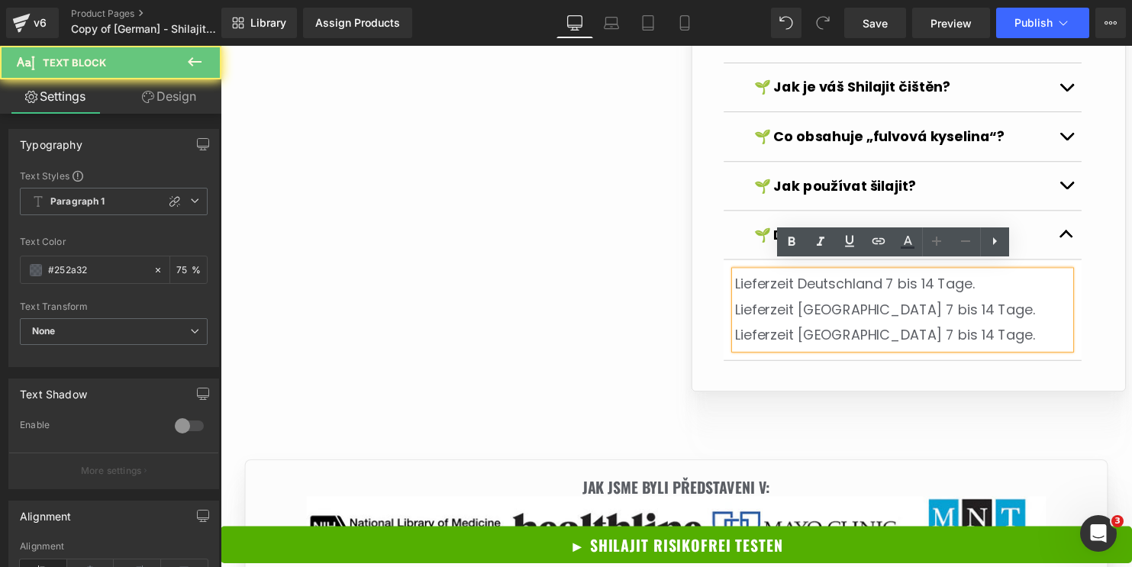
click at [953, 332] on p "Lieferzeit [GEOGRAPHIC_DATA] 7 bis 14 Tage." at bounding box center [912, 339] width 340 height 26
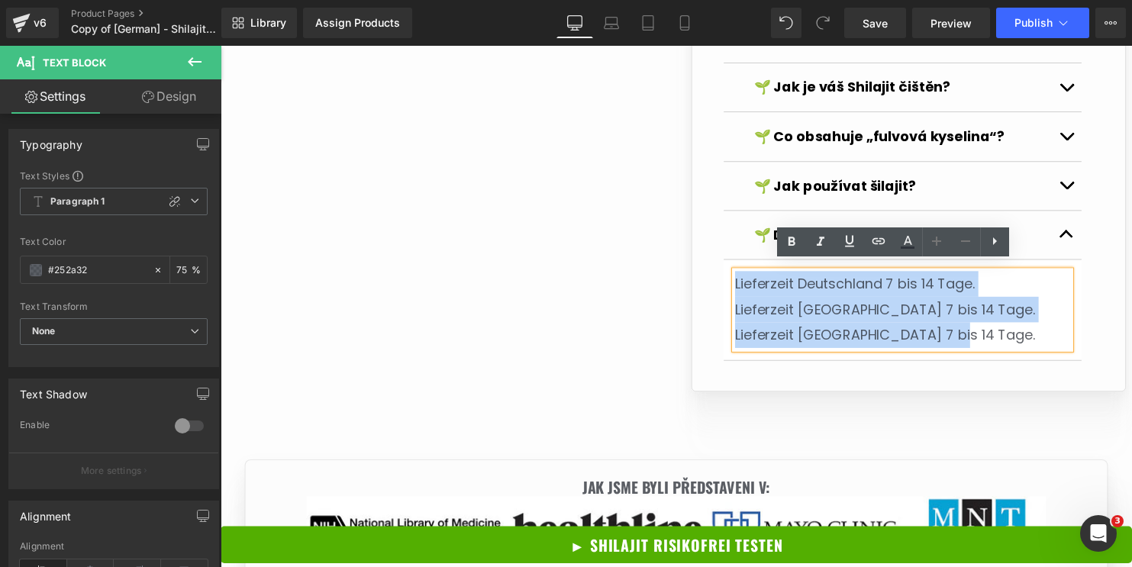
drag, startPoint x: 953, startPoint y: 332, endPoint x: 737, endPoint y: 282, distance: 222.6
click at [742, 282] on div "Lieferzeit Deutschland 7 bis 14 Tage. Lieferzeit Österreich 7 bis 14 Tage. Lief…" at bounding box center [912, 313] width 340 height 79
copy div "Lieferzeit Deutschland 7 bis 14 Tage. Lieferzeit Österreich 7 bis 14 Tage. Lief…"
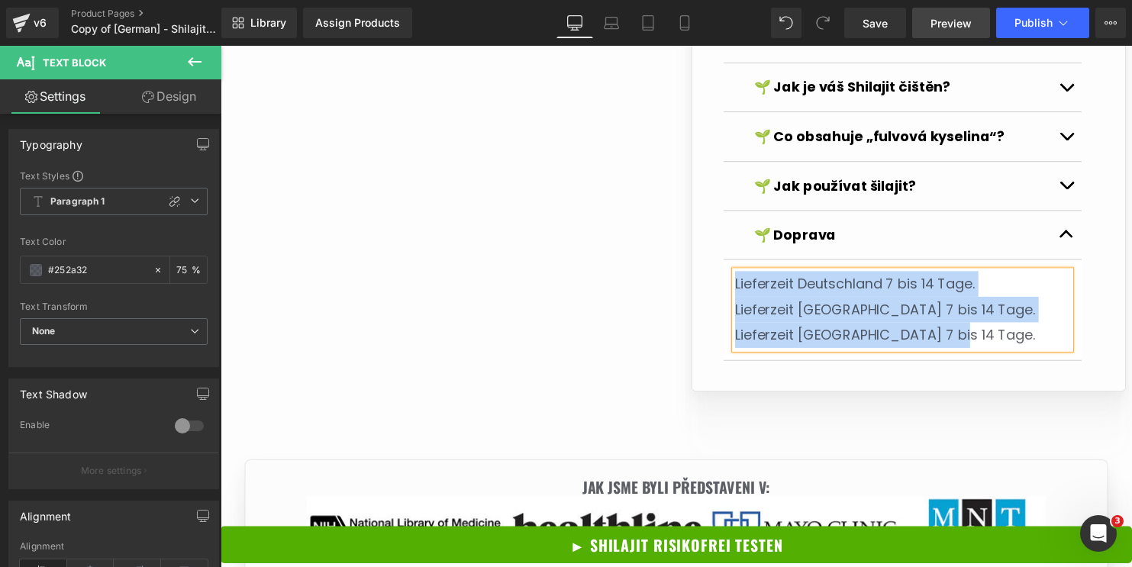
paste div
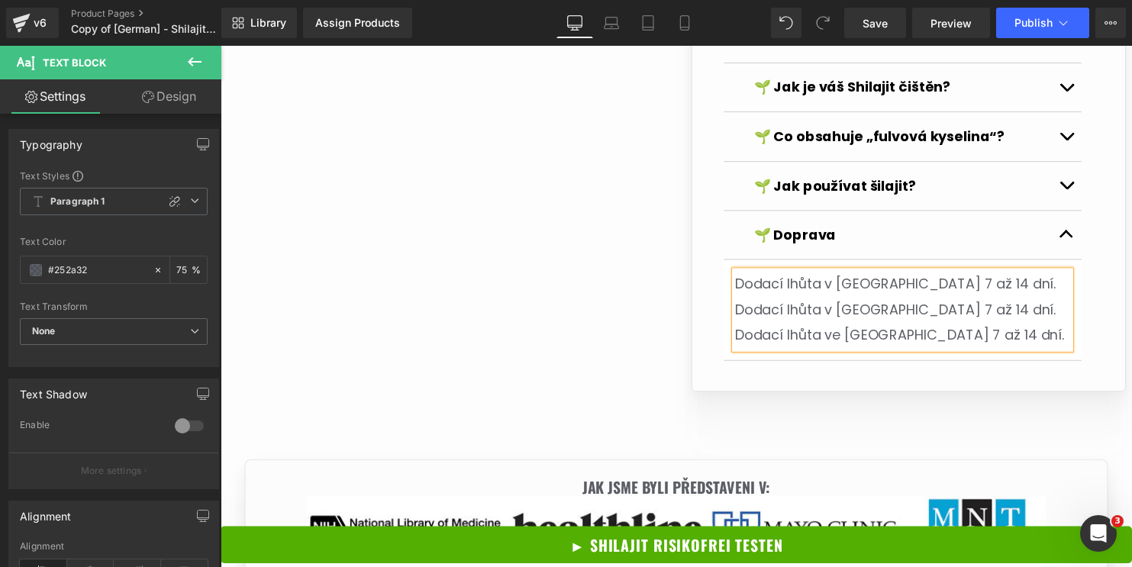
click at [1074, 230] on button "button" at bounding box center [1078, 237] width 31 height 49
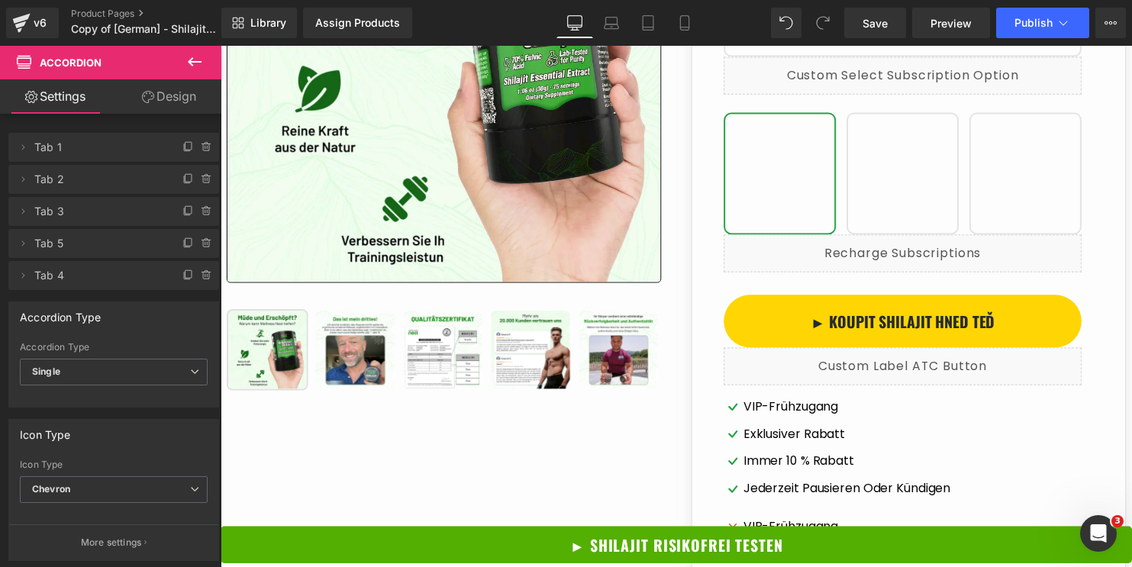
scroll to position [240, 0]
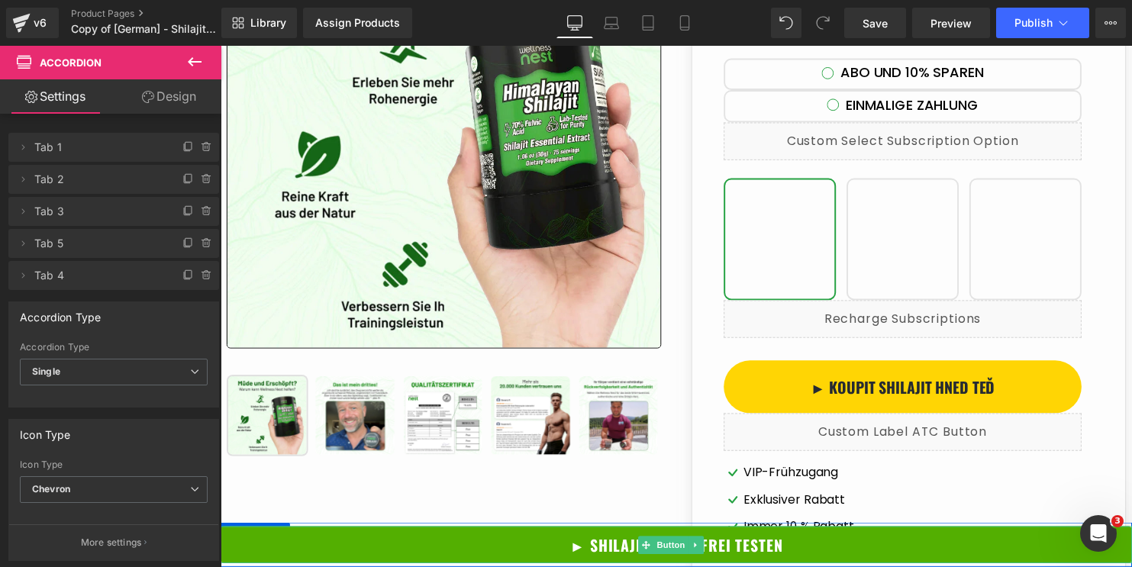
click at [852, 551] on link "► SHILAJIT RISIKOFREI TESTEN" at bounding box center [683, 551] width 924 height 37
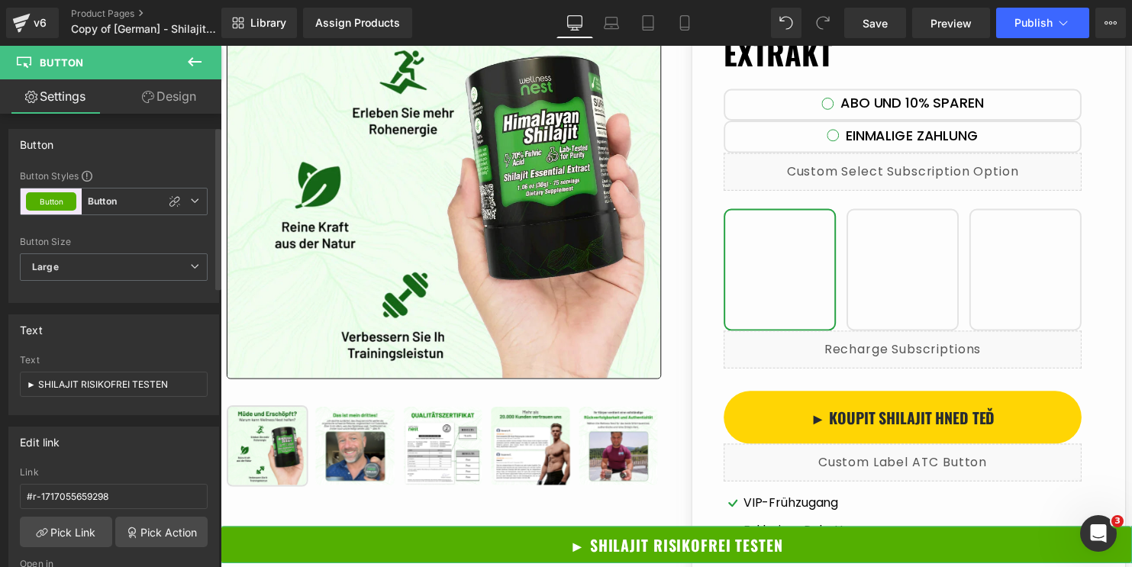
scroll to position [113, 0]
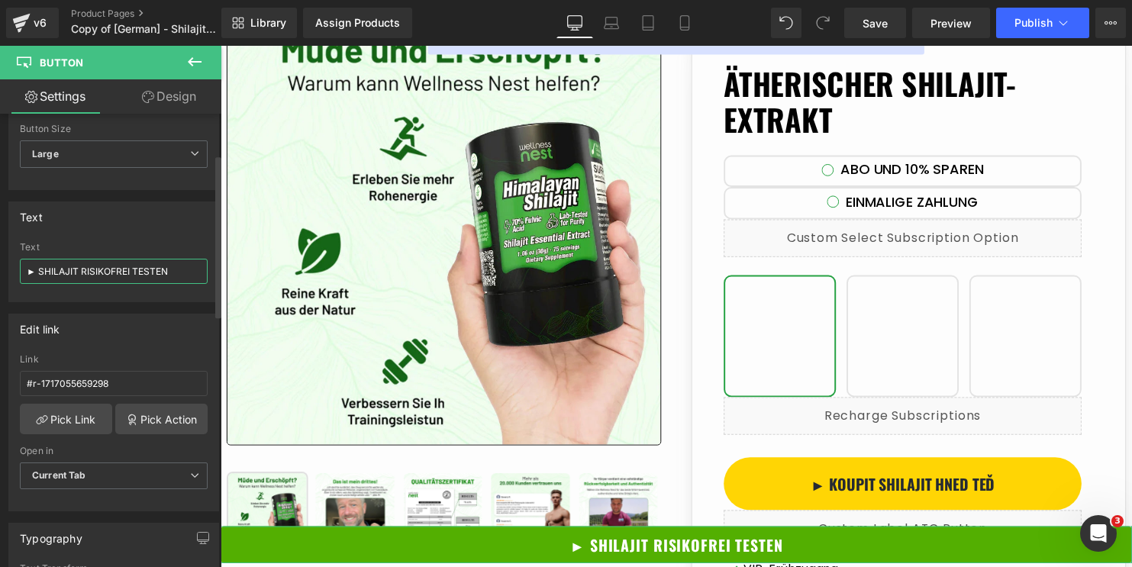
click at [110, 270] on input "► SHILAJIT RISIKOFREI TESTEN" at bounding box center [114, 271] width 188 height 25
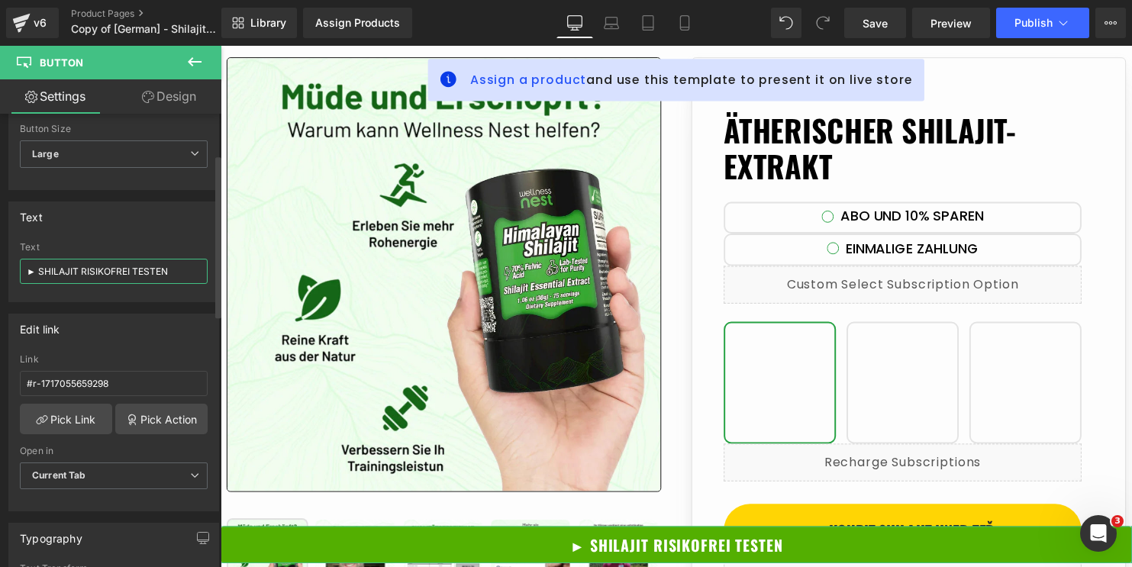
click at [110, 270] on input "► SHILAJIT RISIKOFREI TESTEN" at bounding box center [114, 271] width 188 height 25
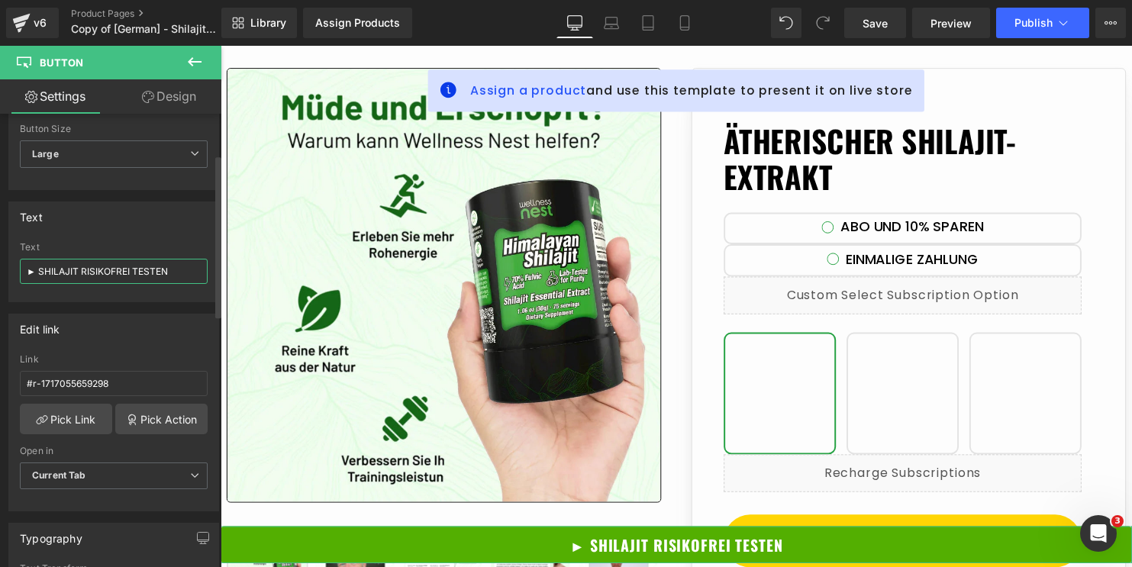
click at [110, 270] on input "► SHILAJIT RISIKOFREI TESTEN" at bounding box center [114, 271] width 188 height 25
click at [125, 275] on input "► SHILAJIT RISIKOFREI TESTEN" at bounding box center [114, 271] width 188 height 25
paste input "BEZRIZIKOVÝ TEST SHILAJIT"
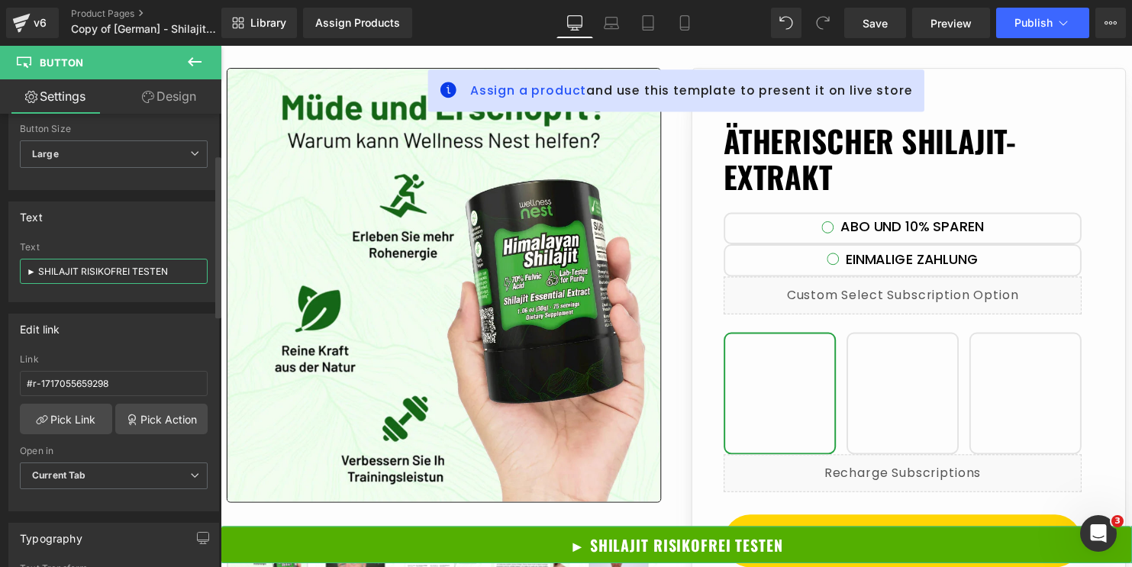
type input "► BEZRIZIKOVÝ TEST SHILAJIT"
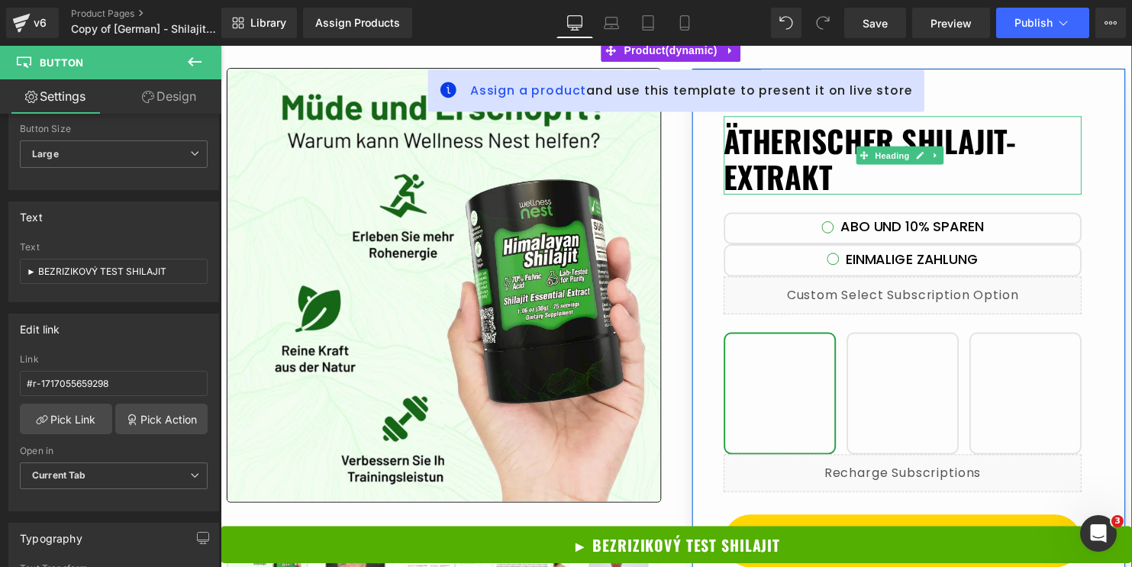
click at [809, 172] on h1 "Ätherischer Shilajit-Extrakt" at bounding box center [912, 160] width 363 height 73
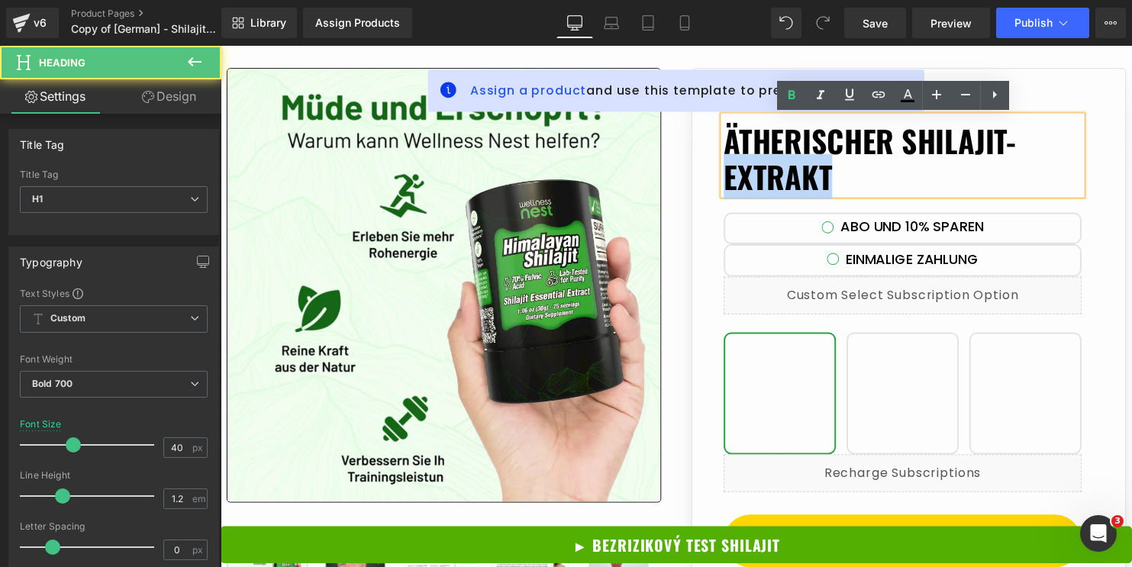
click at [809, 172] on h1 "Ätherischer Shilajit-Extrakt" at bounding box center [912, 160] width 363 height 73
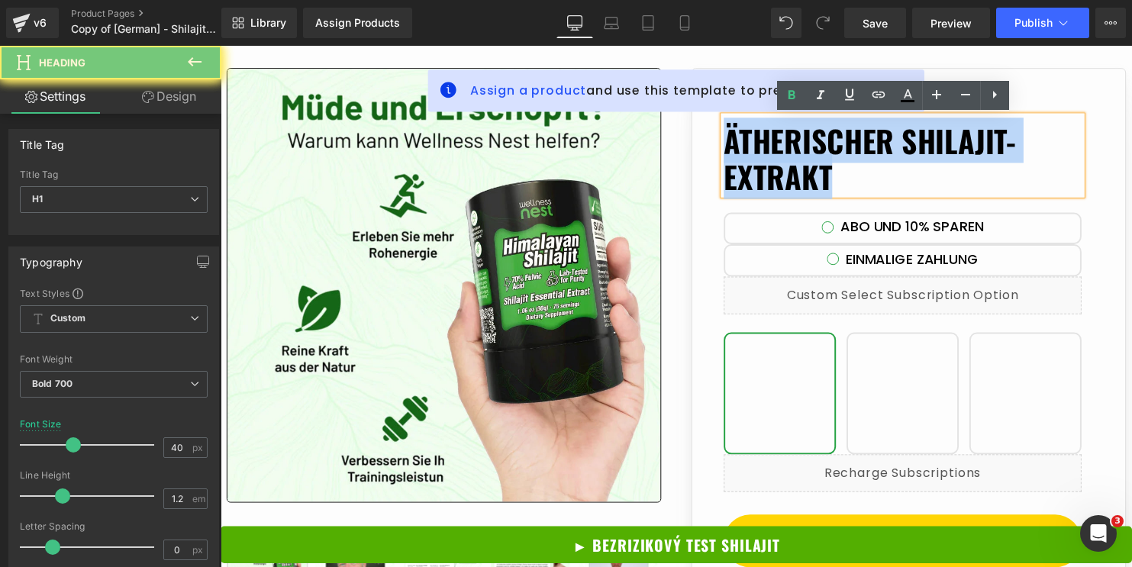
click at [809, 172] on h1 "Ätherischer Shilajit-Extrakt" at bounding box center [912, 160] width 363 height 73
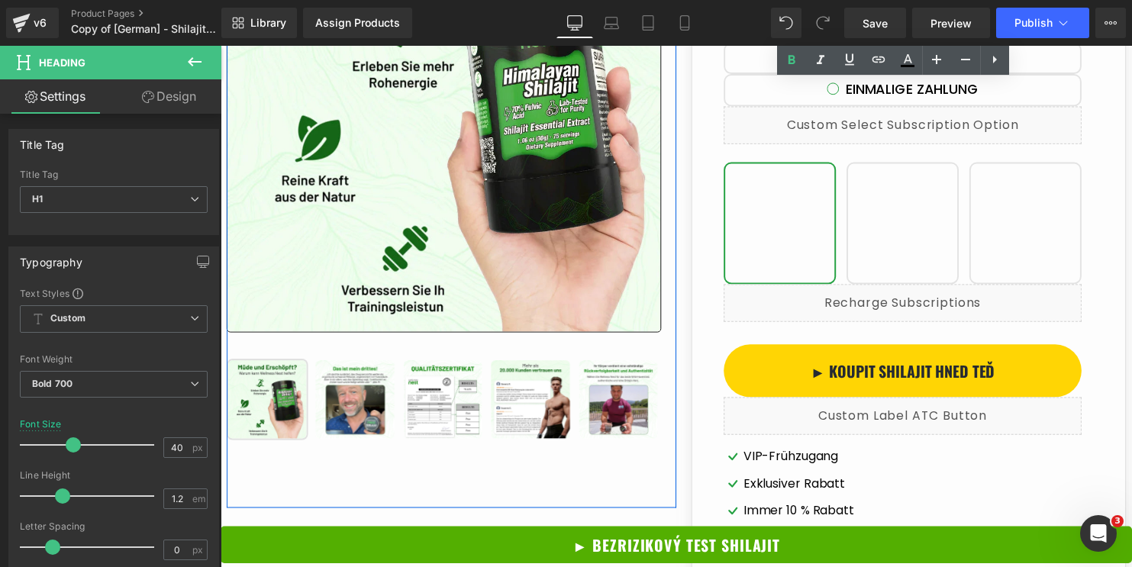
scroll to position [0, 0]
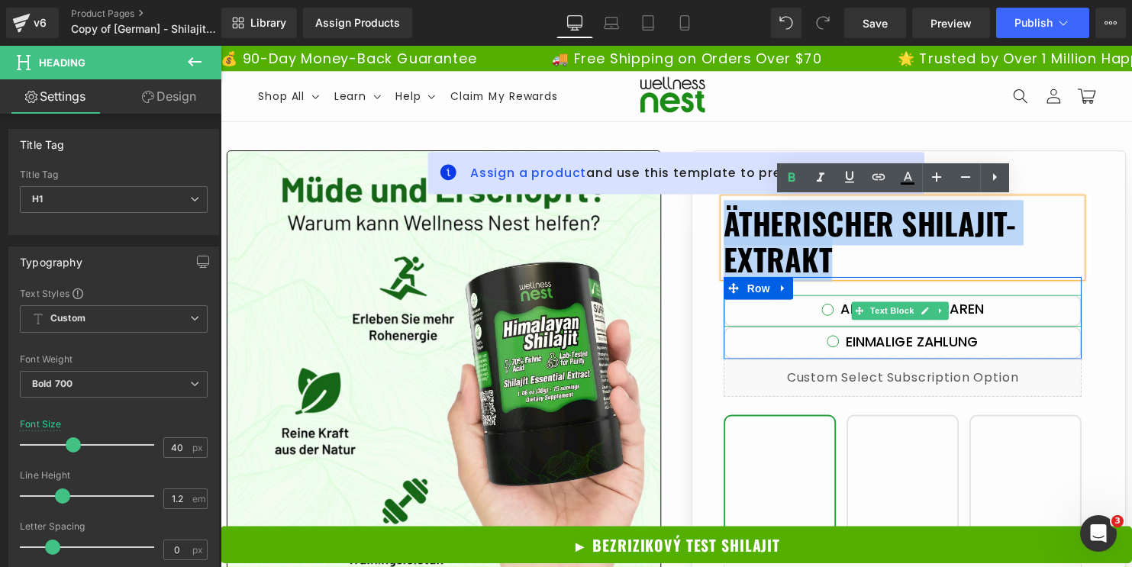
click at [1024, 318] on div "ABO UND 10% SPAREN" at bounding box center [912, 314] width 363 height 32
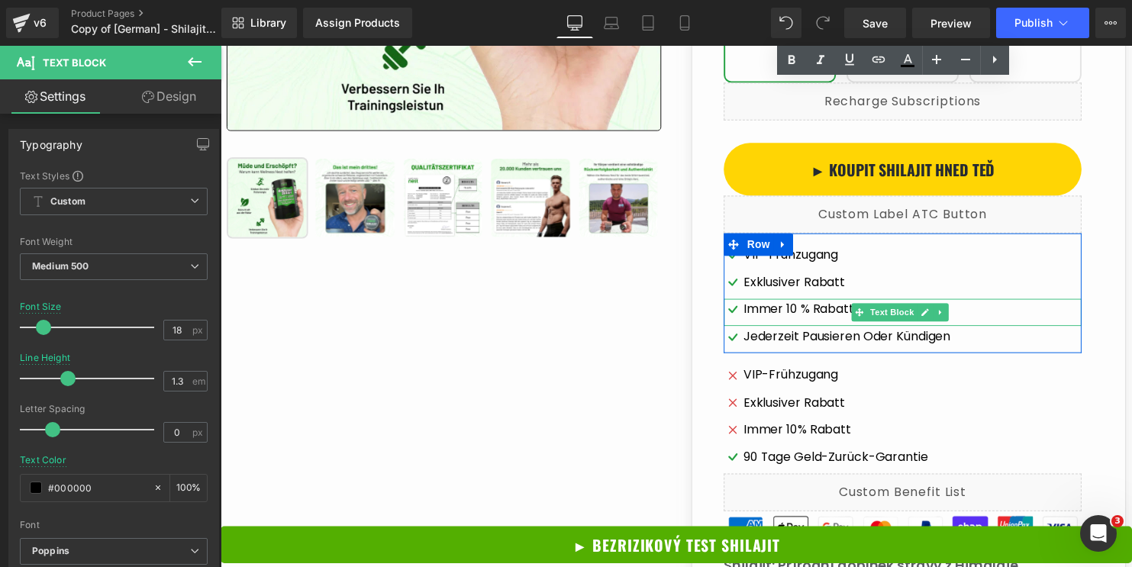
scroll to position [463, 0]
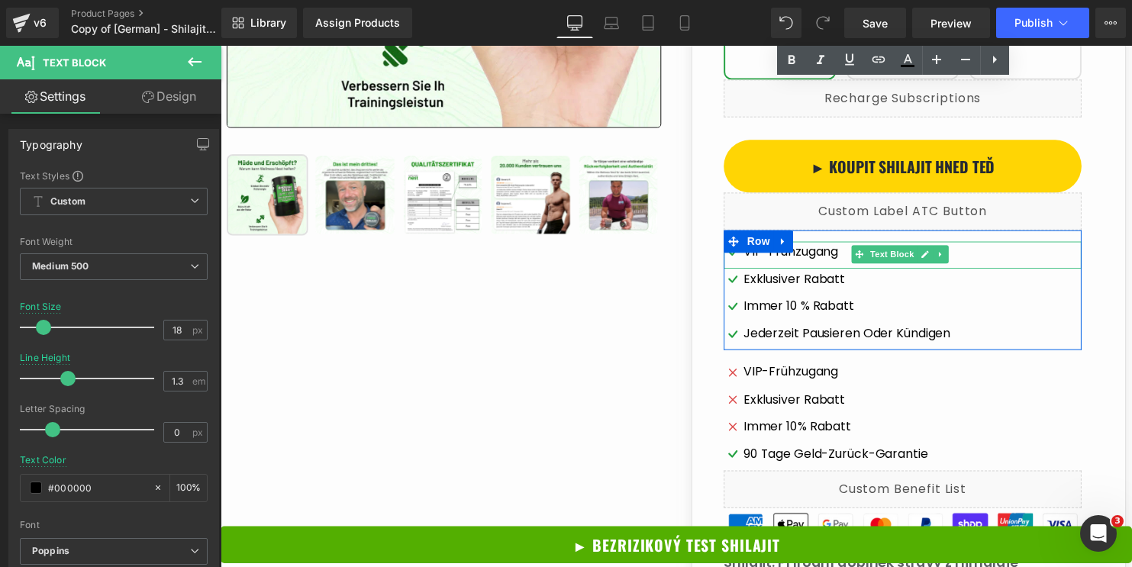
click at [817, 257] on span "VIP-Frühzugang" at bounding box center [798, 255] width 96 height 22
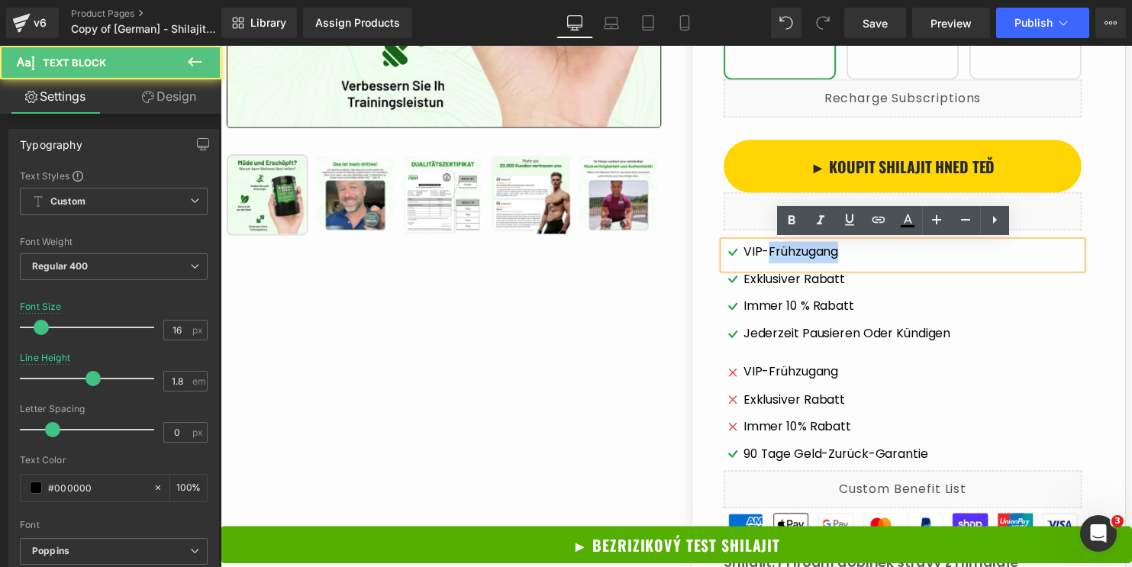
click at [817, 257] on span "VIP-Frühzugang" at bounding box center [798, 255] width 96 height 22
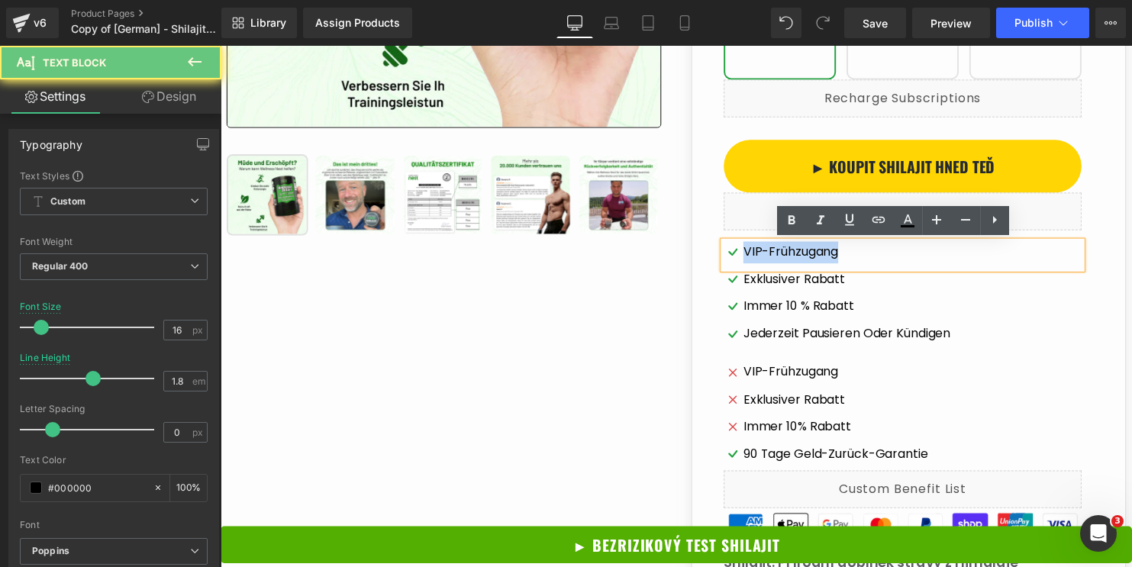
click at [817, 257] on span "VIP-Frühzugang" at bounding box center [798, 255] width 96 height 22
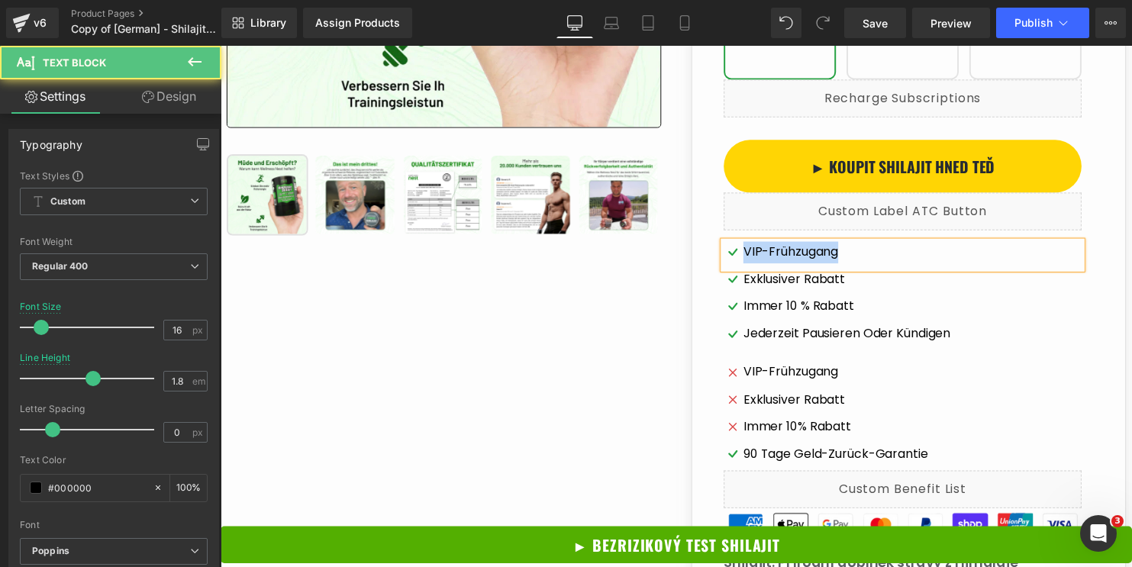
click at [793, 263] on span "VIP-Frühzugang" at bounding box center [798, 255] width 96 height 22
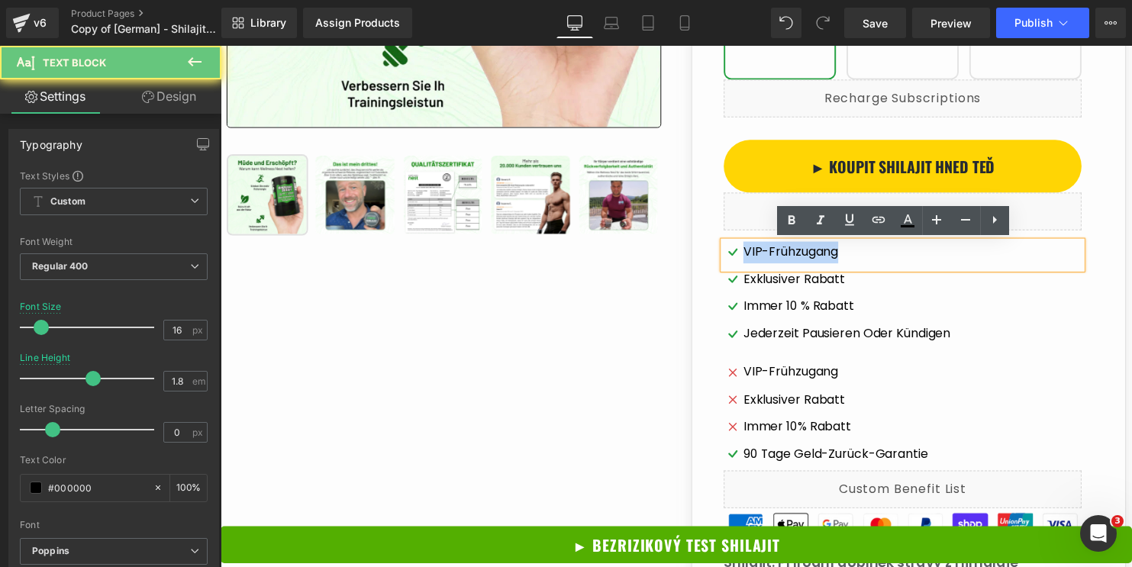
click at [793, 263] on span "VIP-Frühzugang" at bounding box center [798, 255] width 96 height 22
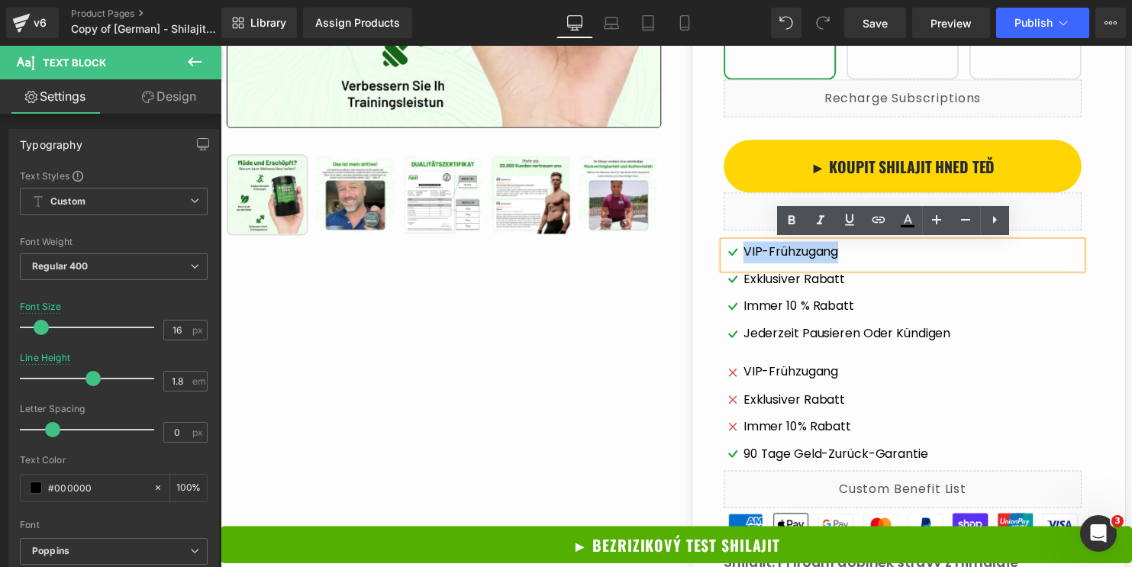
paste div
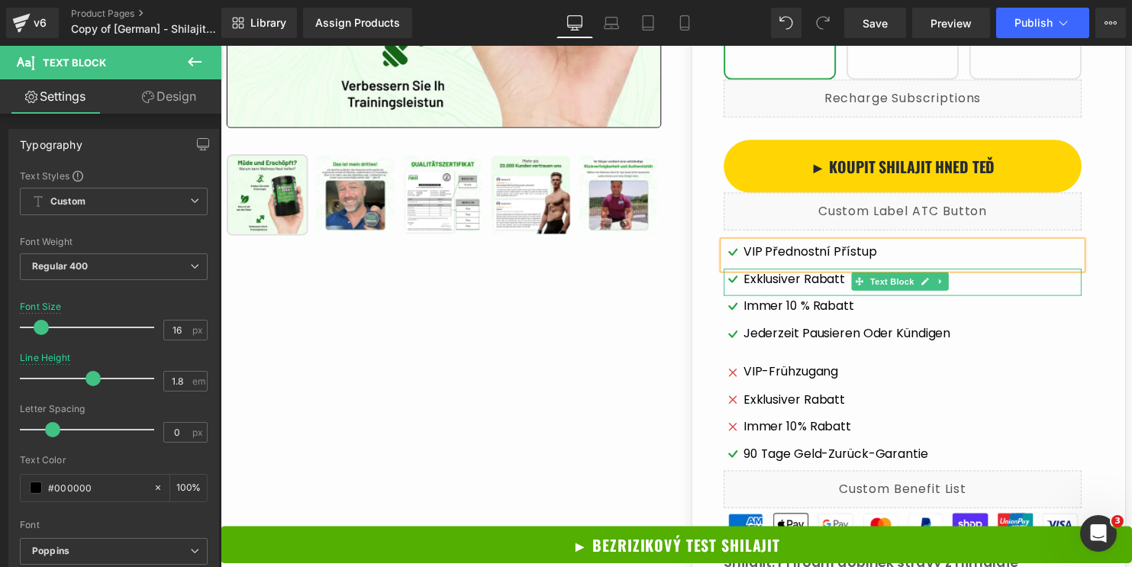
click at [776, 287] on span "Exklusiver Rabatt" at bounding box center [801, 283] width 103 height 22
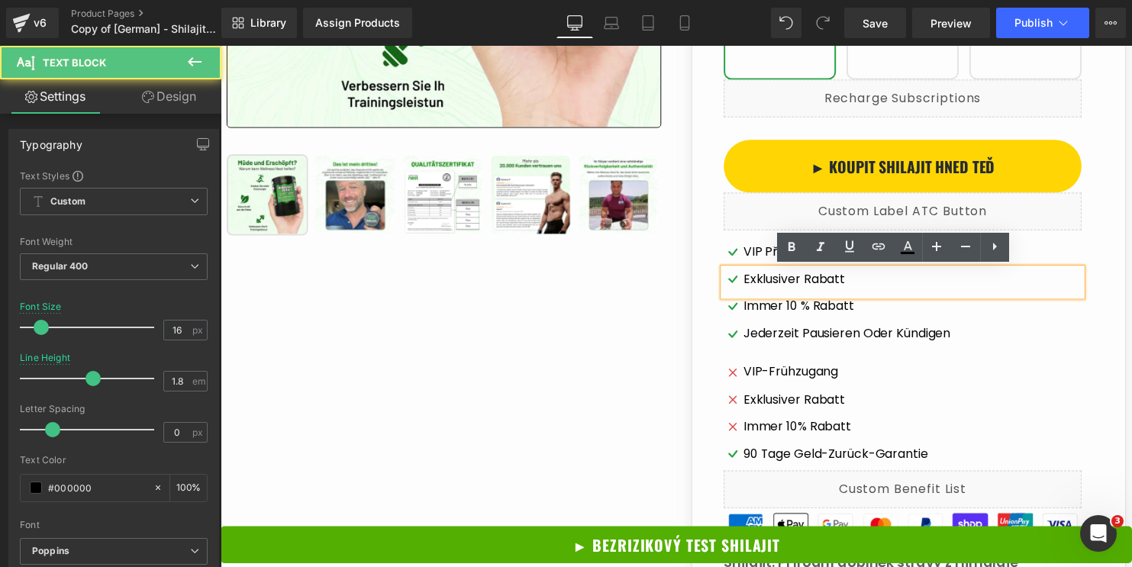
click at [777, 286] on span "Exklusiver Rabatt" at bounding box center [801, 283] width 103 height 22
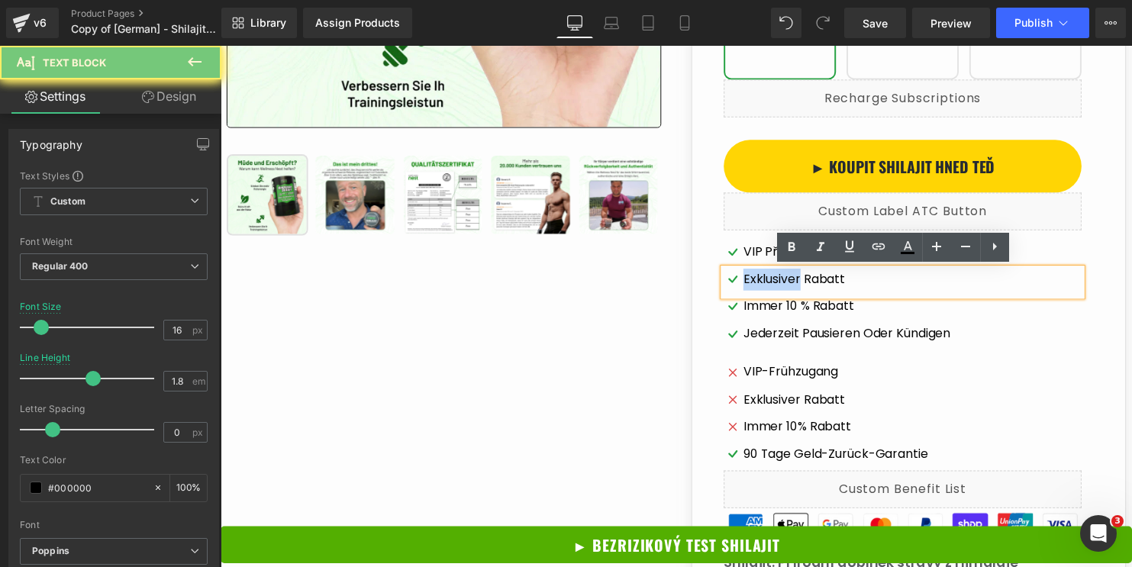
click at [777, 286] on span "Exklusiver Rabatt" at bounding box center [801, 283] width 103 height 22
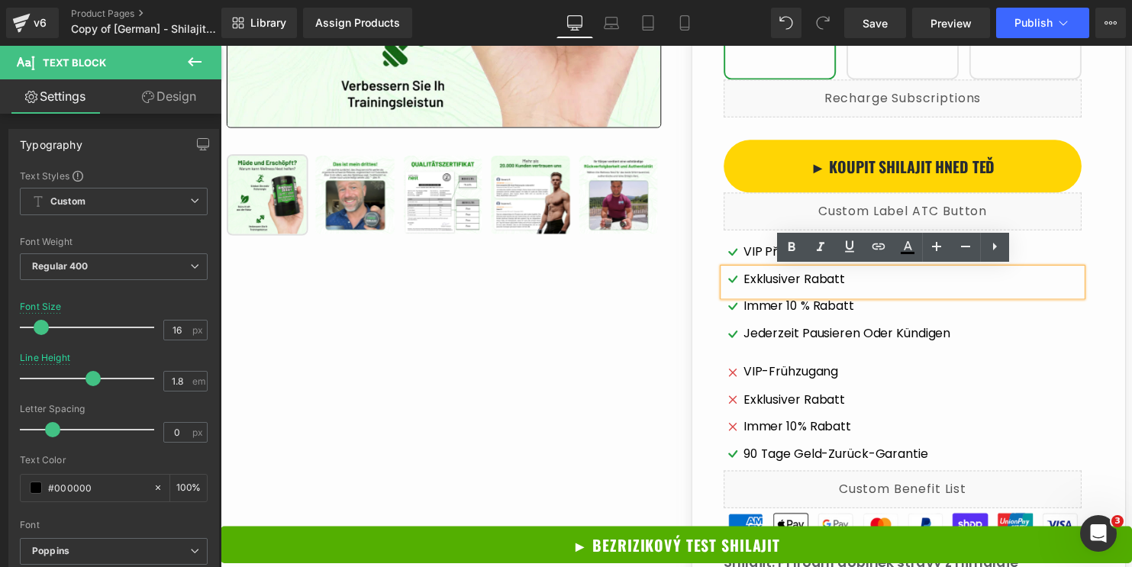
click at [833, 289] on span "Exklusiver Rabatt" at bounding box center [801, 283] width 103 height 22
drag, startPoint x: 853, startPoint y: 285, endPoint x: 744, endPoint y: 283, distance: 109.2
click at [744, 283] on div "Exklusiver Rabatt" at bounding box center [912, 285] width 363 height 27
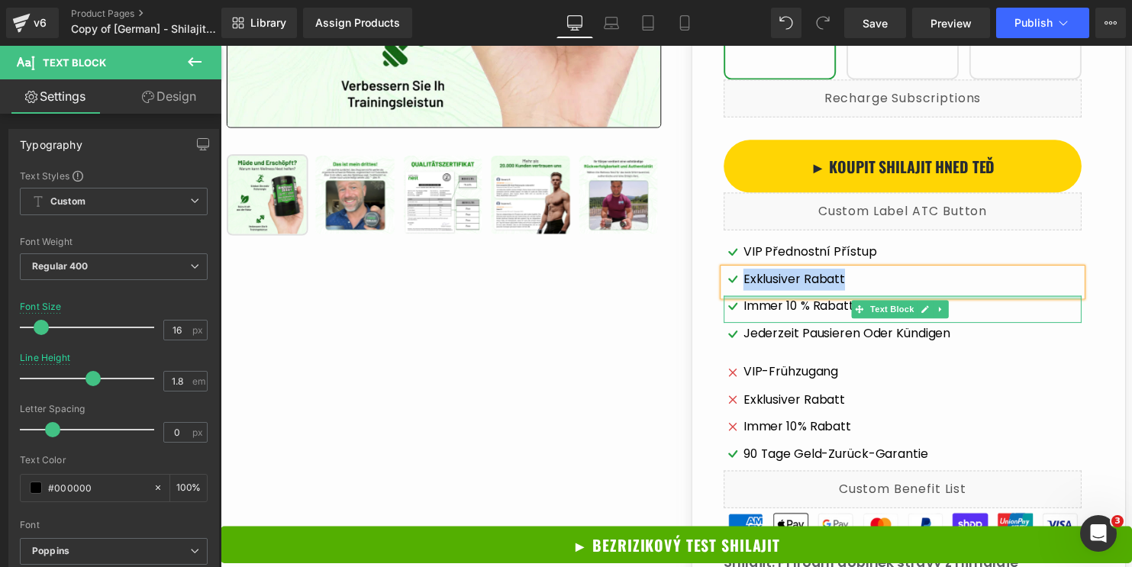
paste div
click at [773, 306] on span "Immer 10 % Rabatt" at bounding box center [806, 310] width 112 height 22
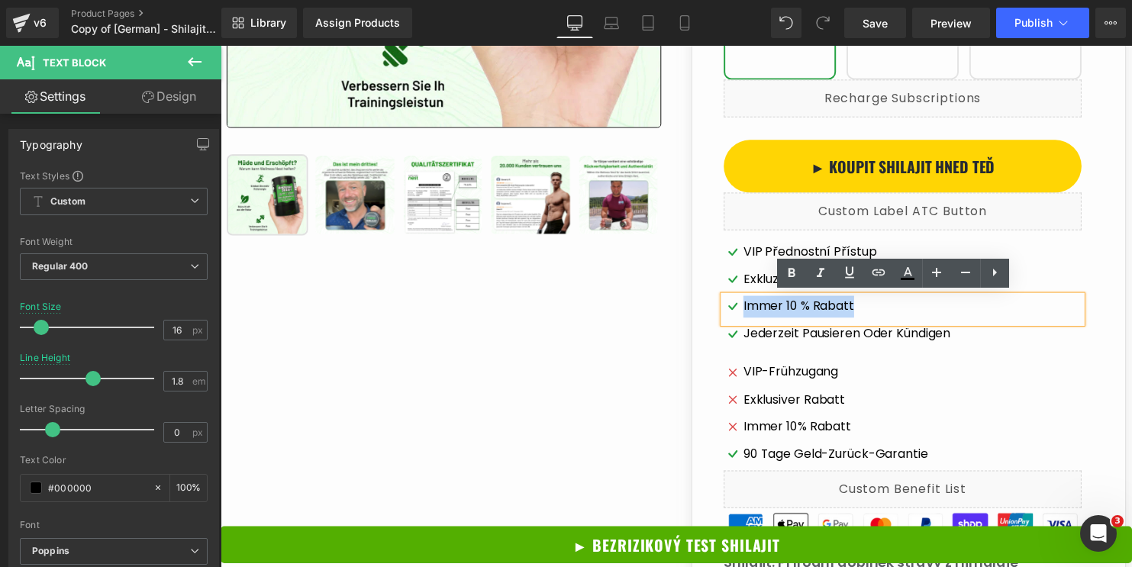
drag, startPoint x: 862, startPoint y: 308, endPoint x: 746, endPoint y: 308, distance: 116.0
click at [746, 308] on div "Immer 10 % Rabatt" at bounding box center [912, 312] width 363 height 27
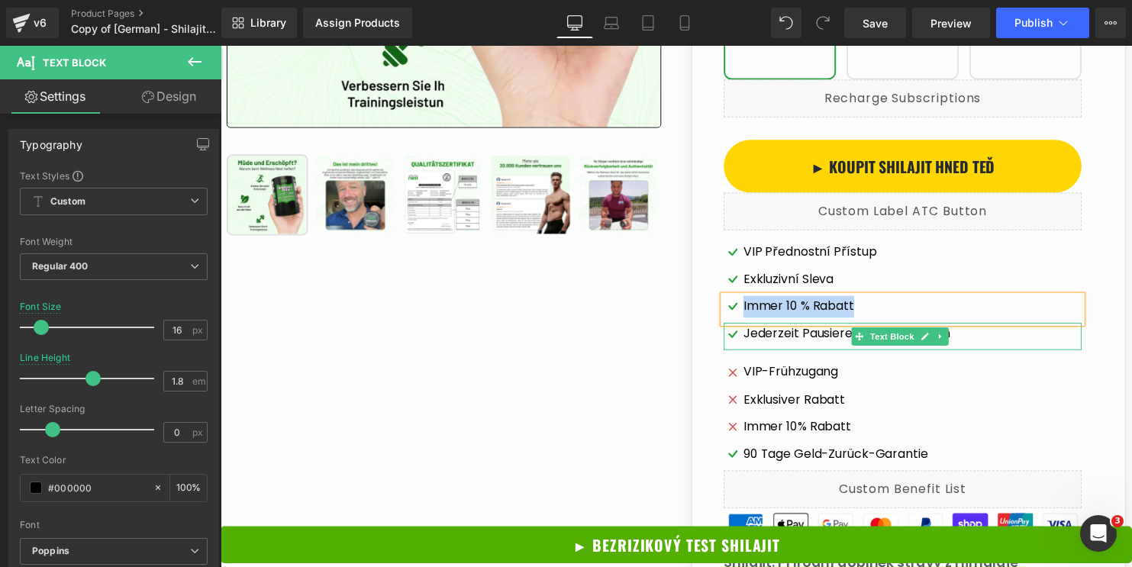
paste div
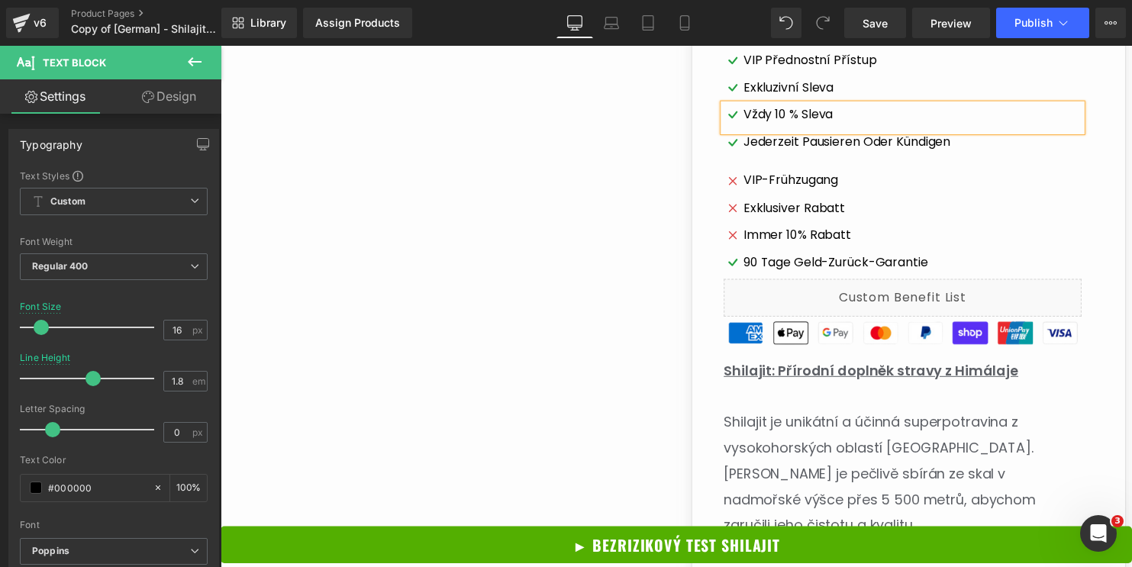
scroll to position [597, 0]
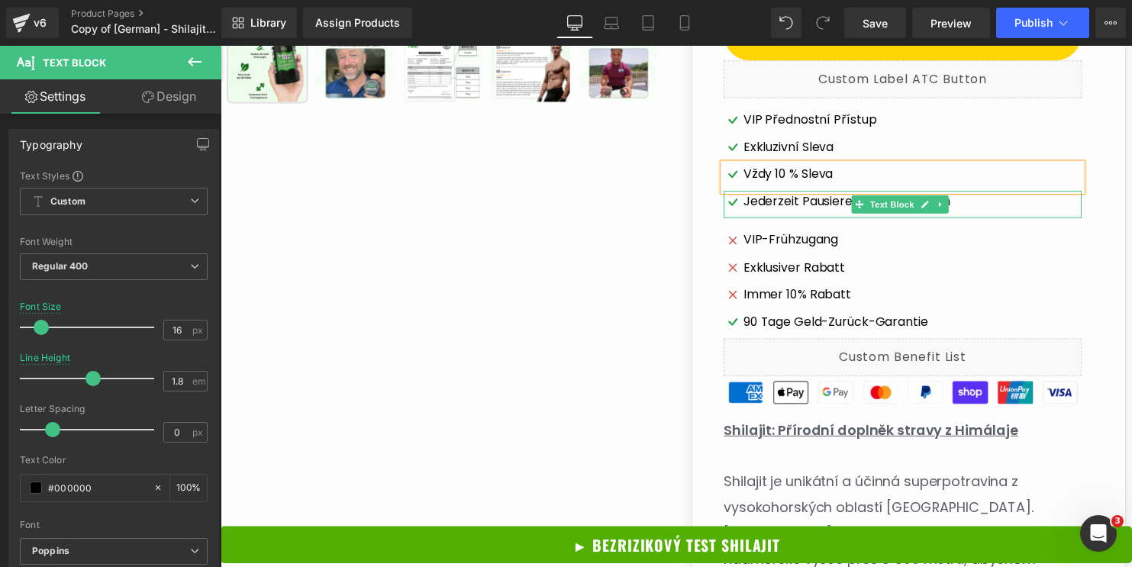
click at [799, 205] on span "Jederzeit pausieren oder kündigen" at bounding box center [855, 204] width 210 height 22
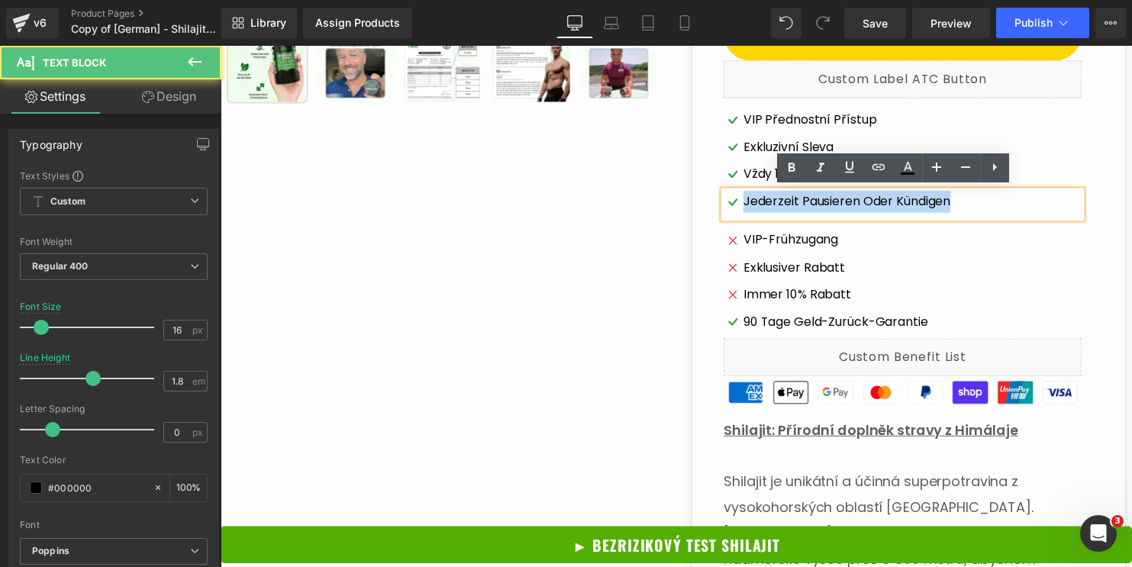
drag, startPoint x: 750, startPoint y: 204, endPoint x: 958, endPoint y: 205, distance: 207.6
click at [958, 205] on div "Jederzeit pausieren oder kündigen" at bounding box center [912, 206] width 363 height 27
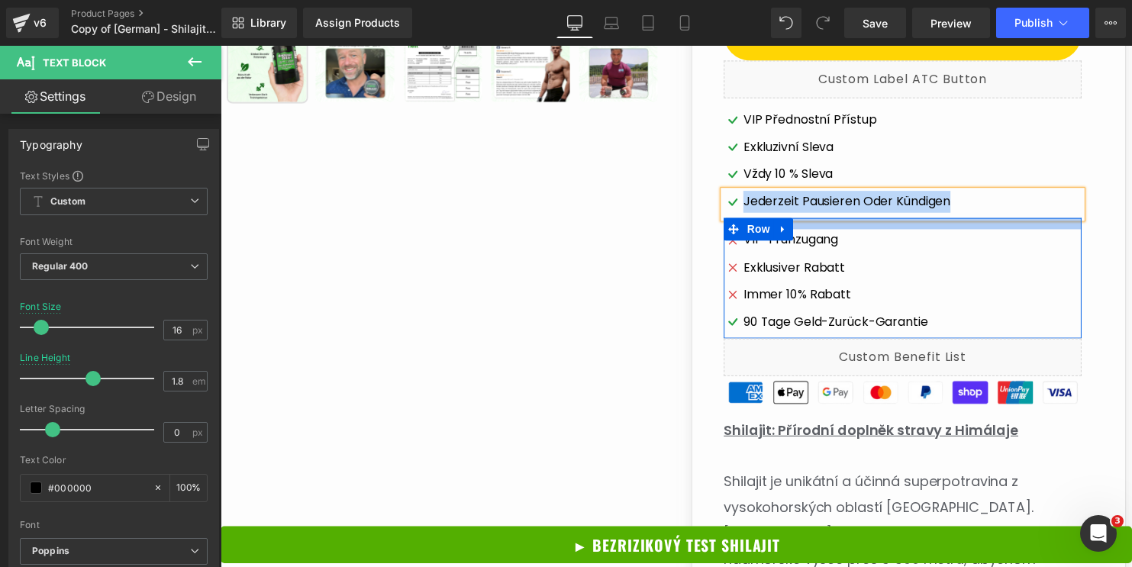
paste div
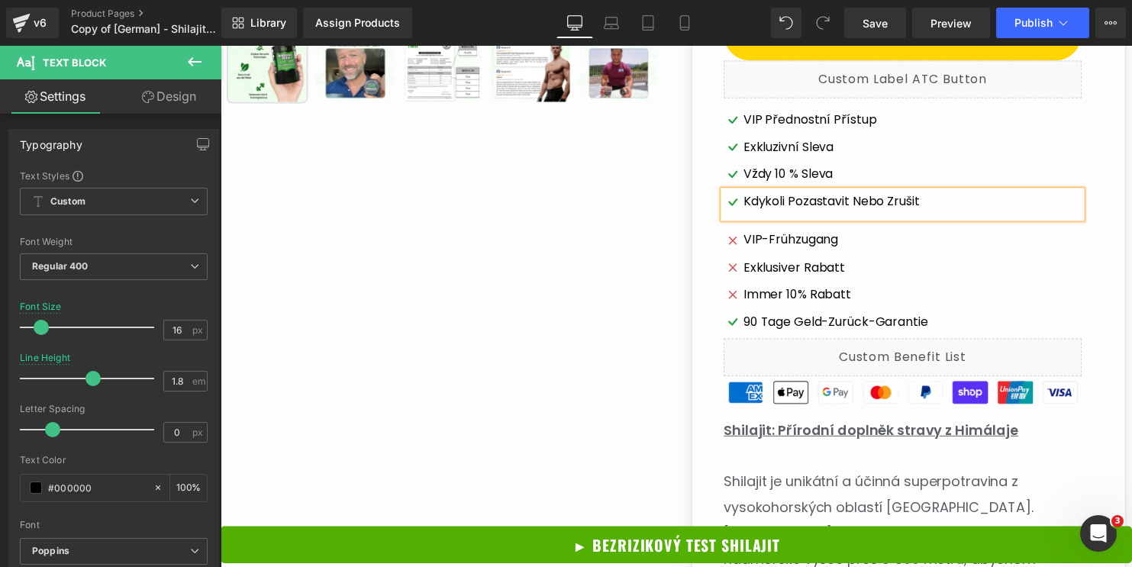
click at [631, 235] on div "Sale Off (P) Image ‹ ›" at bounding box center [683, 533] width 912 height 2015
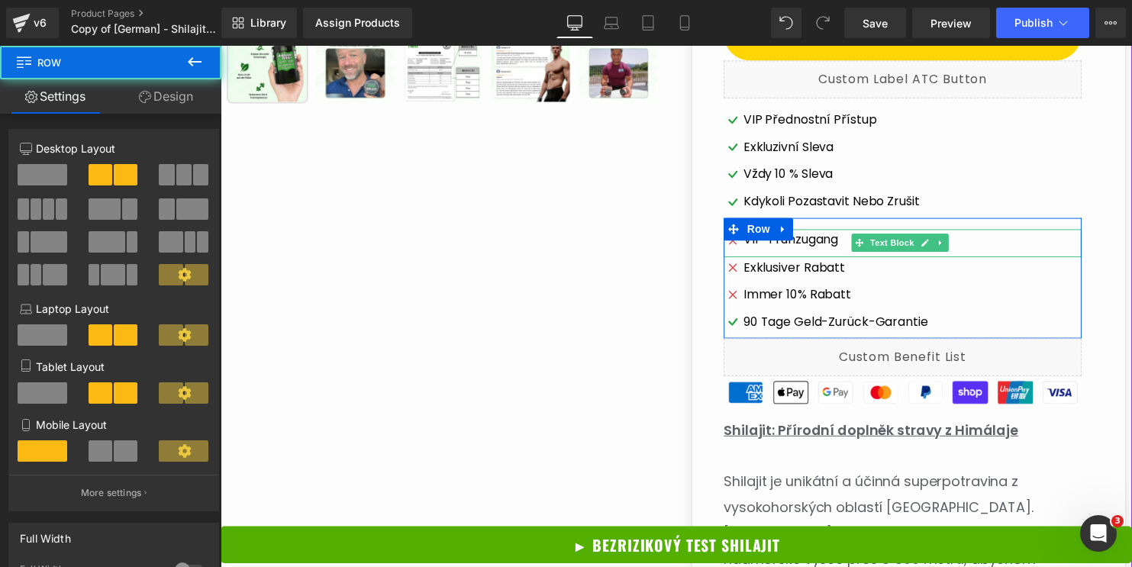
click at [806, 240] on span "VIP-Frühzugang" at bounding box center [798, 243] width 96 height 22
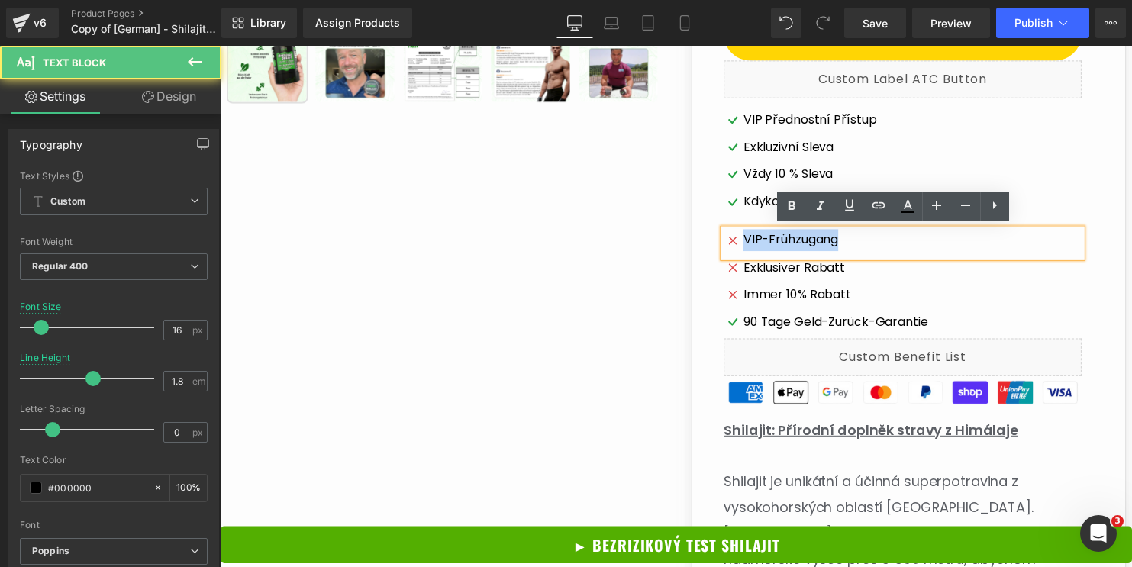
drag, startPoint x: 746, startPoint y: 238, endPoint x: 844, endPoint y: 246, distance: 98.0
click at [844, 246] on div "VIP-Frühzugang" at bounding box center [912, 245] width 363 height 27
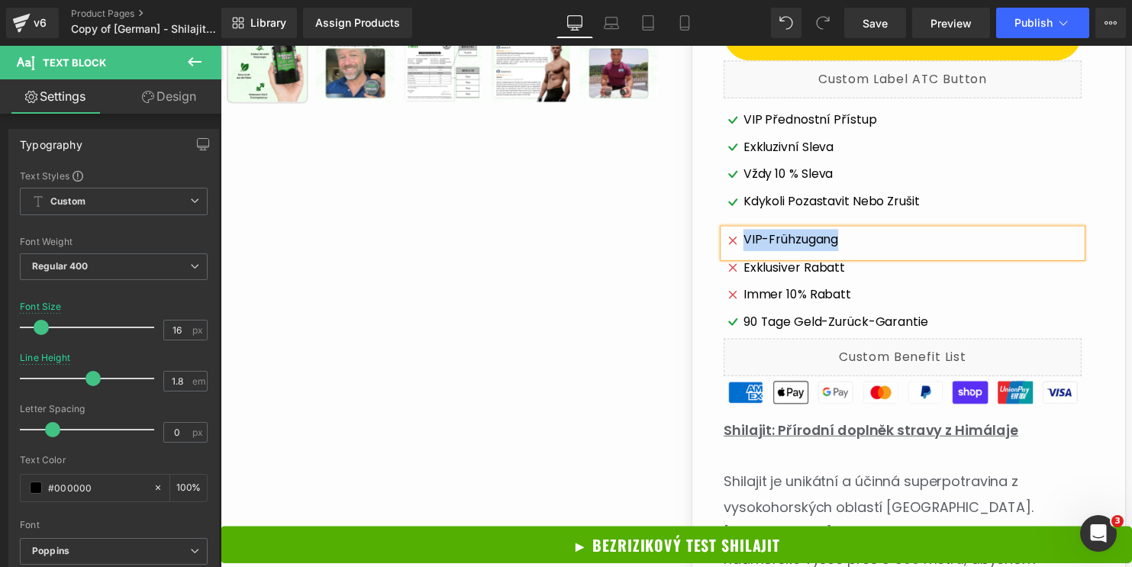
paste div
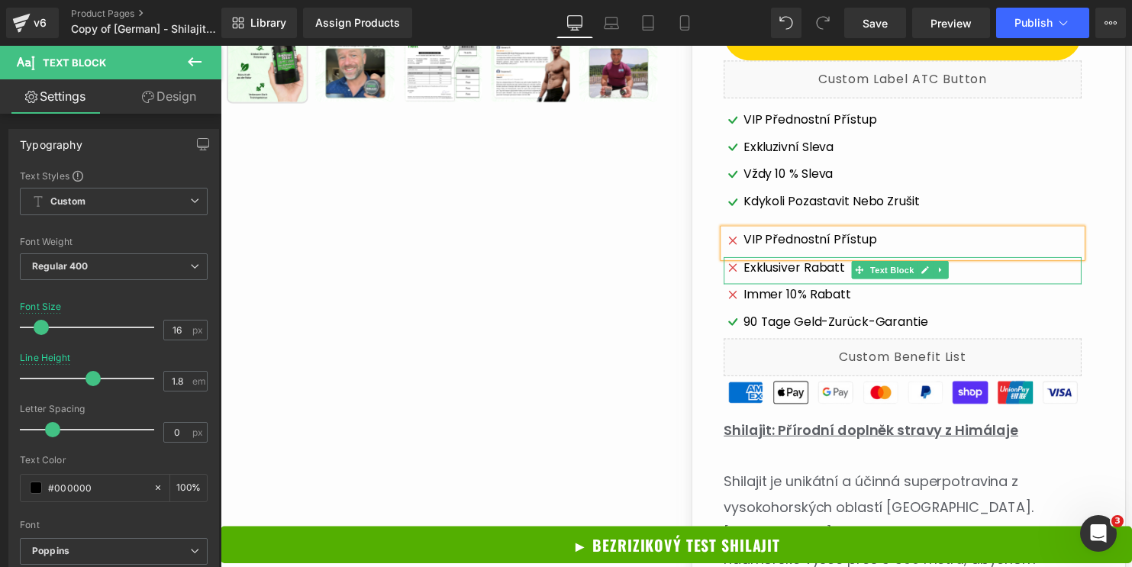
click at [796, 267] on span "Exklusiver Rabatt" at bounding box center [801, 271] width 103 height 22
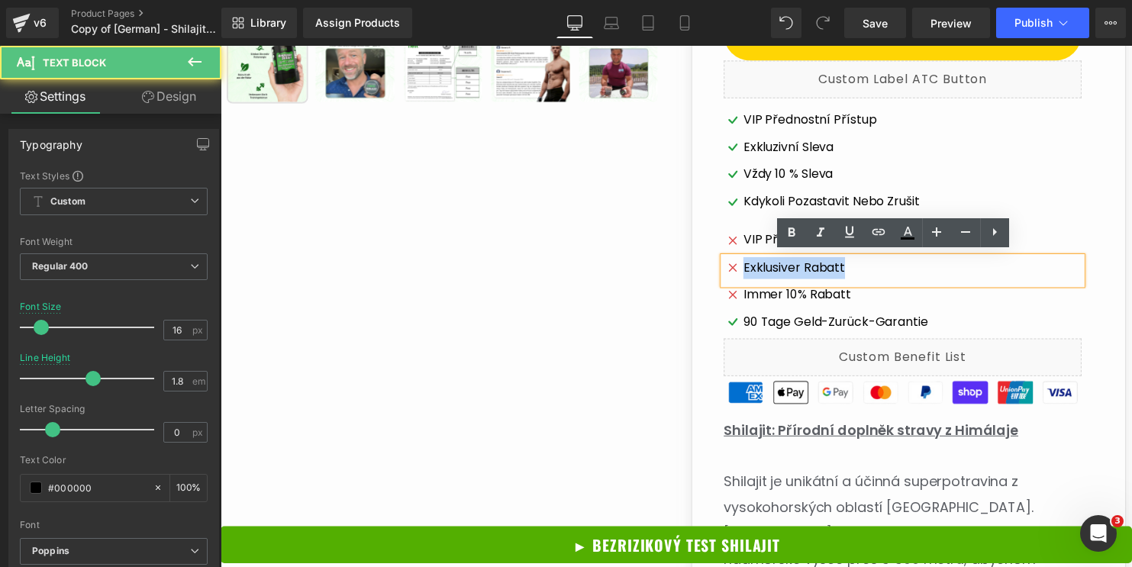
drag, startPoint x: 747, startPoint y: 266, endPoint x: 845, endPoint y: 261, distance: 97.8
click at [845, 261] on span "Exklusiver Rabatt" at bounding box center [801, 271] width 103 height 22
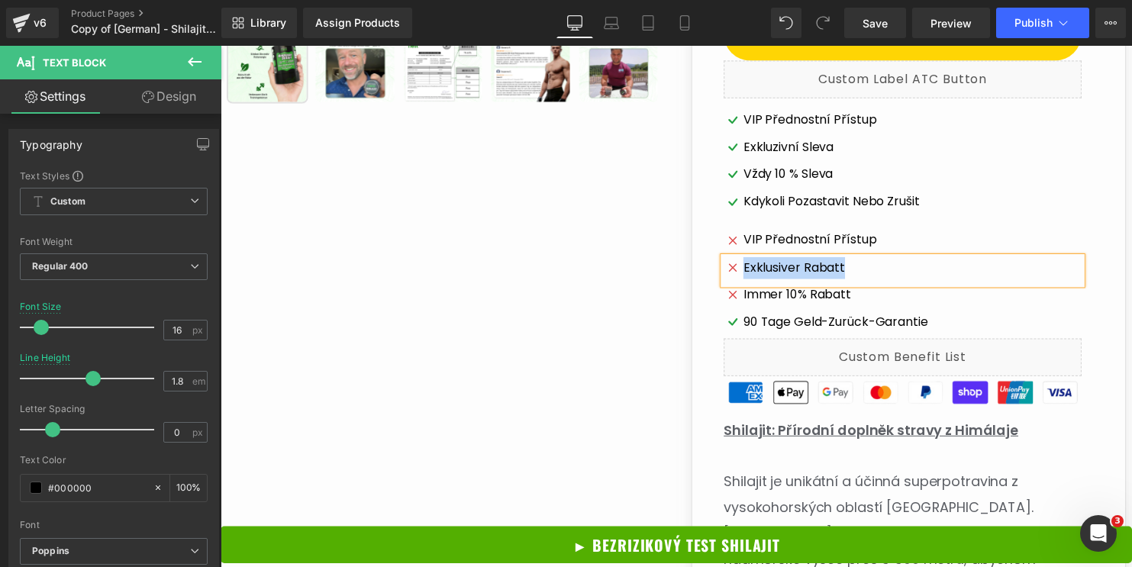
paste div
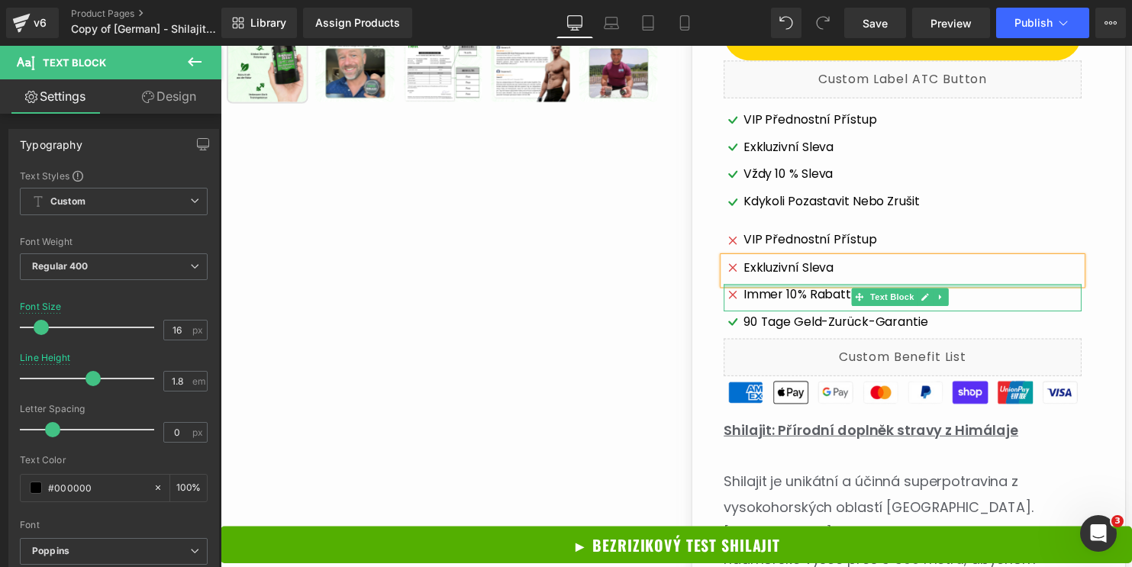
click at [805, 288] on span "Immer 10% Rabatt" at bounding box center [804, 299] width 109 height 22
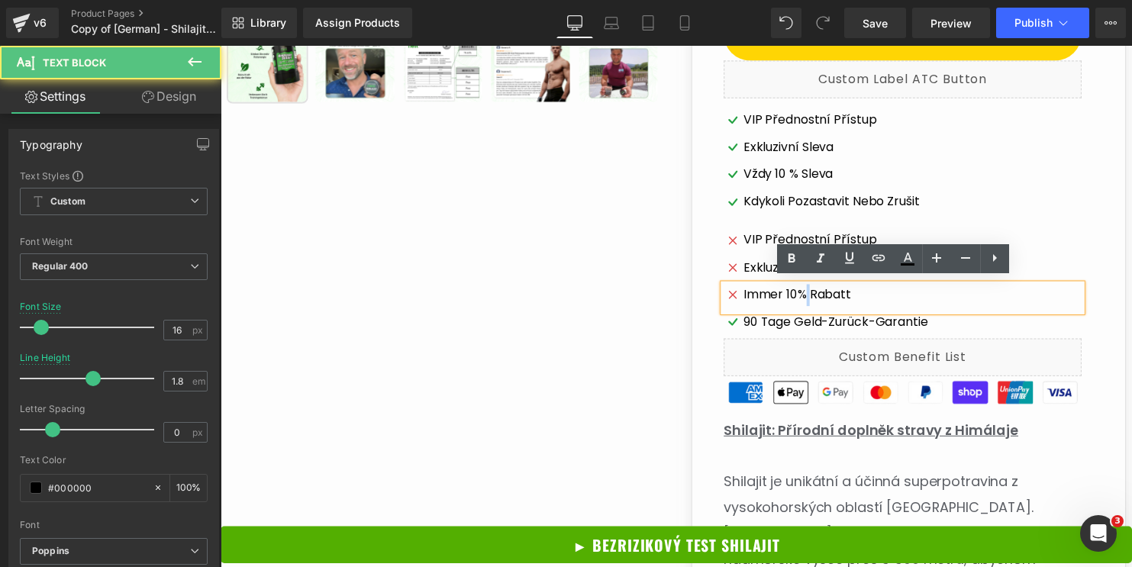
click at [805, 288] on span "Immer 10% Rabatt" at bounding box center [804, 299] width 109 height 22
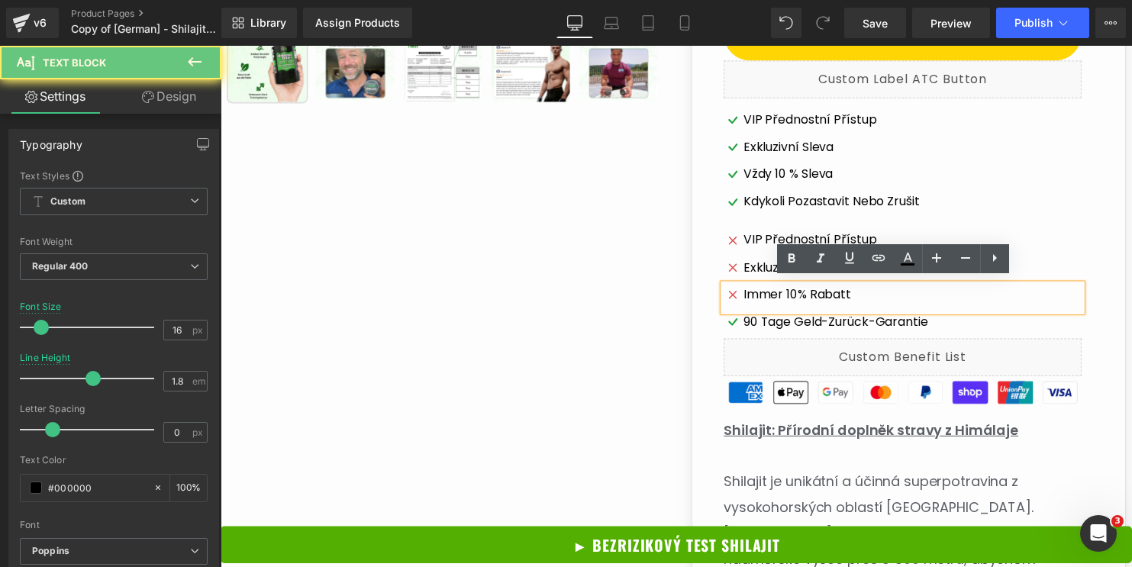
click at [770, 293] on span "Immer 10% Rabatt" at bounding box center [804, 299] width 109 height 22
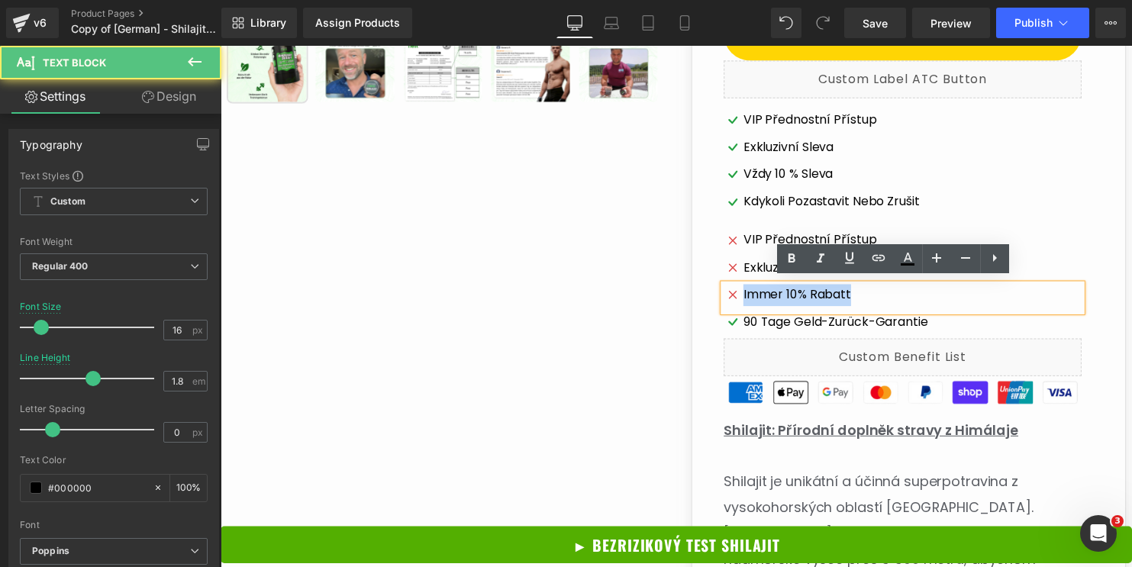
drag, startPoint x: 746, startPoint y: 295, endPoint x: 866, endPoint y: 301, distance: 120.8
click at [866, 301] on div "Immer 10% Rabatt" at bounding box center [912, 301] width 363 height 27
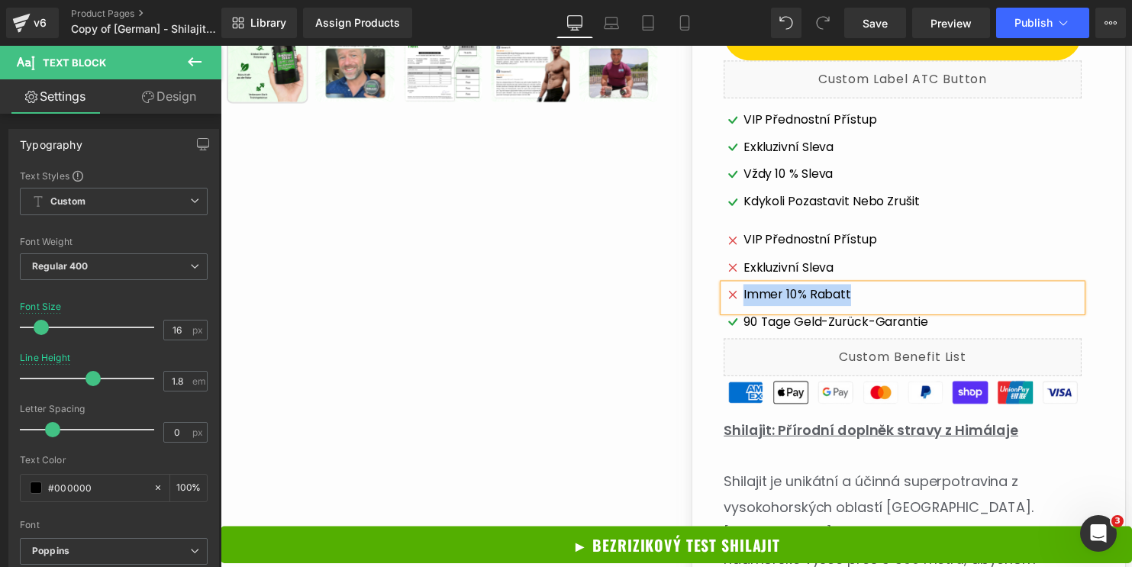
paste div
click at [816, 319] on span "90 Tage Geld-zurück-Garantie" at bounding box center [843, 326] width 187 height 22
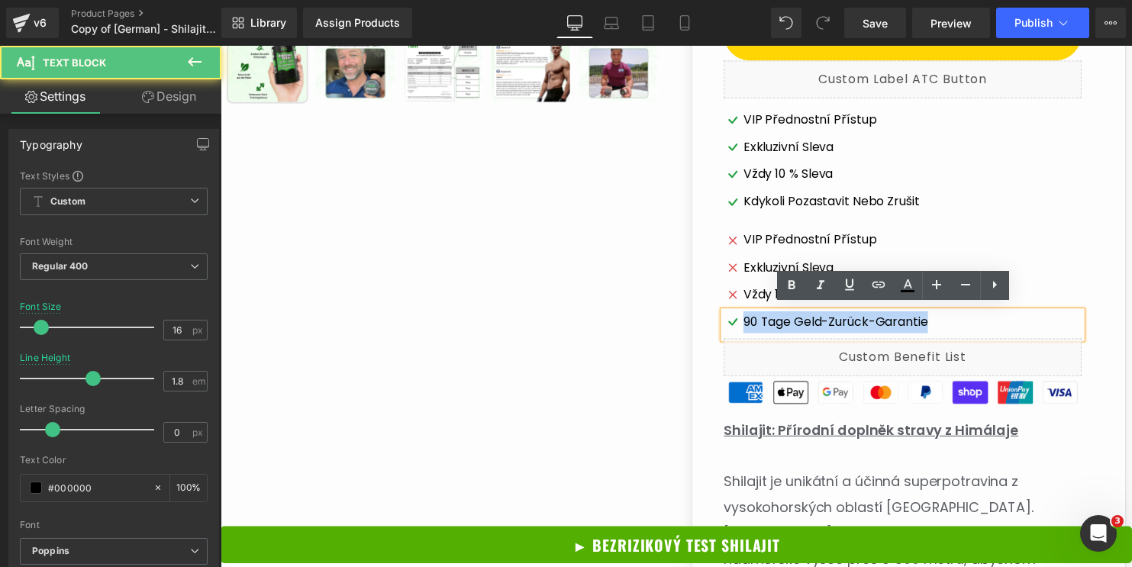
drag, startPoint x: 746, startPoint y: 321, endPoint x: 953, endPoint y: 318, distance: 206.9
click at [953, 318] on div "90 Tage Geld-zurück-Garantie" at bounding box center [912, 328] width 363 height 27
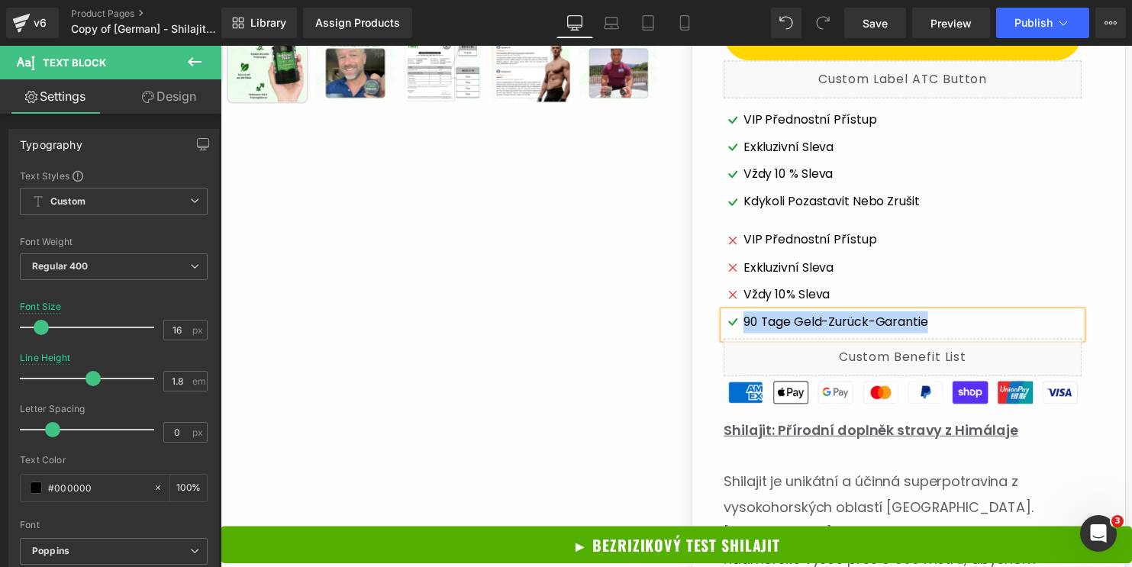
paste div
click at [561, 307] on div "Sale Off (P) Image ‹ ›" at bounding box center [683, 533] width 912 height 2015
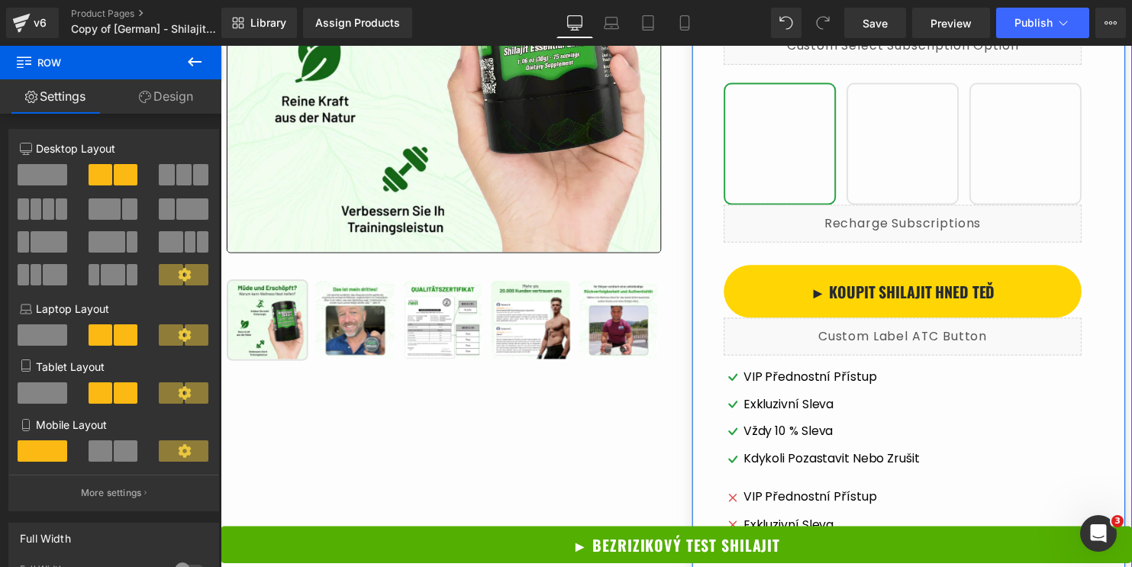
scroll to position [483, 0]
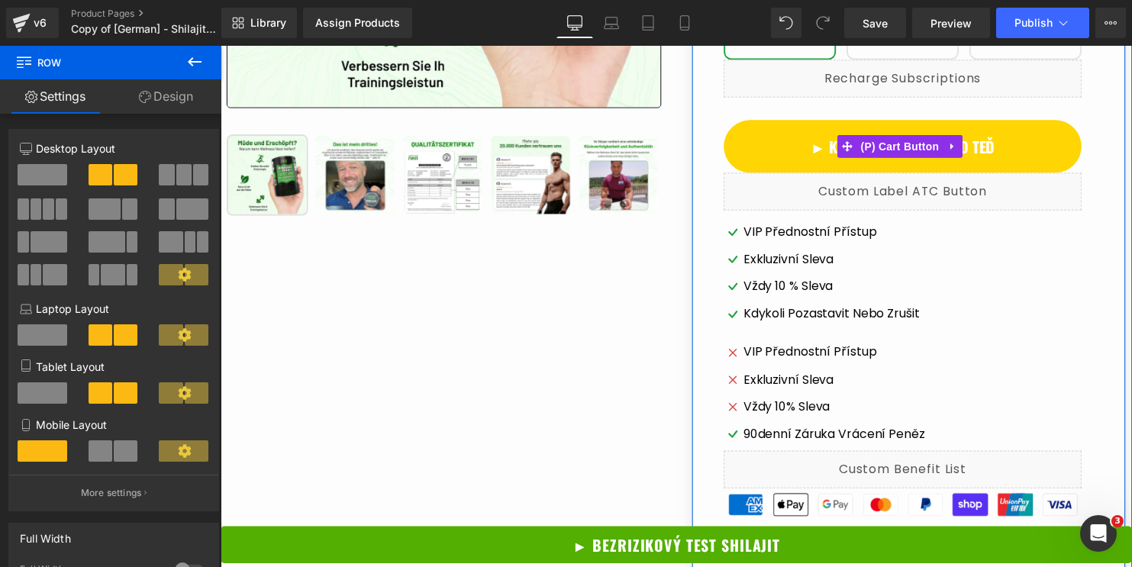
click at [824, 151] on span "► Koupit Shilajit hned teď" at bounding box center [911, 148] width 187 height 23
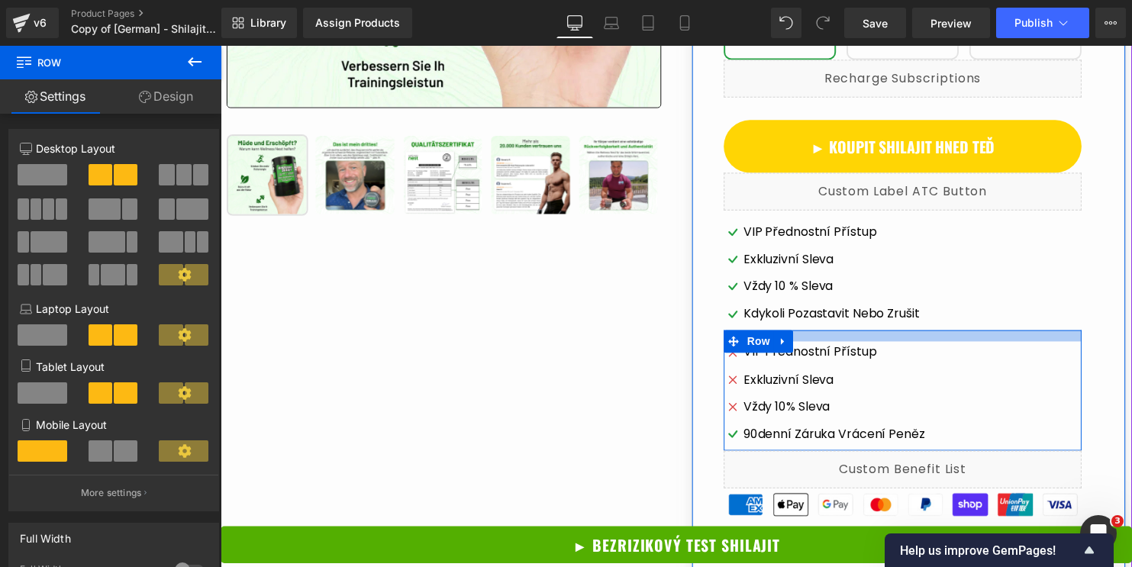
scroll to position [641, 0]
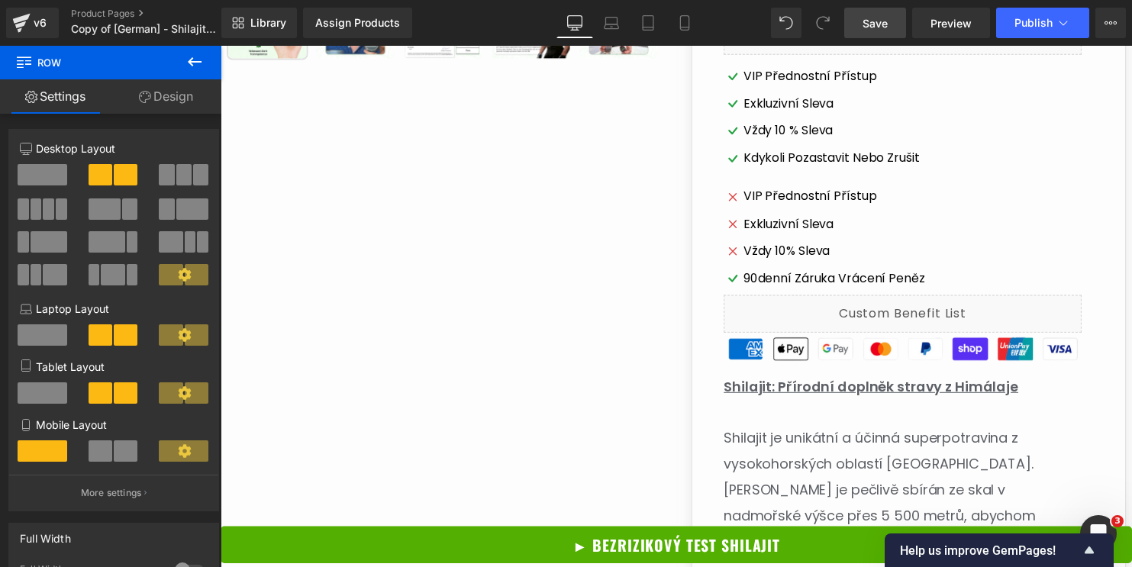
click at [886, 30] on span "Save" at bounding box center [875, 23] width 25 height 16
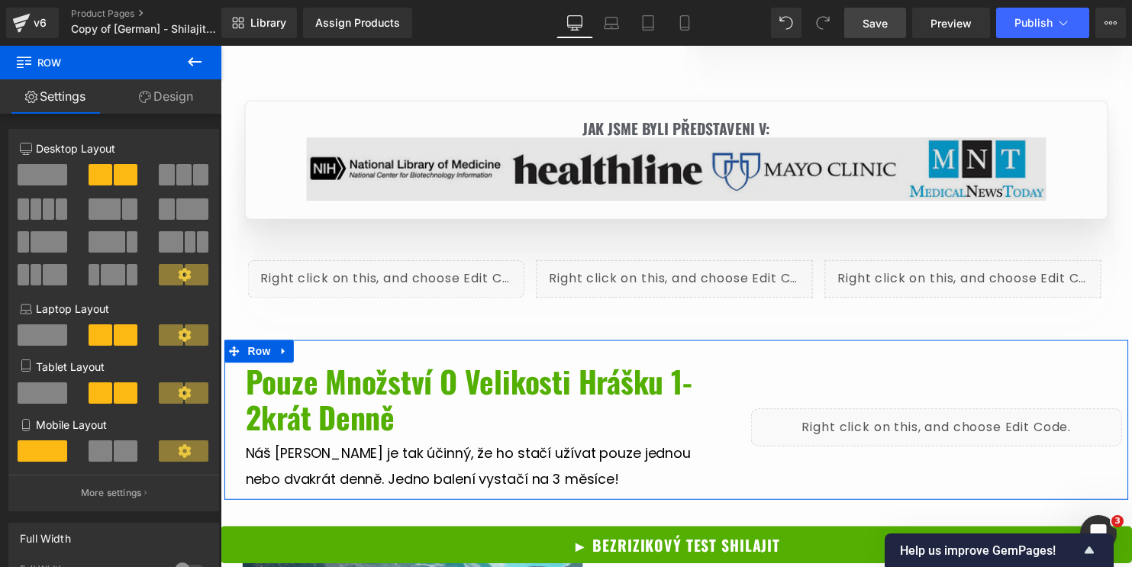
scroll to position [1895, 0]
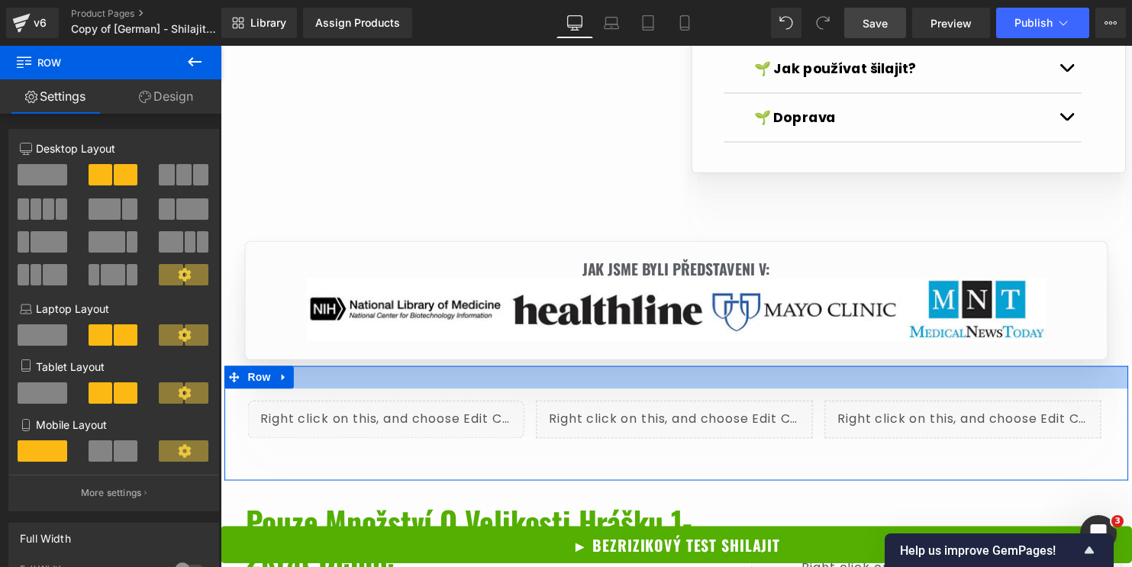
click at [437, 370] on div at bounding box center [682, 381] width 916 height 23
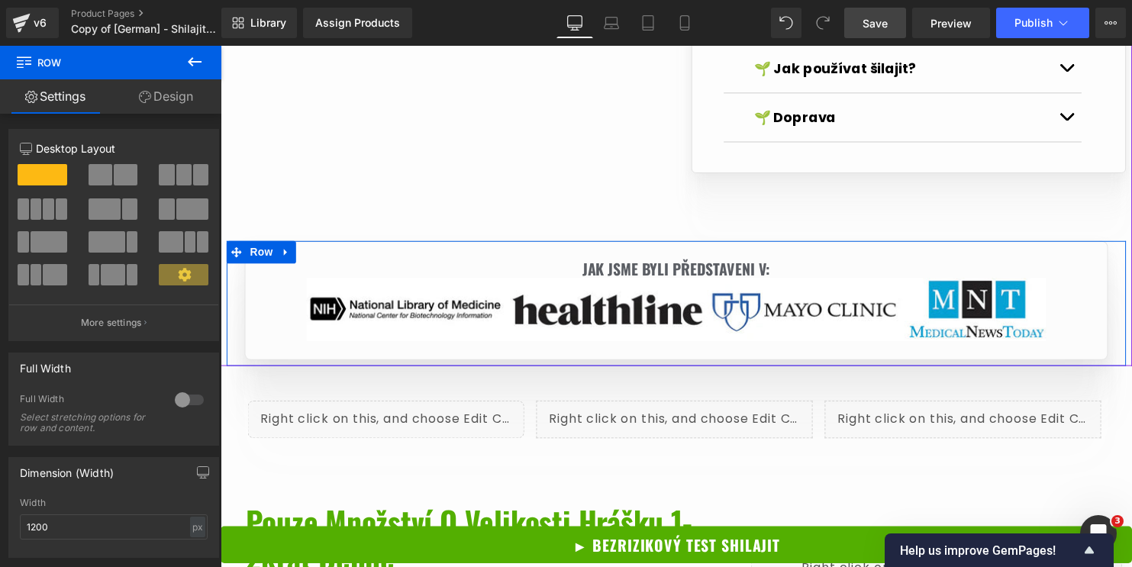
click at [241, 347] on div "JAK JSME BYLI PŘEDSTAVENI V: Heading Image Row 81px Row" at bounding box center [683, 307] width 912 height 127
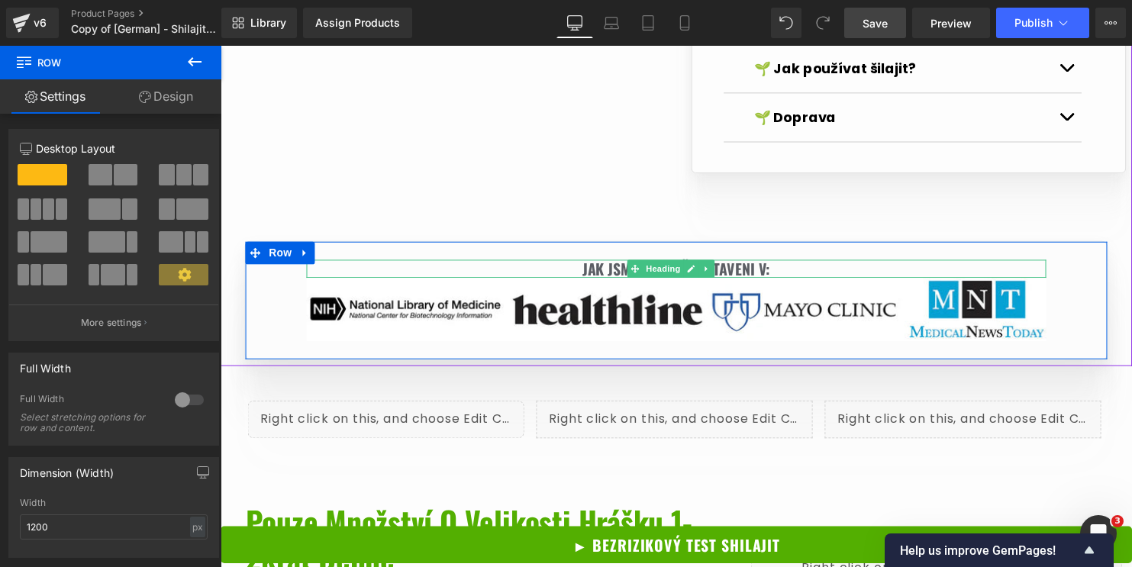
click at [580, 263] on h6 "JAK JSME BYLI PŘEDSTAVENI V:" at bounding box center [683, 272] width 750 height 18
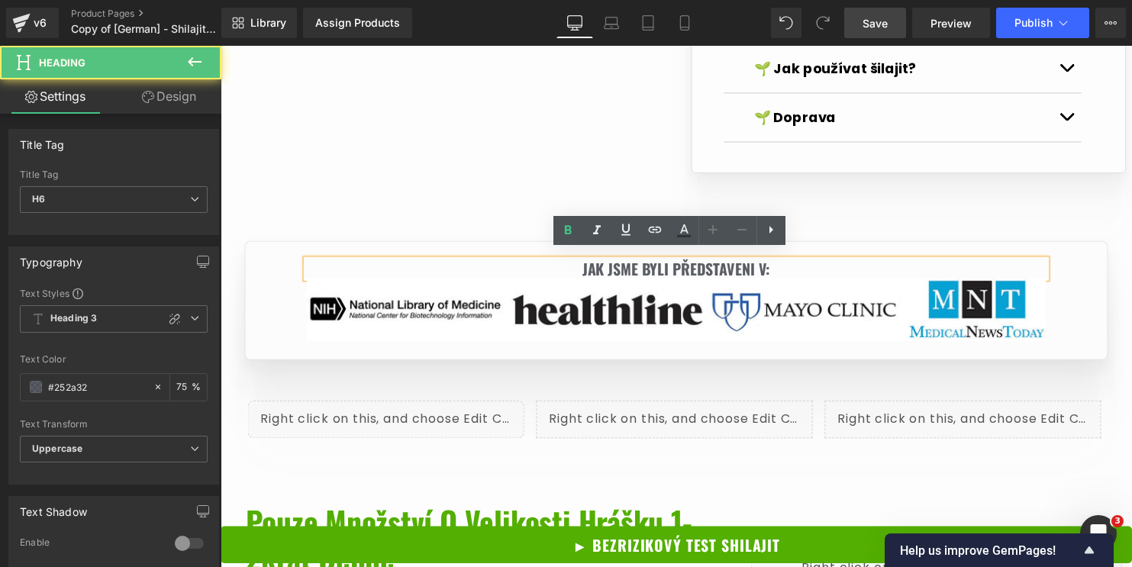
click at [589, 263] on h6 "JAK JSME BYLI PŘEDSTAVENI V:" at bounding box center [683, 272] width 750 height 18
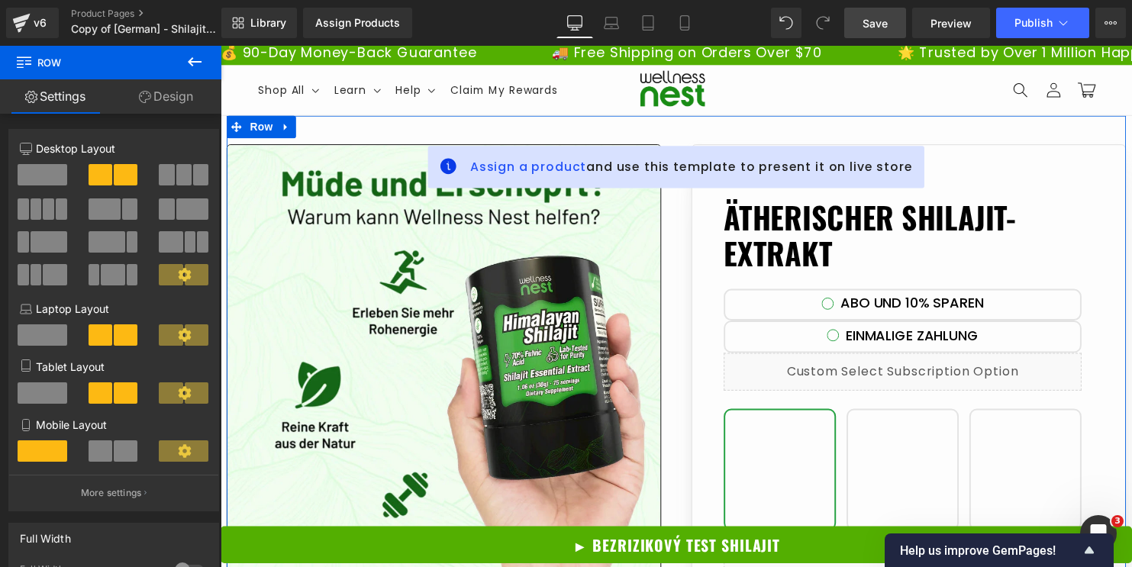
scroll to position [0, 0]
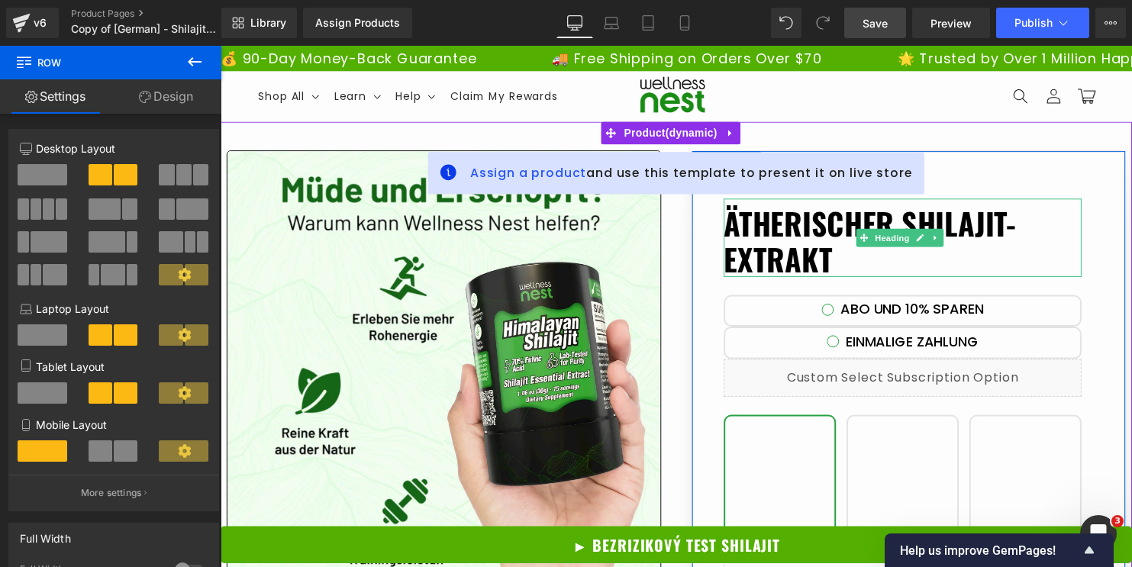
click at [756, 238] on h1 "Ätherischer Shilajit-Extrakt" at bounding box center [912, 243] width 363 height 73
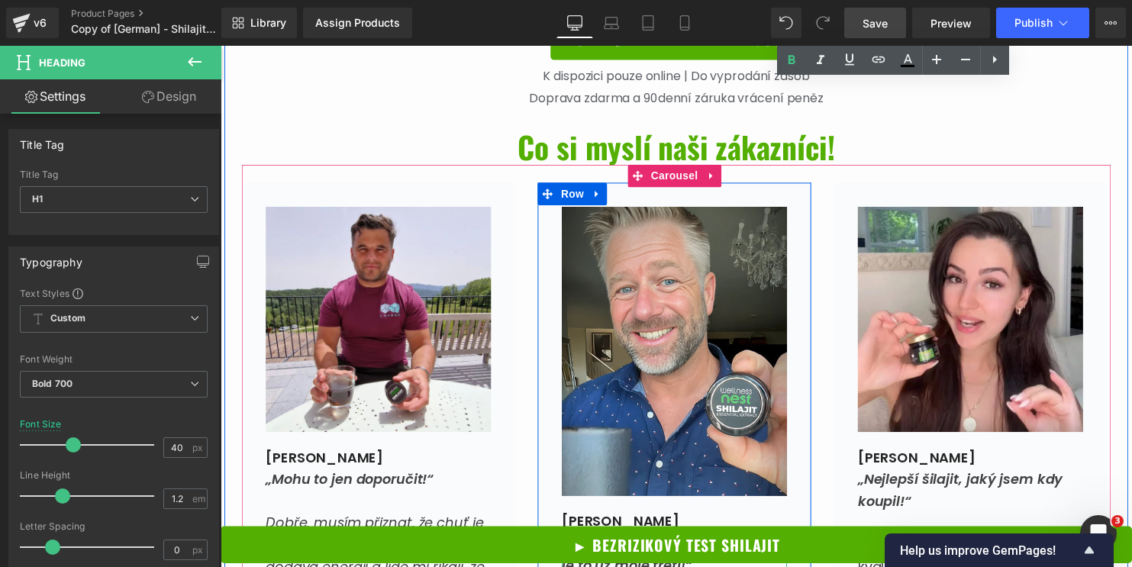
scroll to position [5723, 0]
